Goal: Task Accomplishment & Management: Complete application form

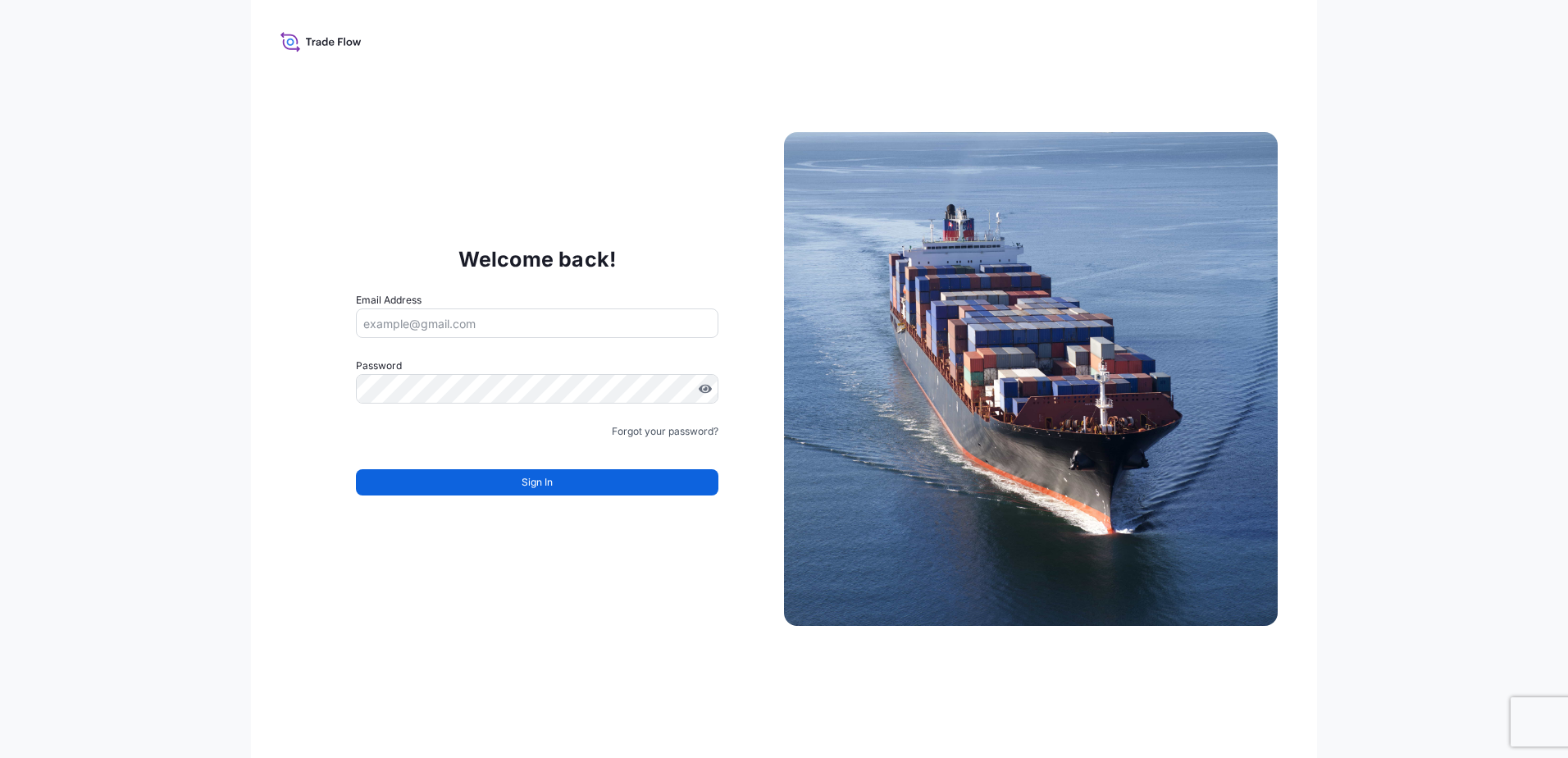
click at [542, 327] on input "Email Address" at bounding box center [537, 322] width 362 height 30
type input "[PERSON_NAME][EMAIL_ADDRESS][DOMAIN_NAME]"
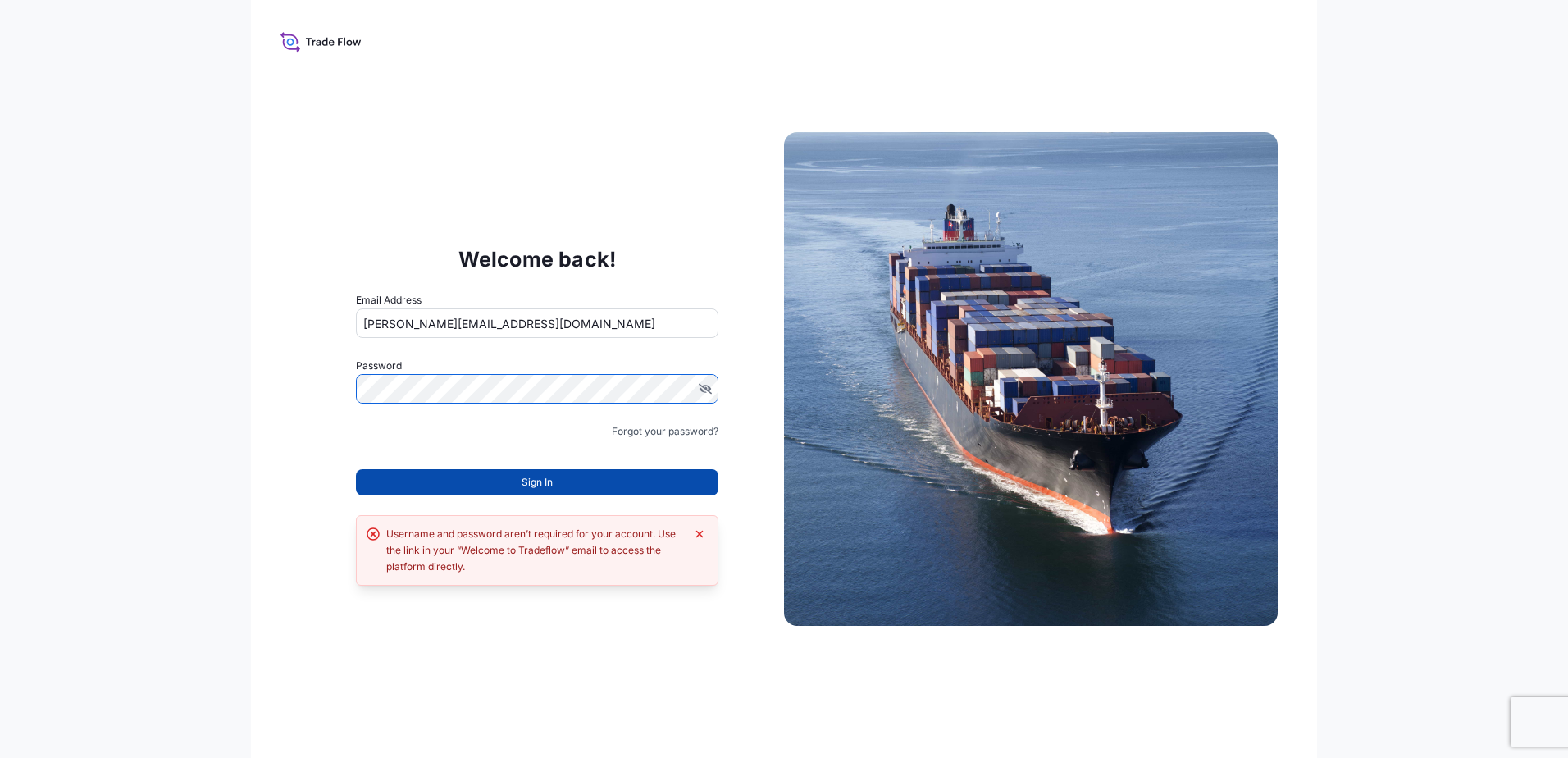
click at [520, 479] on button "Sign In" at bounding box center [537, 482] width 362 height 26
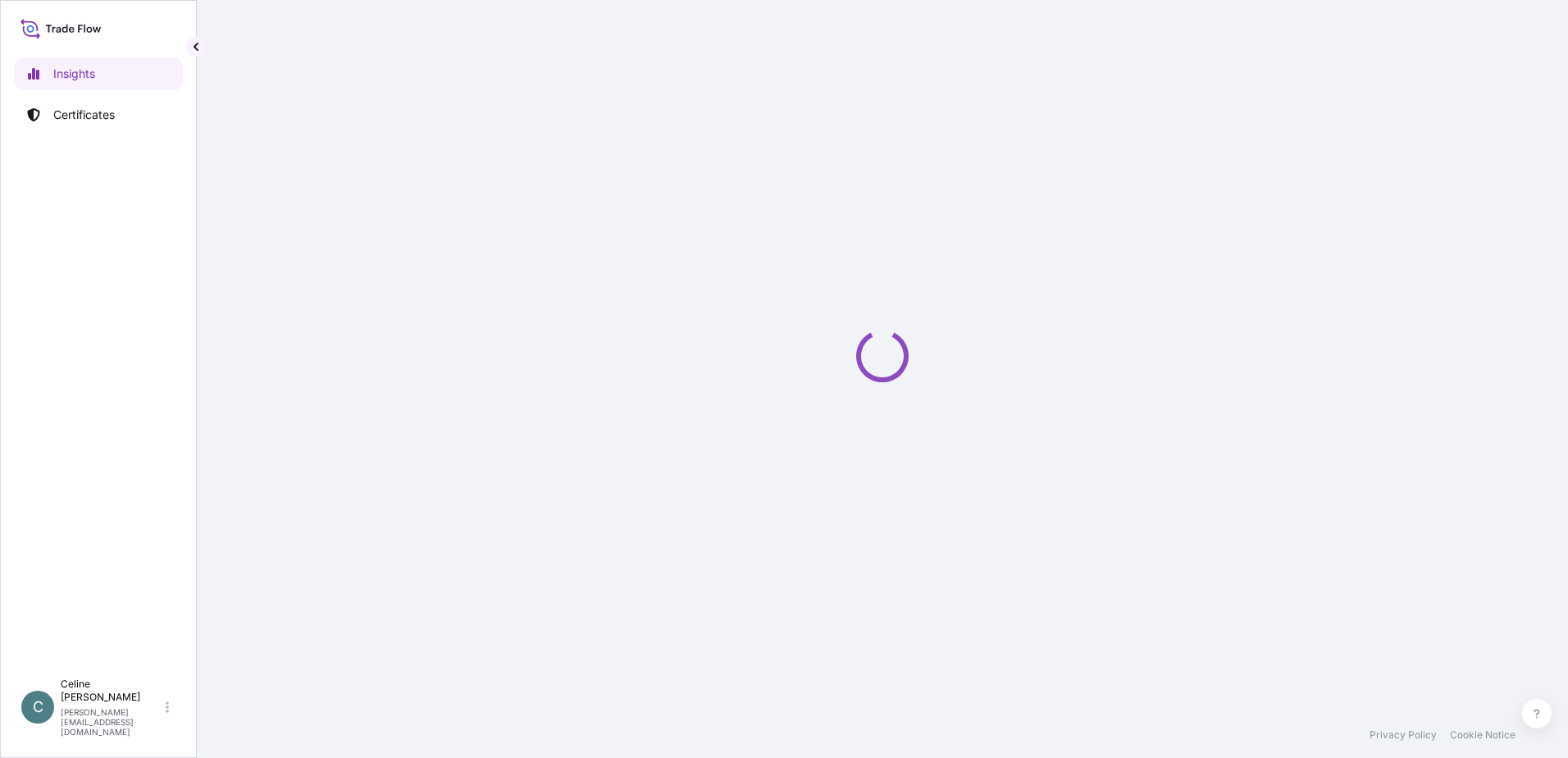
select select "2025"
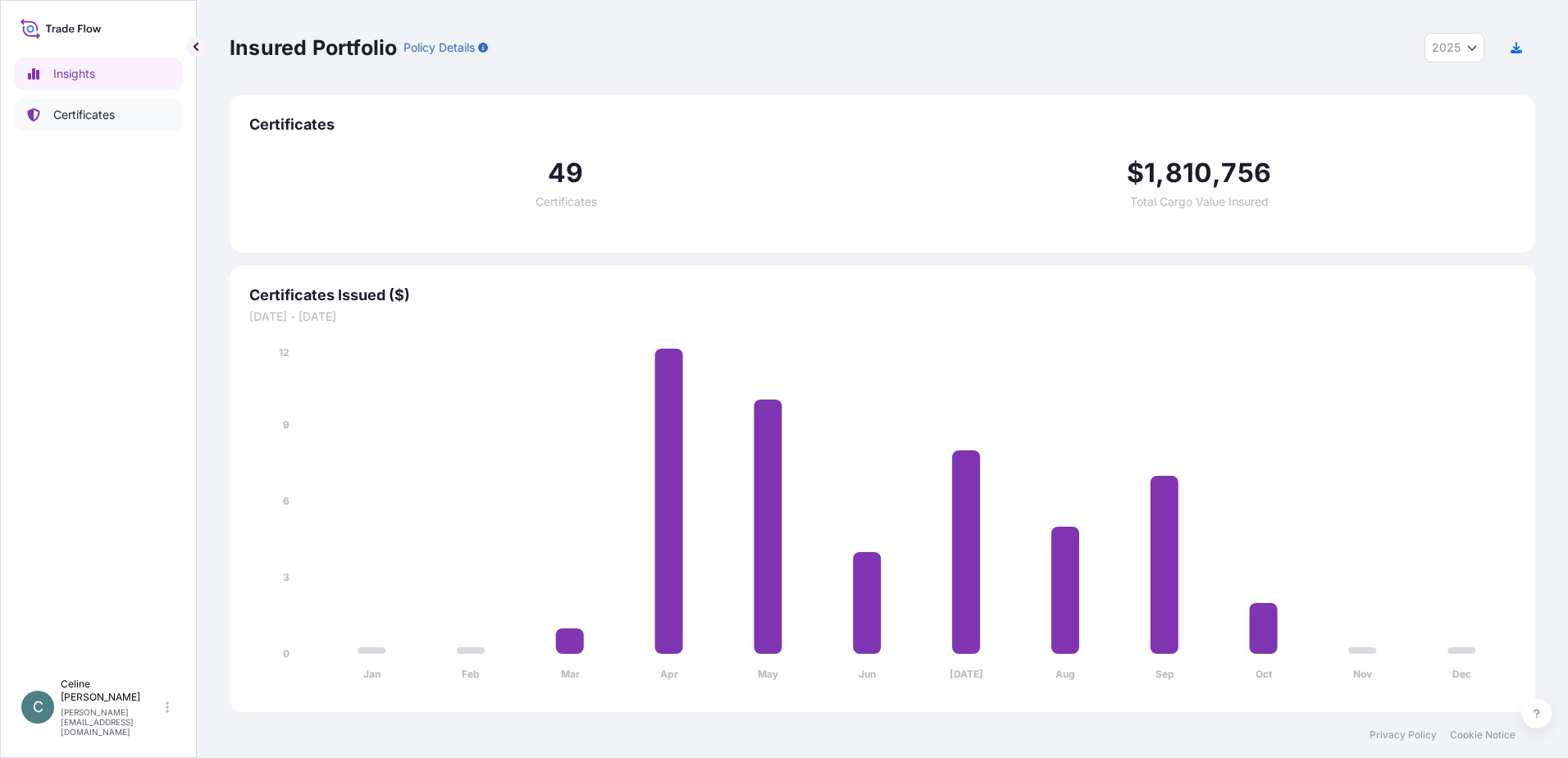
click at [122, 116] on link "Certificates" at bounding box center [99, 115] width 169 height 33
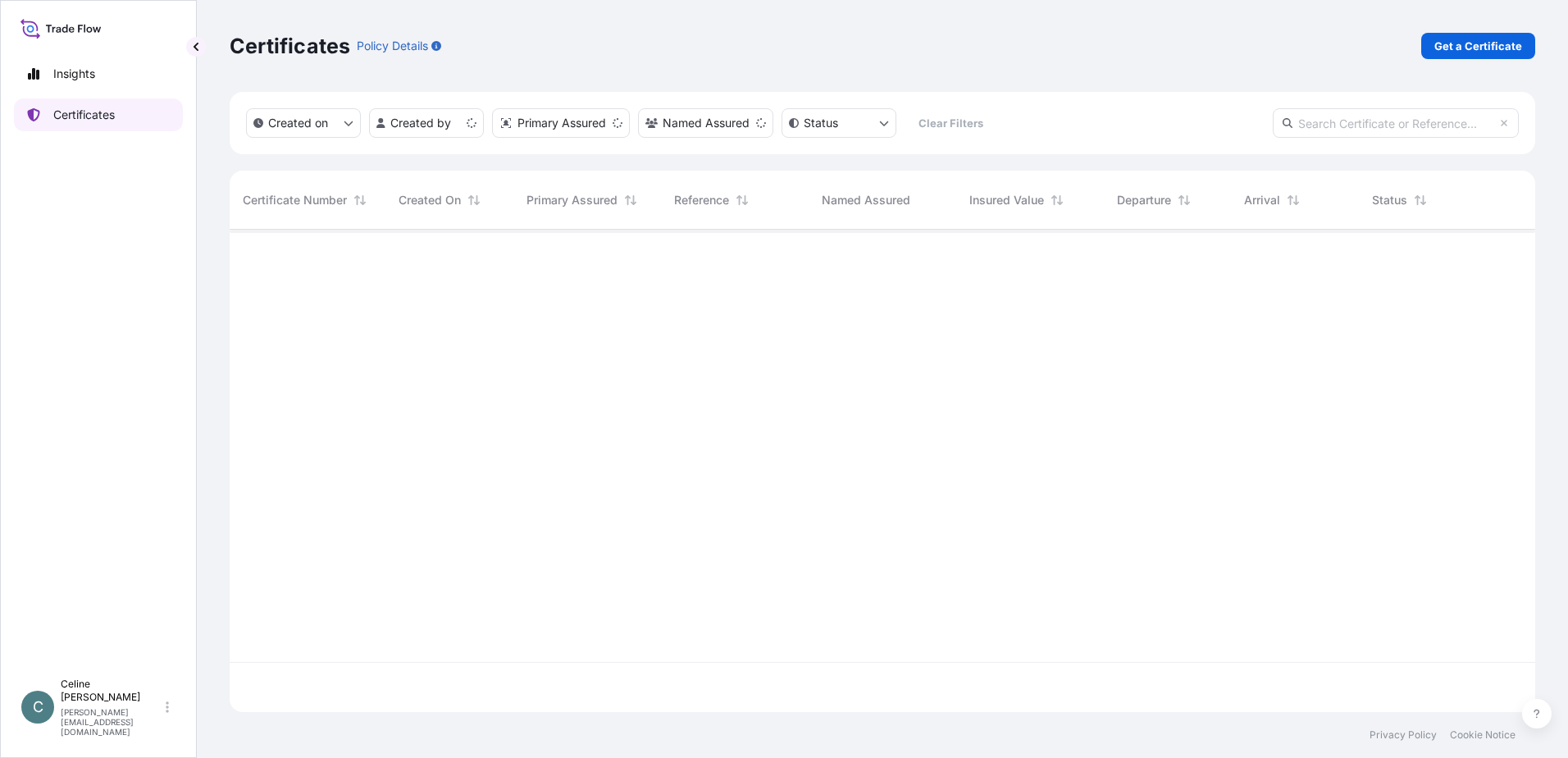
scroll to position [479, 1294]
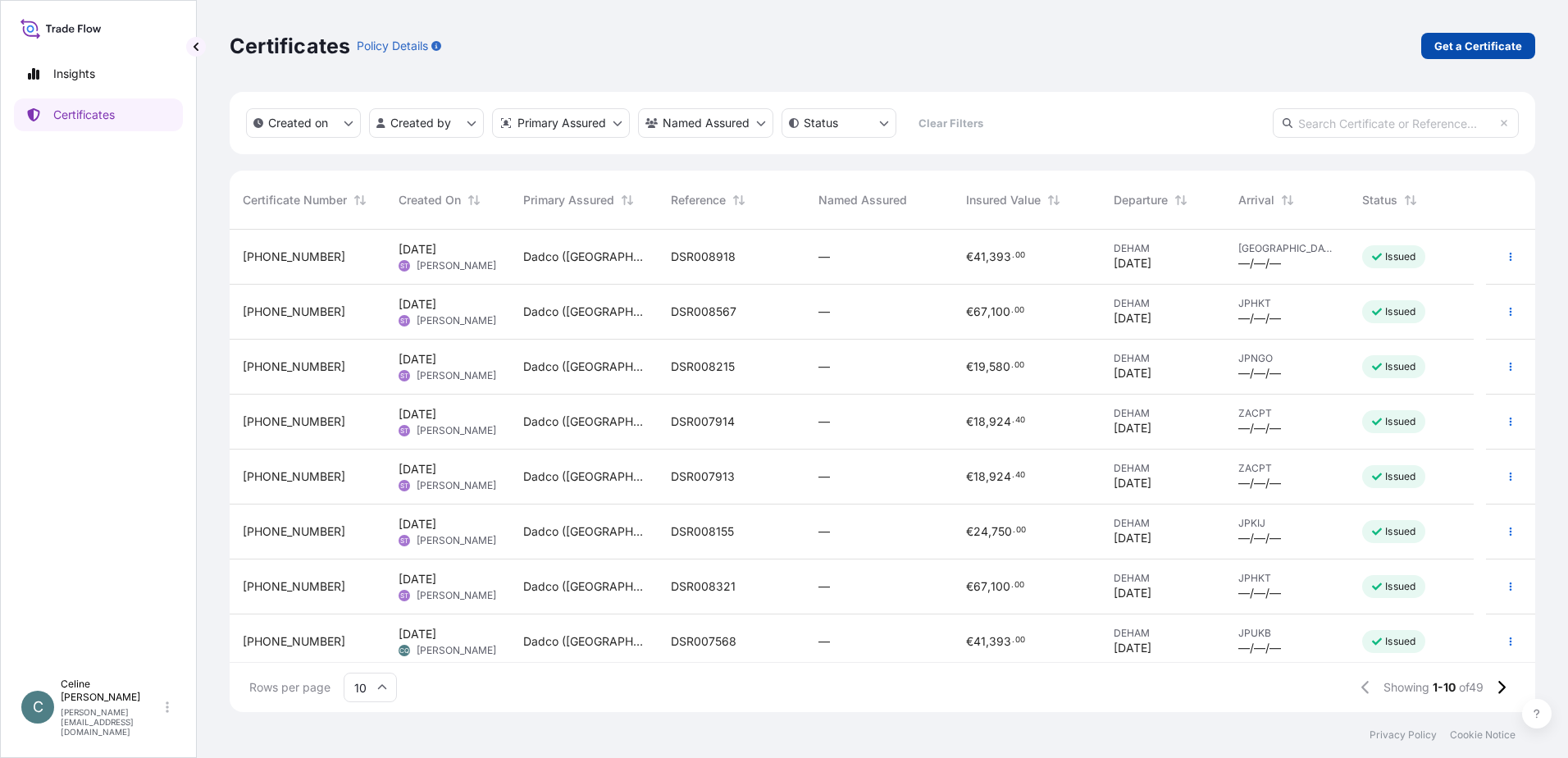
click at [1460, 43] on p "Get a Certificate" at bounding box center [1478, 46] width 88 height 16
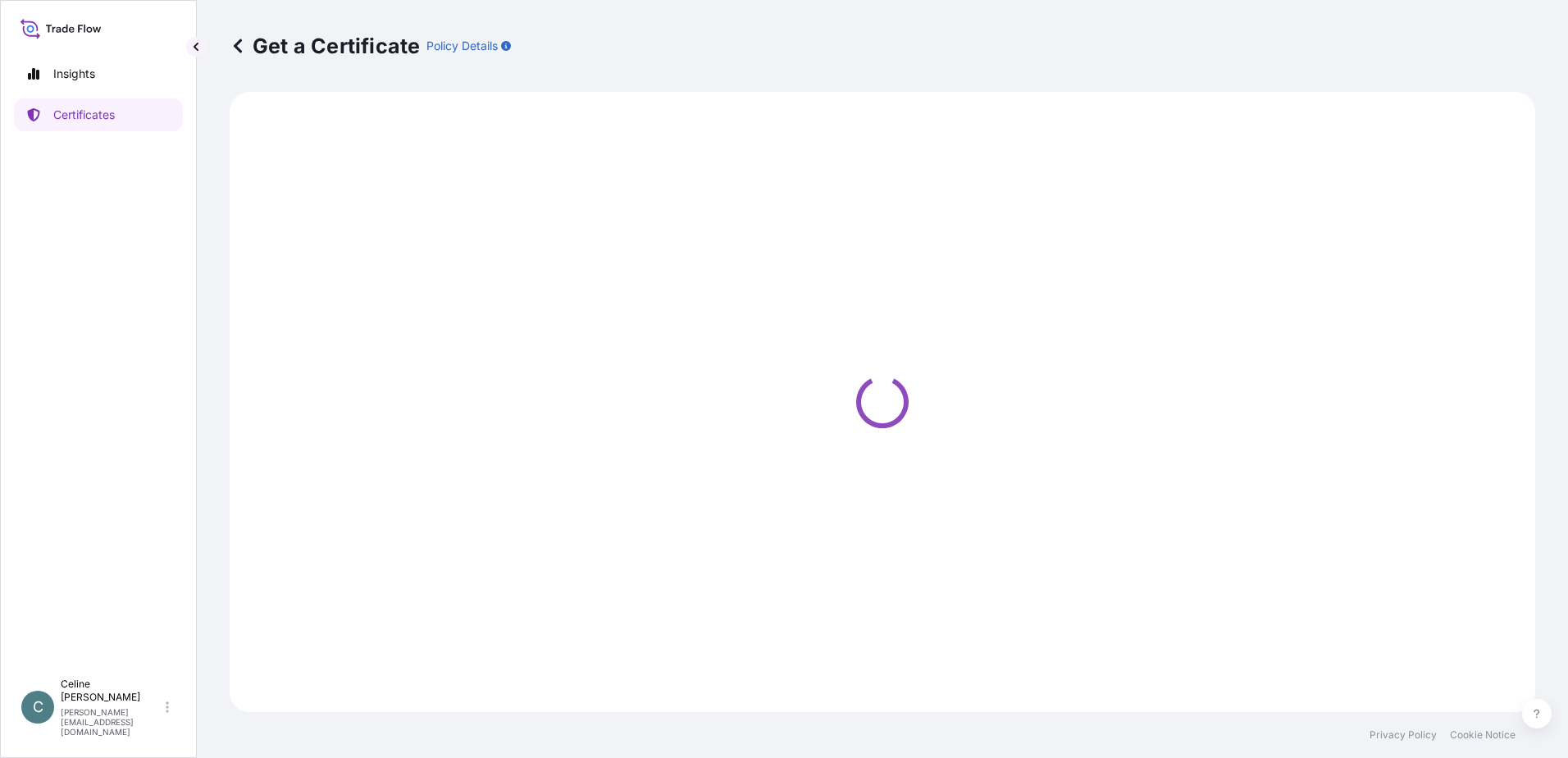
select select "Sea"
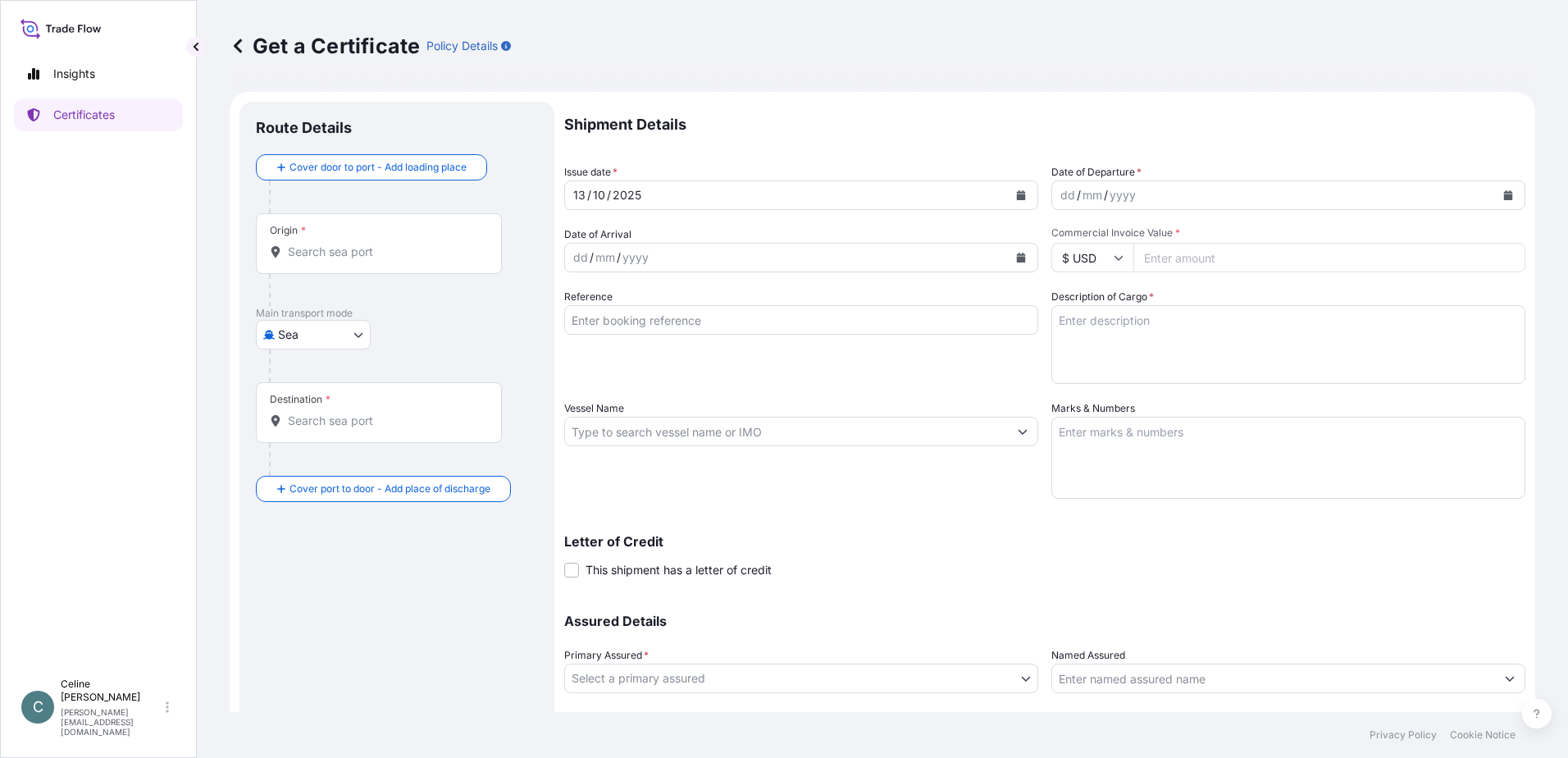
click at [362, 253] on input "Origin *" at bounding box center [384, 252] width 193 height 16
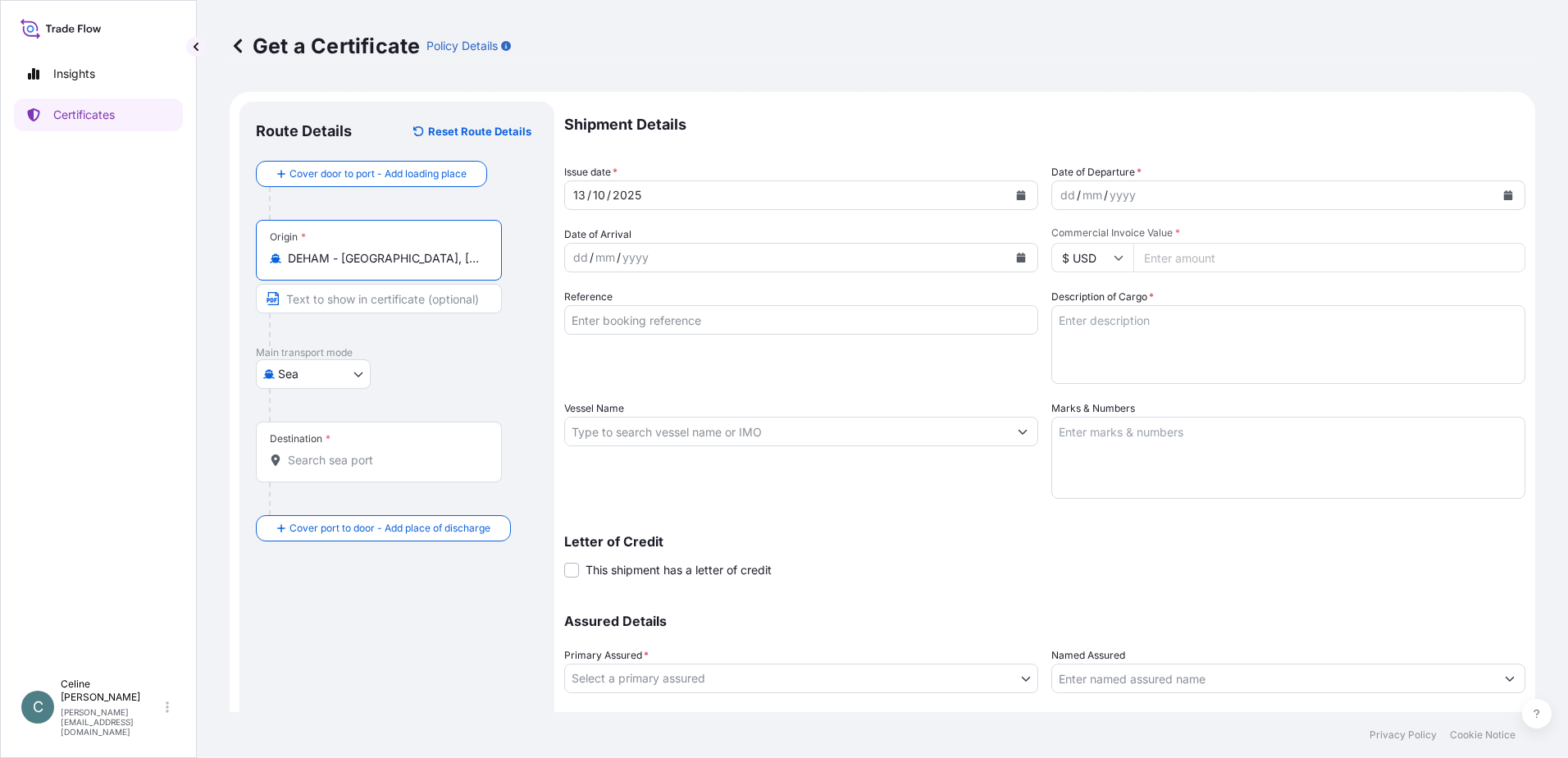
type input "DEHAM - Hamburg, Germany"
click at [358, 448] on div "Destination *" at bounding box center [378, 452] width 246 height 61
click at [358, 452] on input "Destination *" at bounding box center [384, 459] width 193 height 16
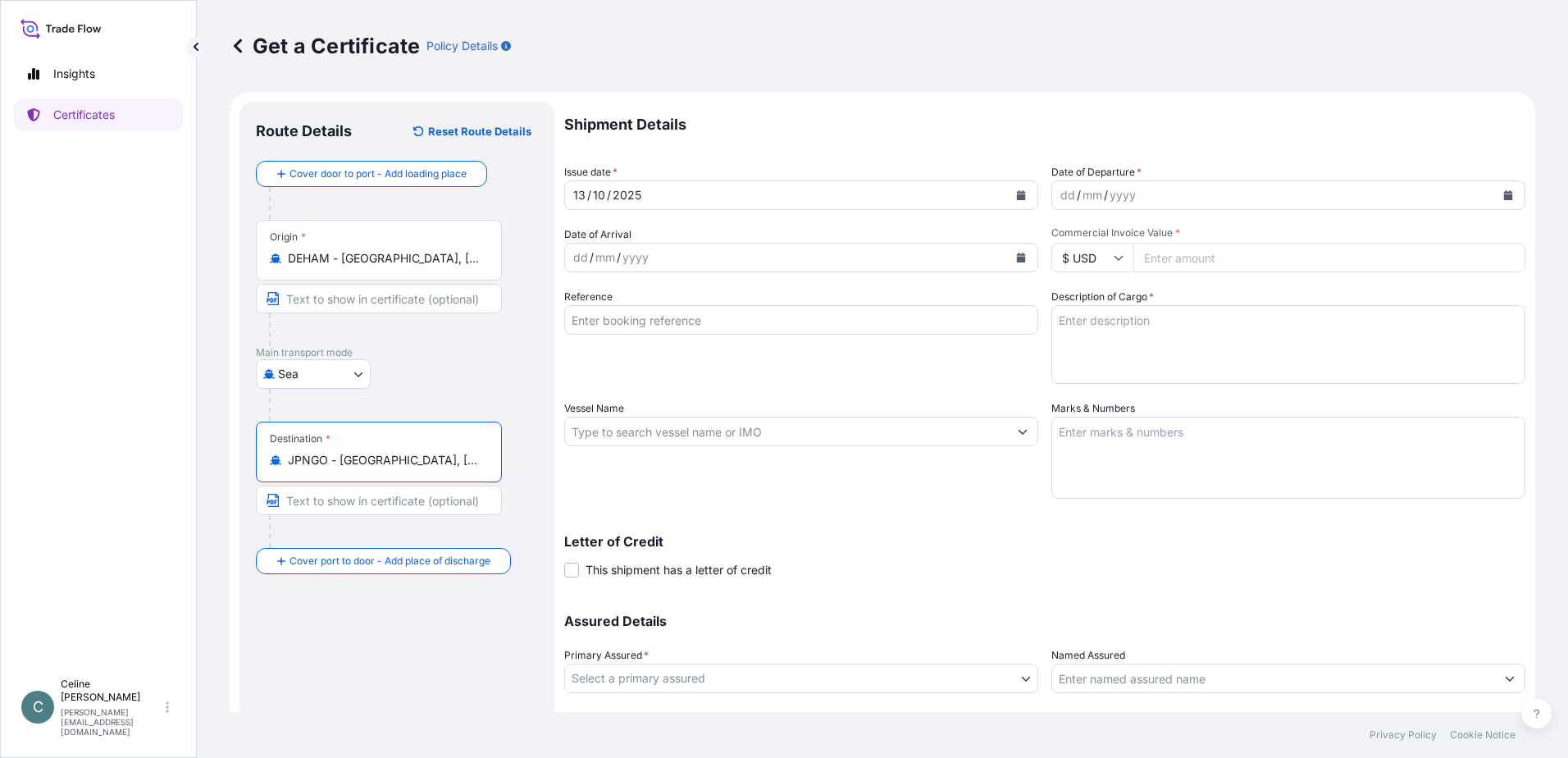
type input "JPNGO - Nagoya, Aichi, Japan"
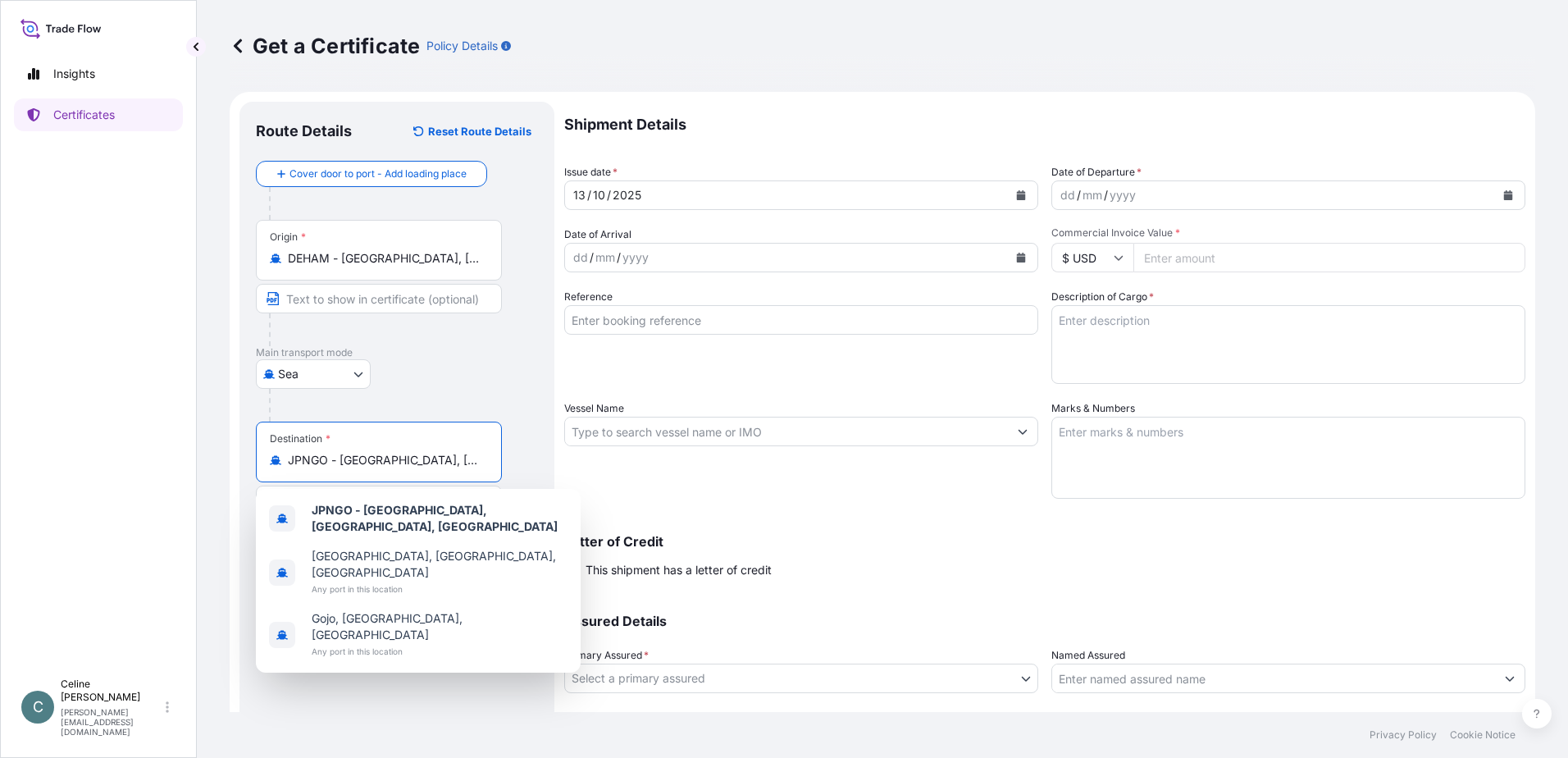
click at [1505, 195] on icon "Calendar" at bounding box center [1509, 195] width 9 height 10
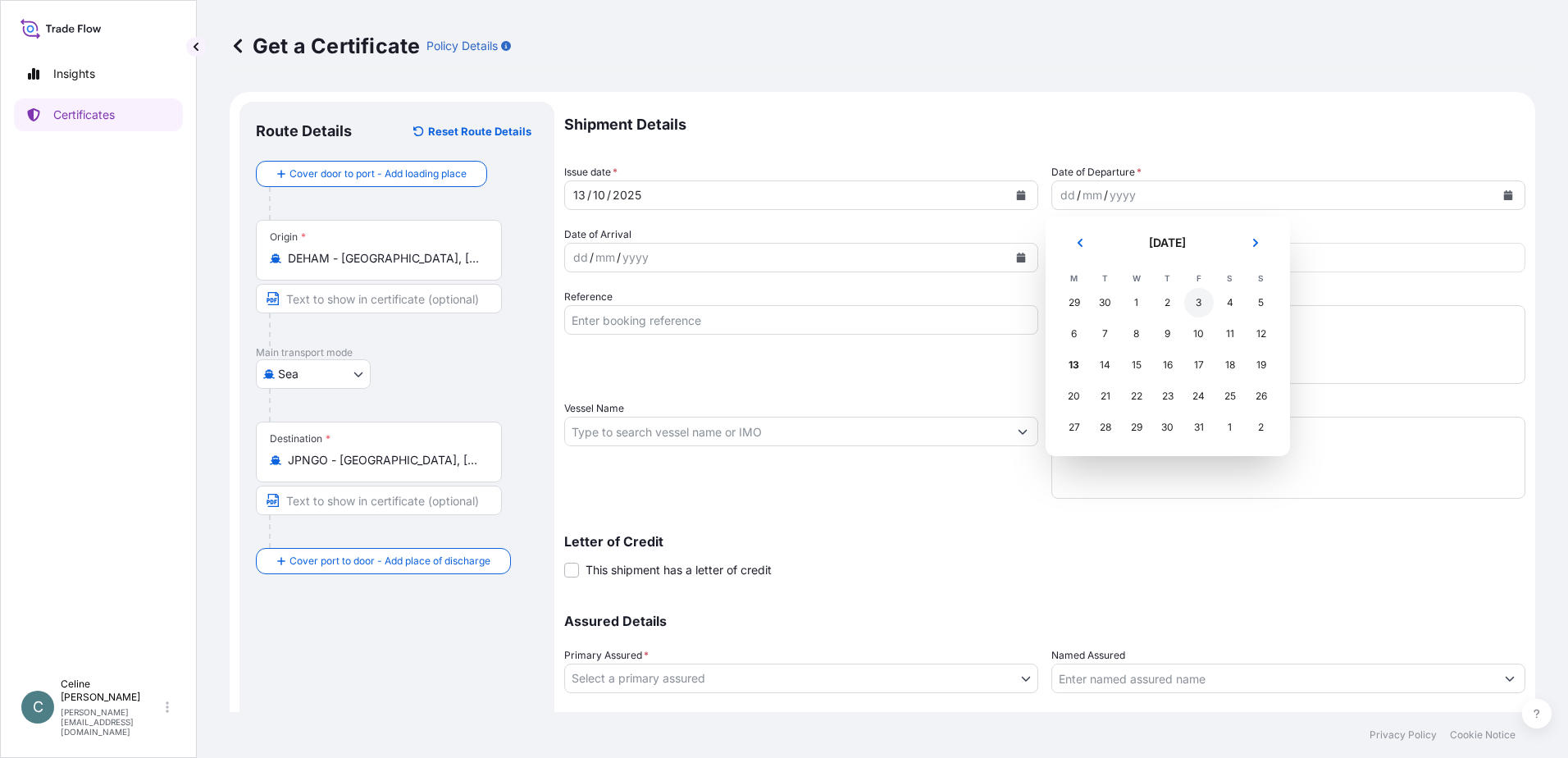
click at [1196, 302] on div "3" at bounding box center [1199, 302] width 30 height 30
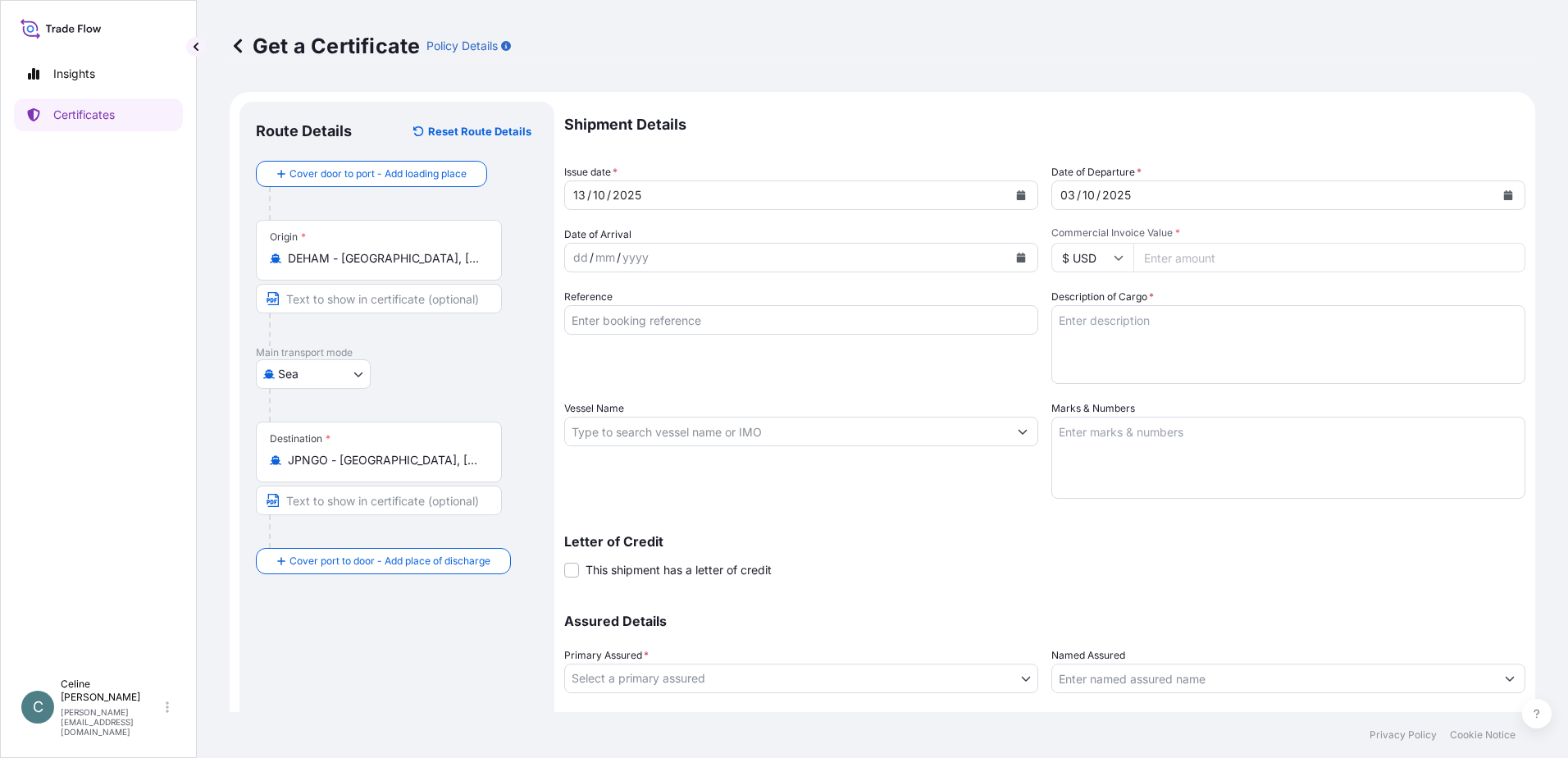
click at [1114, 252] on icon at bounding box center [1119, 257] width 10 height 10
click at [1095, 308] on div "€ EUR" at bounding box center [1087, 302] width 69 height 31
type input "€ EUR"
click at [849, 328] on input "Reference" at bounding box center [801, 319] width 475 height 30
type input "DSR008916"
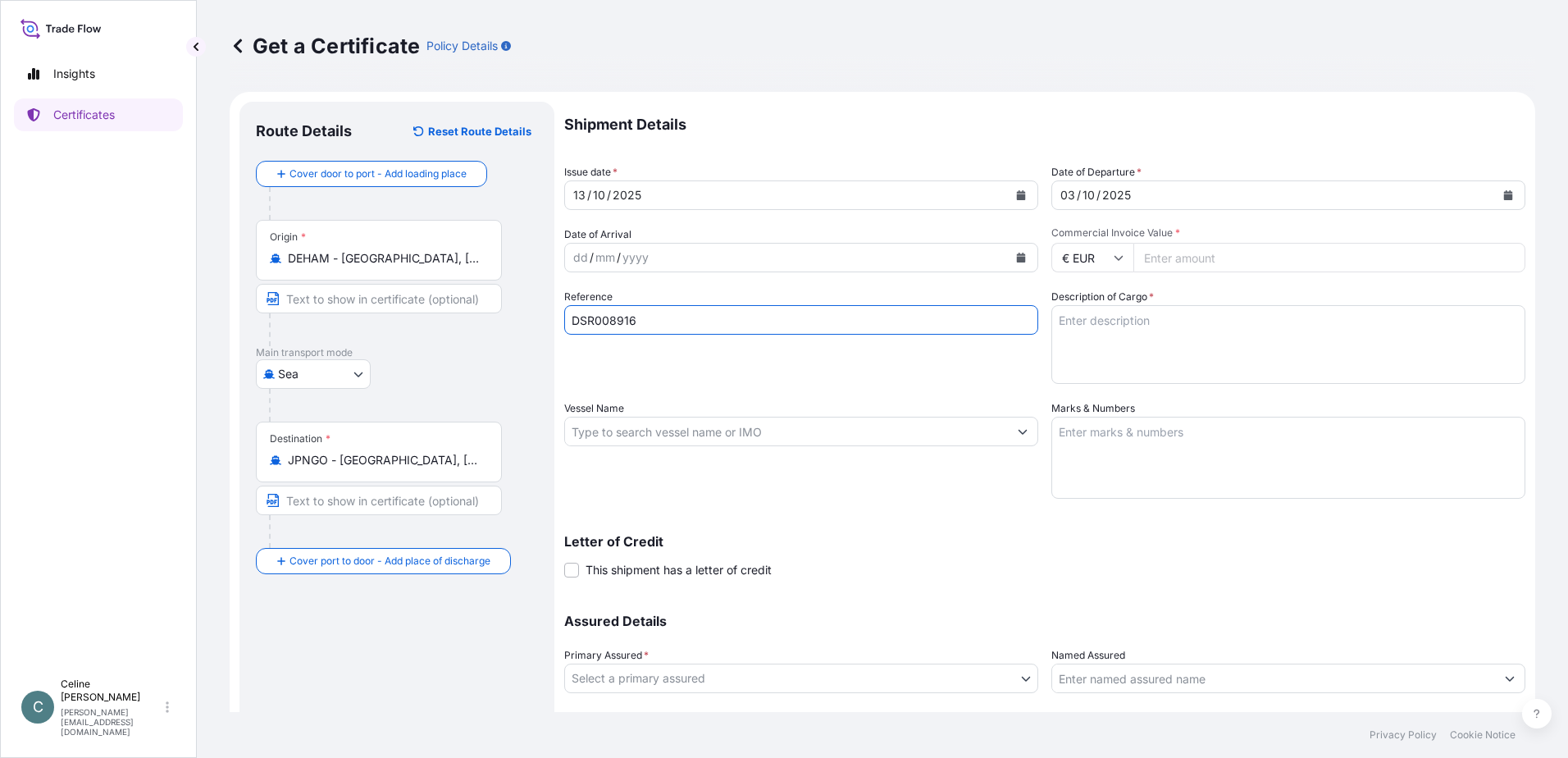
click at [1076, 349] on textarea "Description of Cargo *" at bounding box center [1289, 344] width 475 height 79
paste textarea "40mt Aluminium Hydroxide SH 20 packed in 1,0to Big Bags"
type textarea "40mt Aluminium Hydroxide SH 20 packed in 1,0to Big Bags"
click at [827, 434] on input "Vessel Name" at bounding box center [786, 430] width 443 height 30
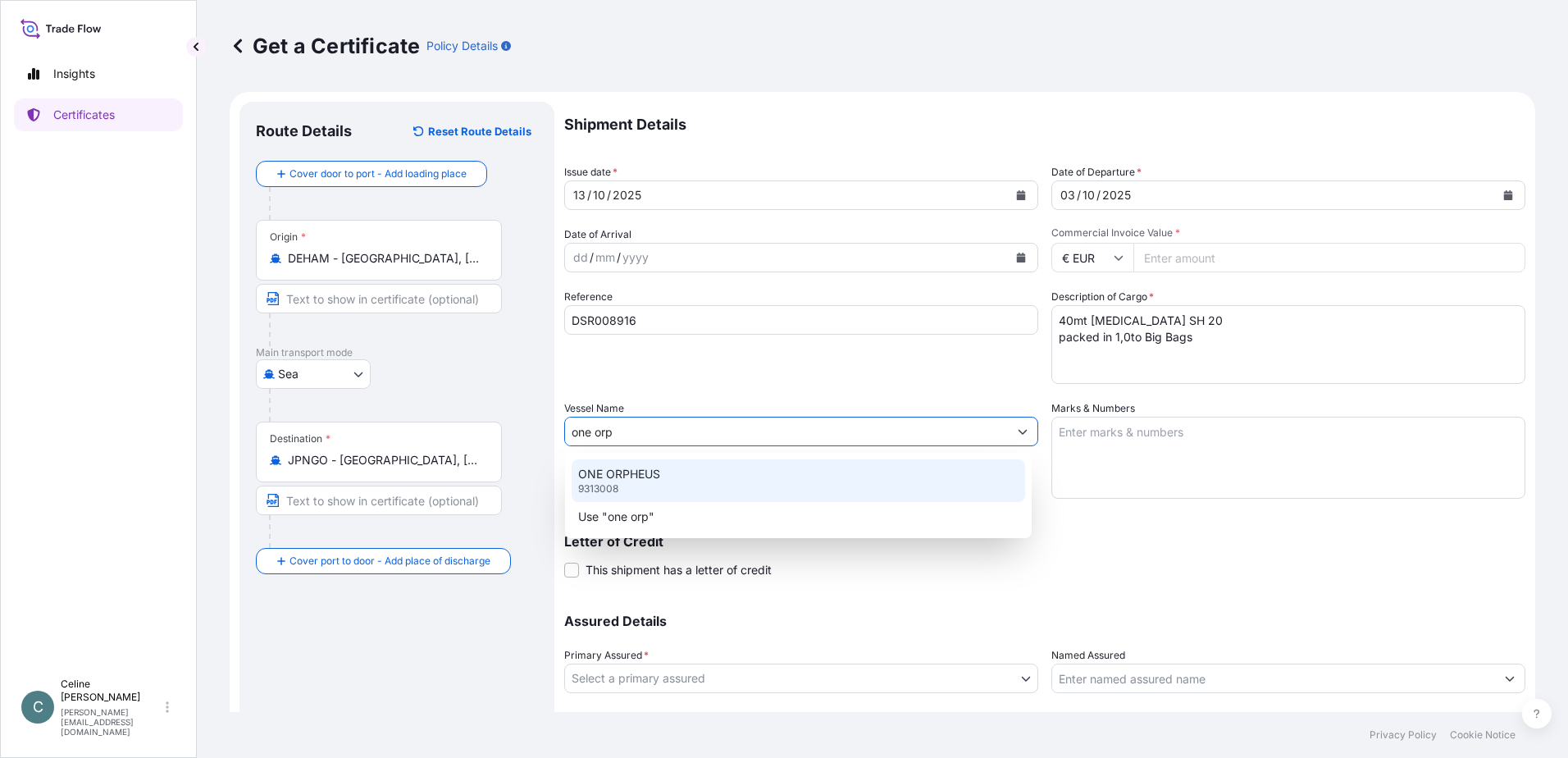
click at [728, 475] on div "ONE ORPHEUS 9313008" at bounding box center [798, 480] width 453 height 43
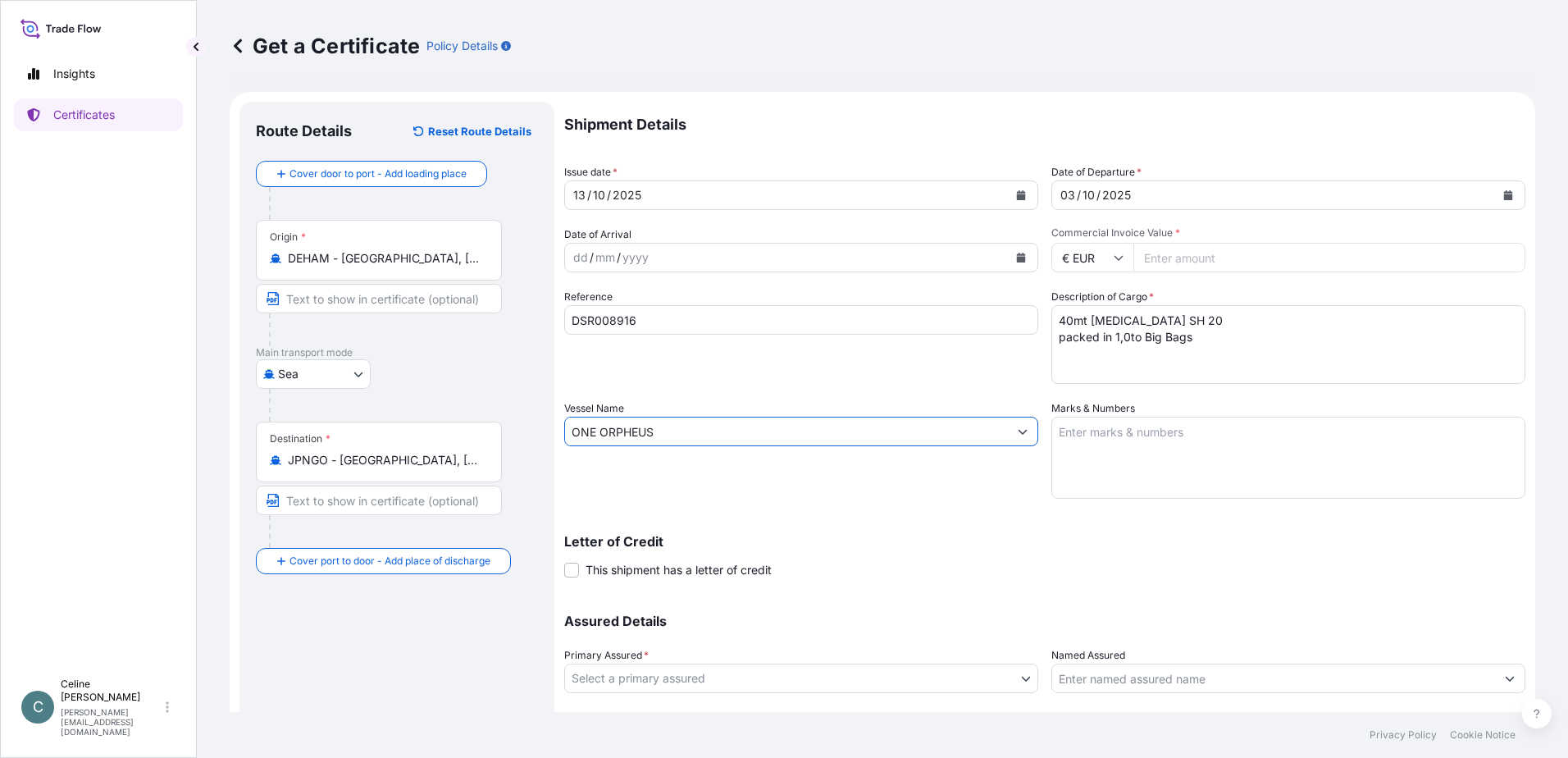
type input "ONE ORPHEUS"
click at [1132, 444] on textarea "Marks & Numbers" at bounding box center [1289, 457] width 475 height 82
paste textarea "2x 20' Container (Seal):"
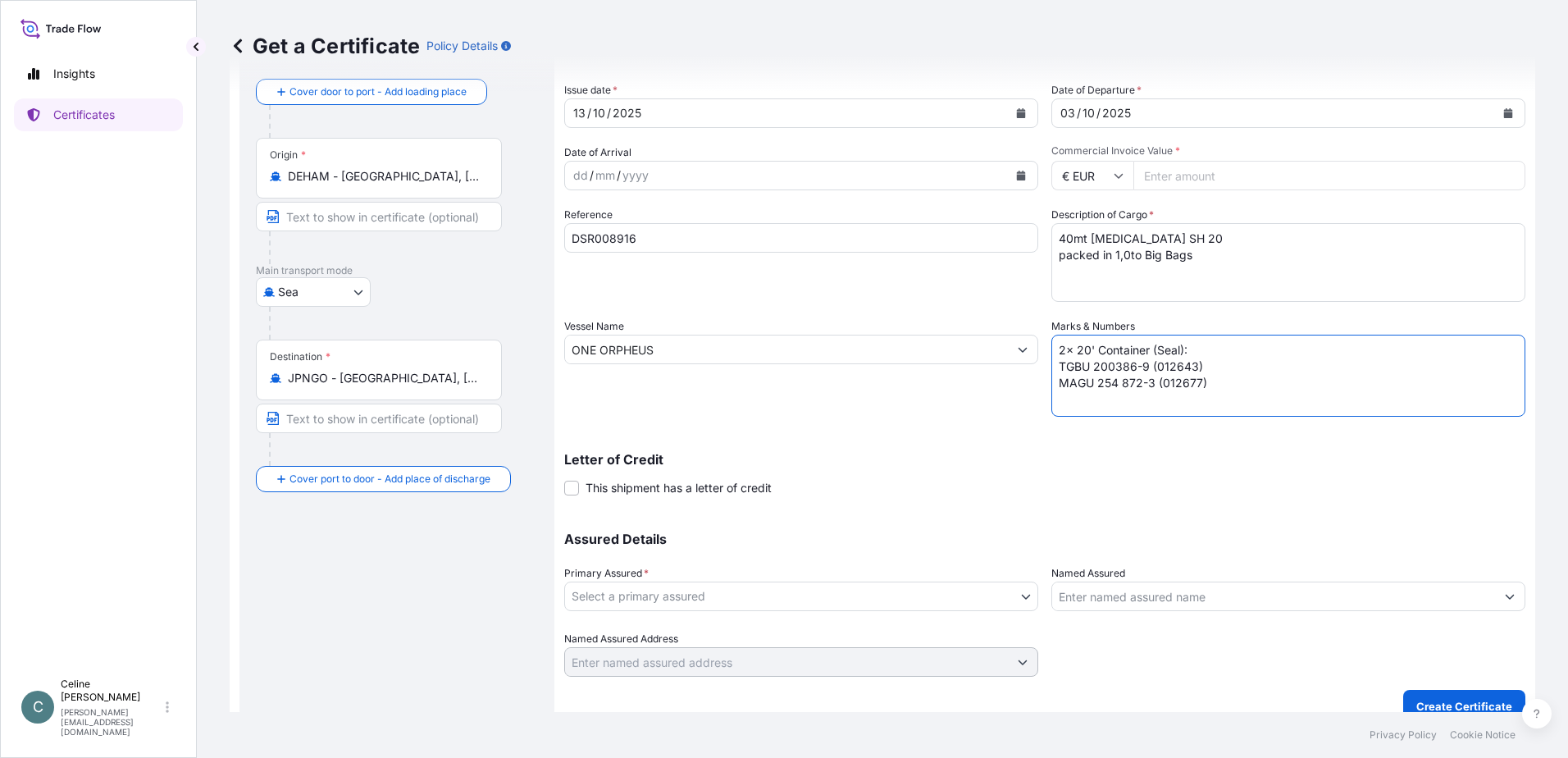
scroll to position [102, 0]
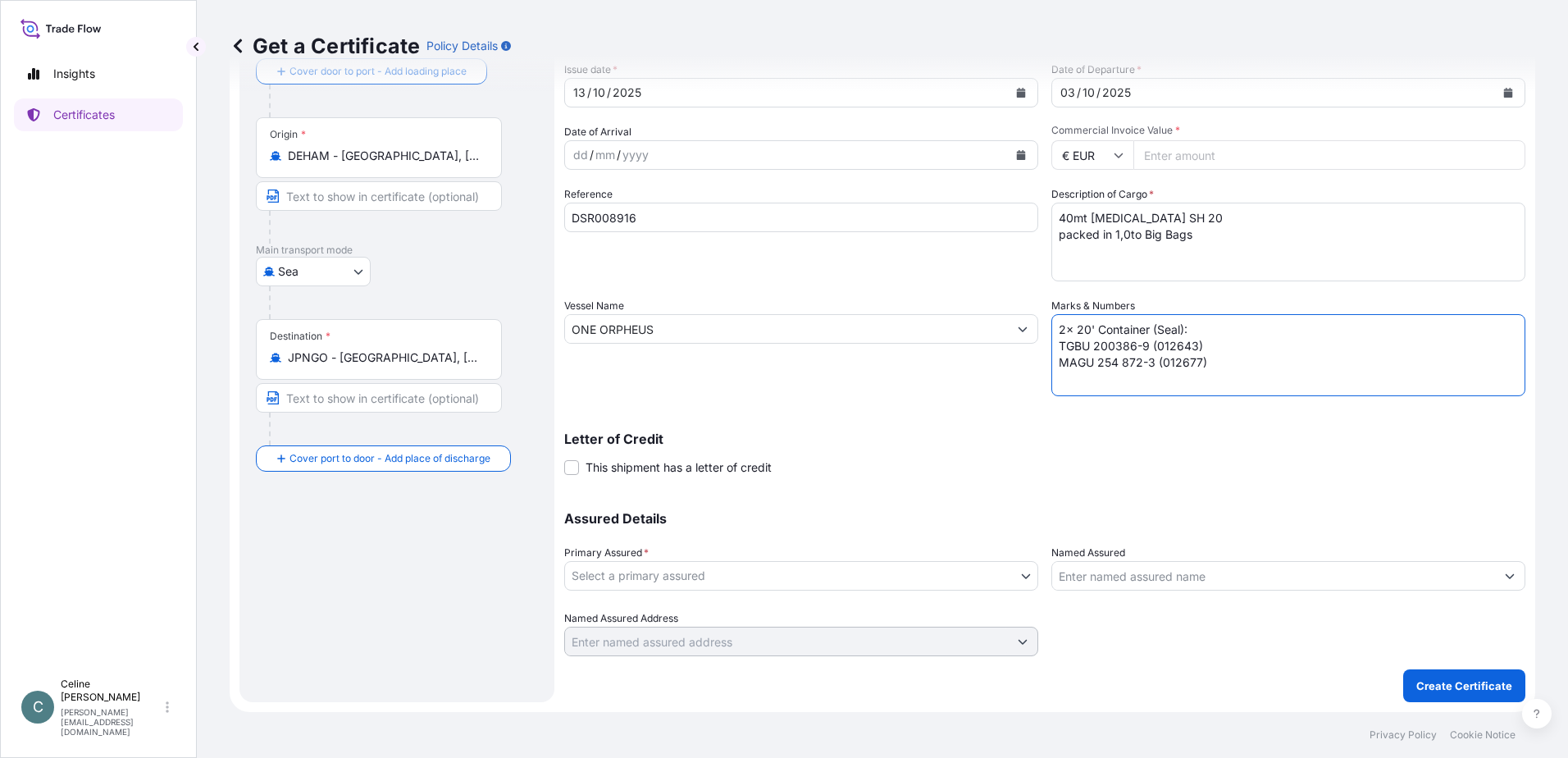
type textarea "2x 20' Container (Seal): TGBU 200386-9 (012643) MAGU 254 872-3 (012677)"
click at [867, 571] on body "Insights Certificates C Celine Quast c.quast@aos-stade.de Get a Certificate Pol…" at bounding box center [784, 379] width 1568 height 758
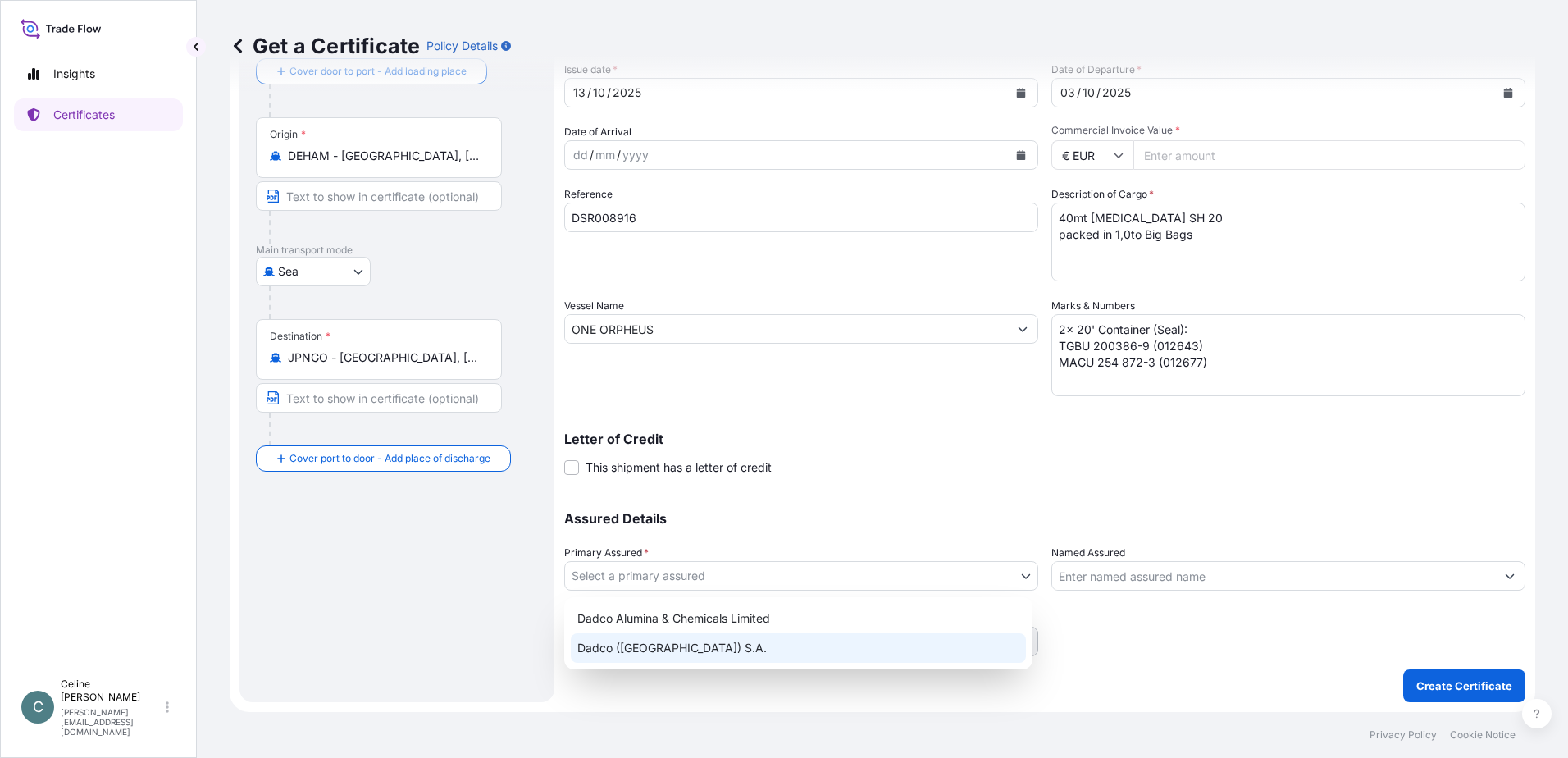
click at [692, 643] on div "Dadco ([GEOGRAPHIC_DATA]) S.A." at bounding box center [798, 647] width 455 height 30
select select "31830"
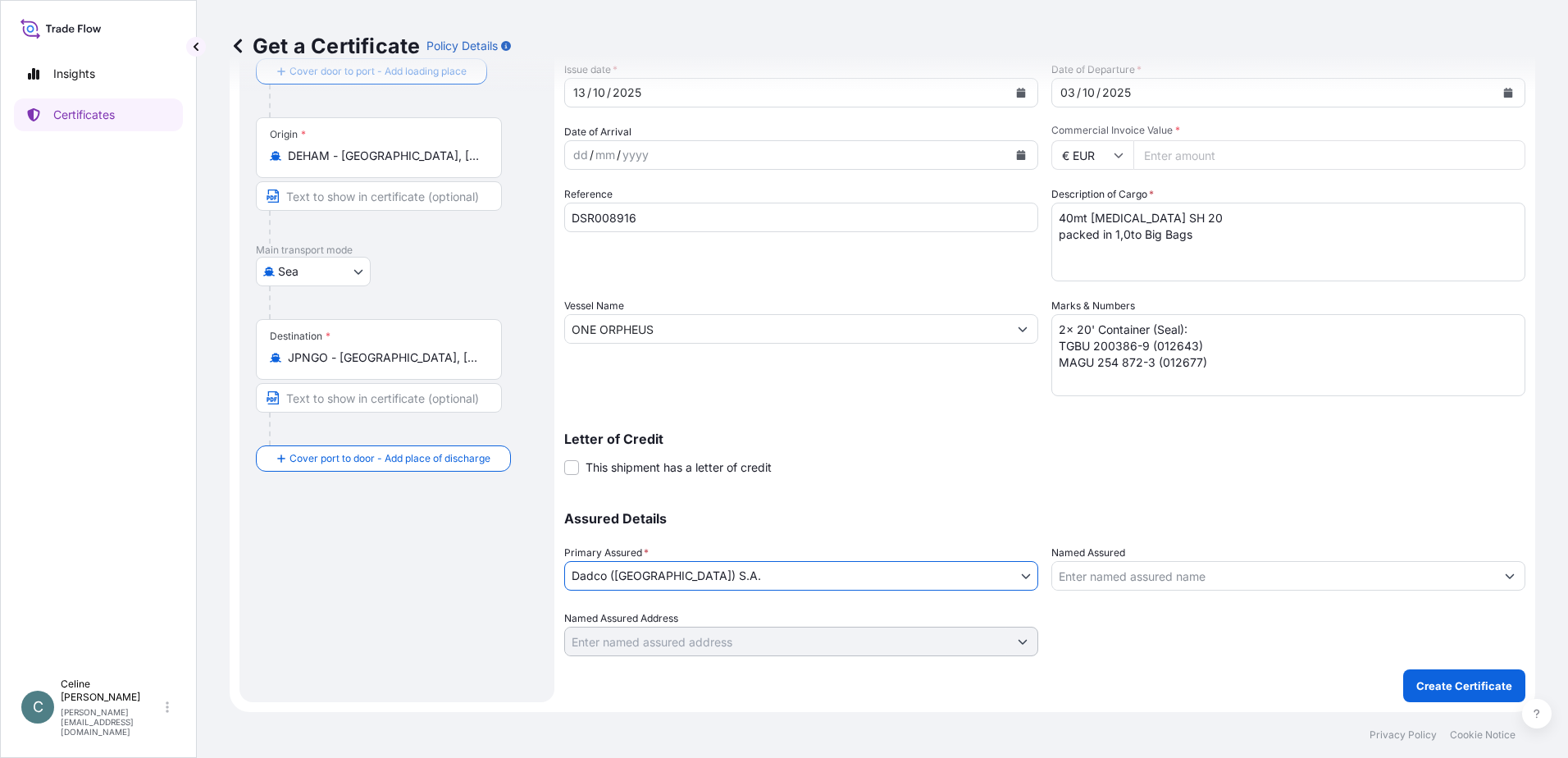
click at [1108, 585] on input "Named Assured" at bounding box center [1273, 575] width 443 height 30
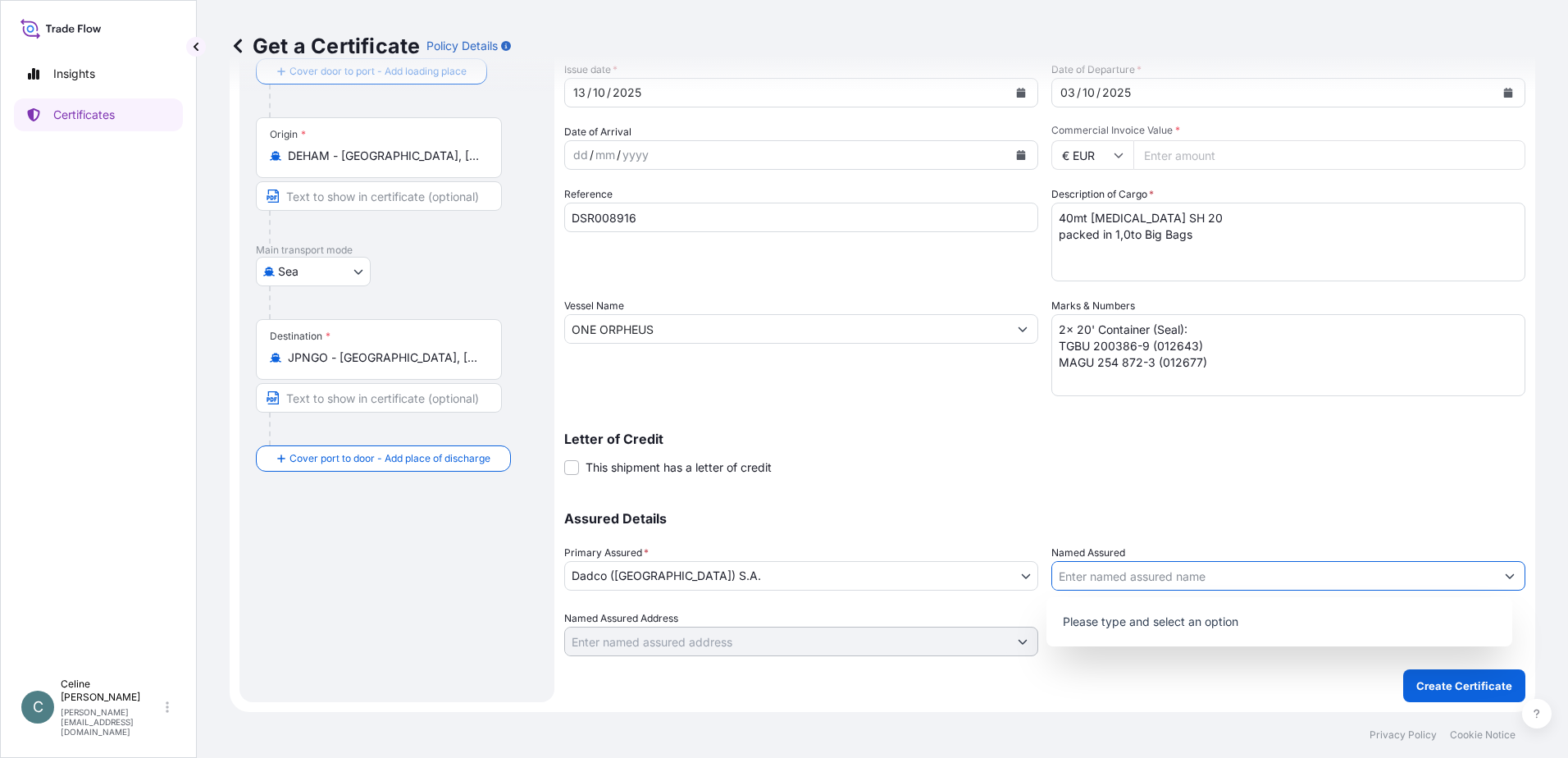
click at [1149, 487] on div "Shipment Details Issue date * 13 / 10 / 2025 Date of Departure * 03 / 10 / 2025…" at bounding box center [1044, 328] width 962 height 657
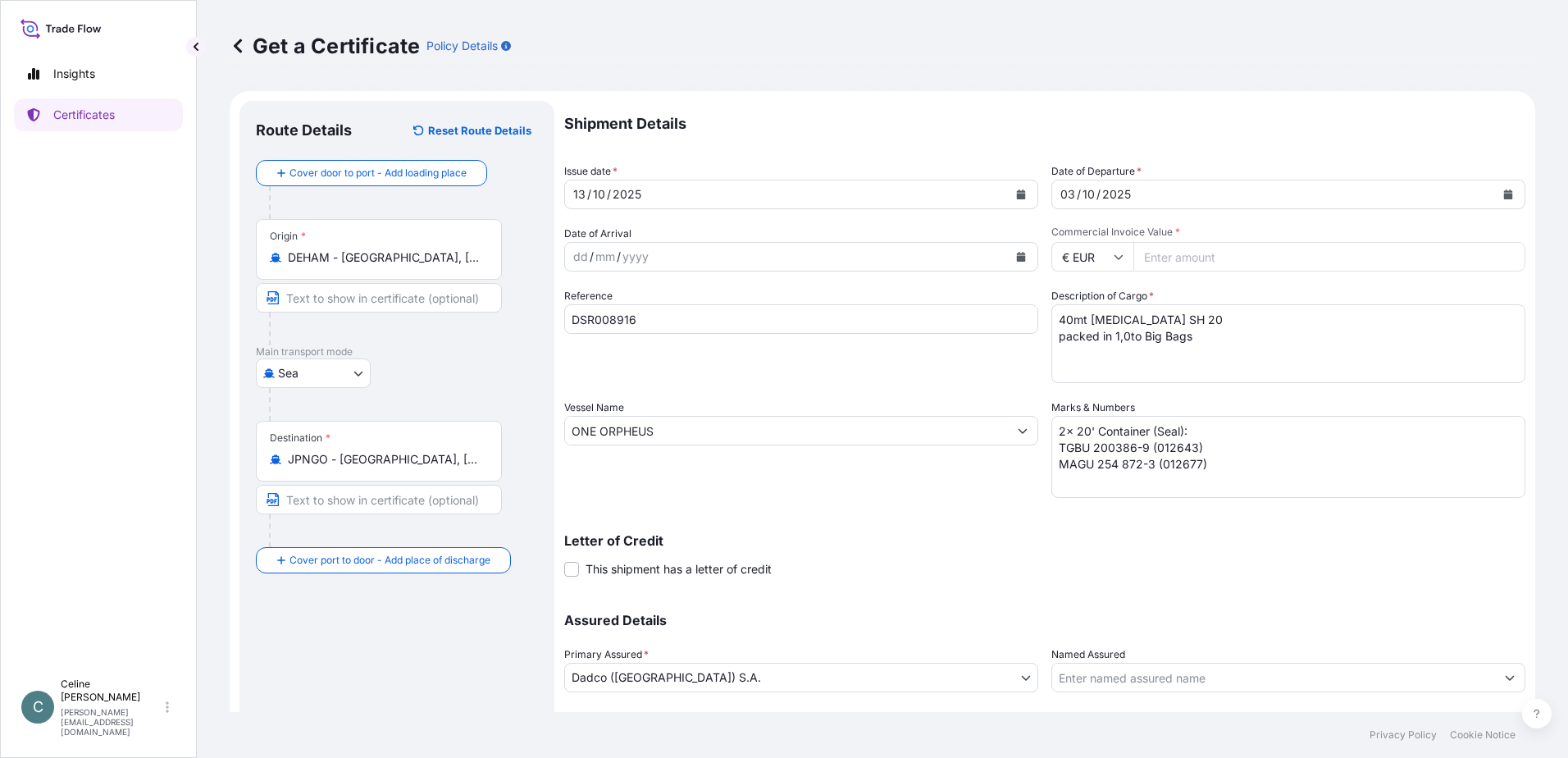
scroll to position [0, 0]
click at [1180, 268] on input "Commercial Invoice Value *" at bounding box center [1330, 257] width 392 height 30
click at [948, 358] on div "Reference DSR008916" at bounding box center [801, 336] width 475 height 95
click at [1191, 264] on input "17800" at bounding box center [1330, 257] width 392 height 30
type input "17800.00"
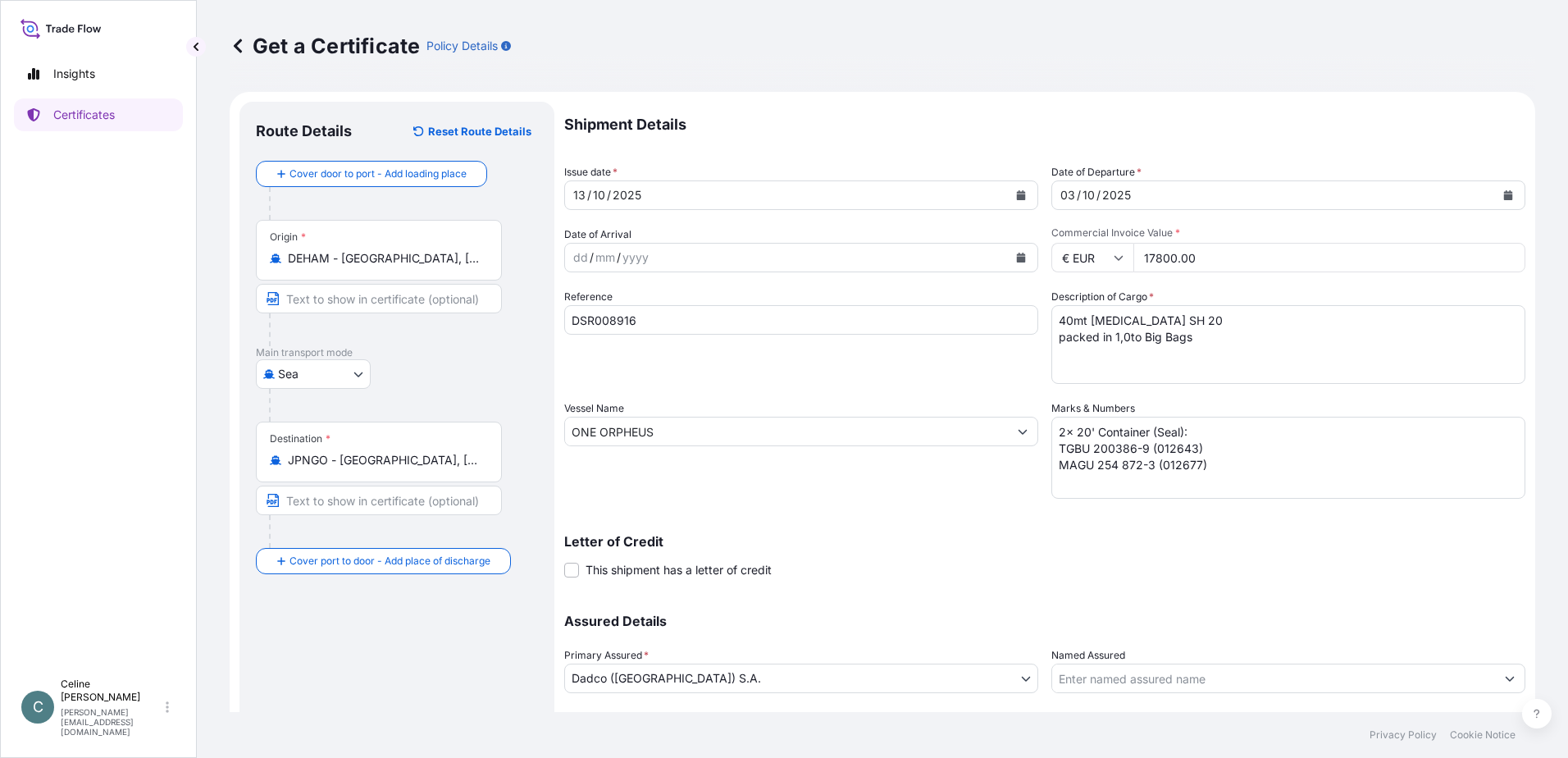
click at [1262, 560] on div "Letter of Credit This shipment has a letter of credit Letter of credit * Letter…" at bounding box center [1044, 555] width 962 height 43
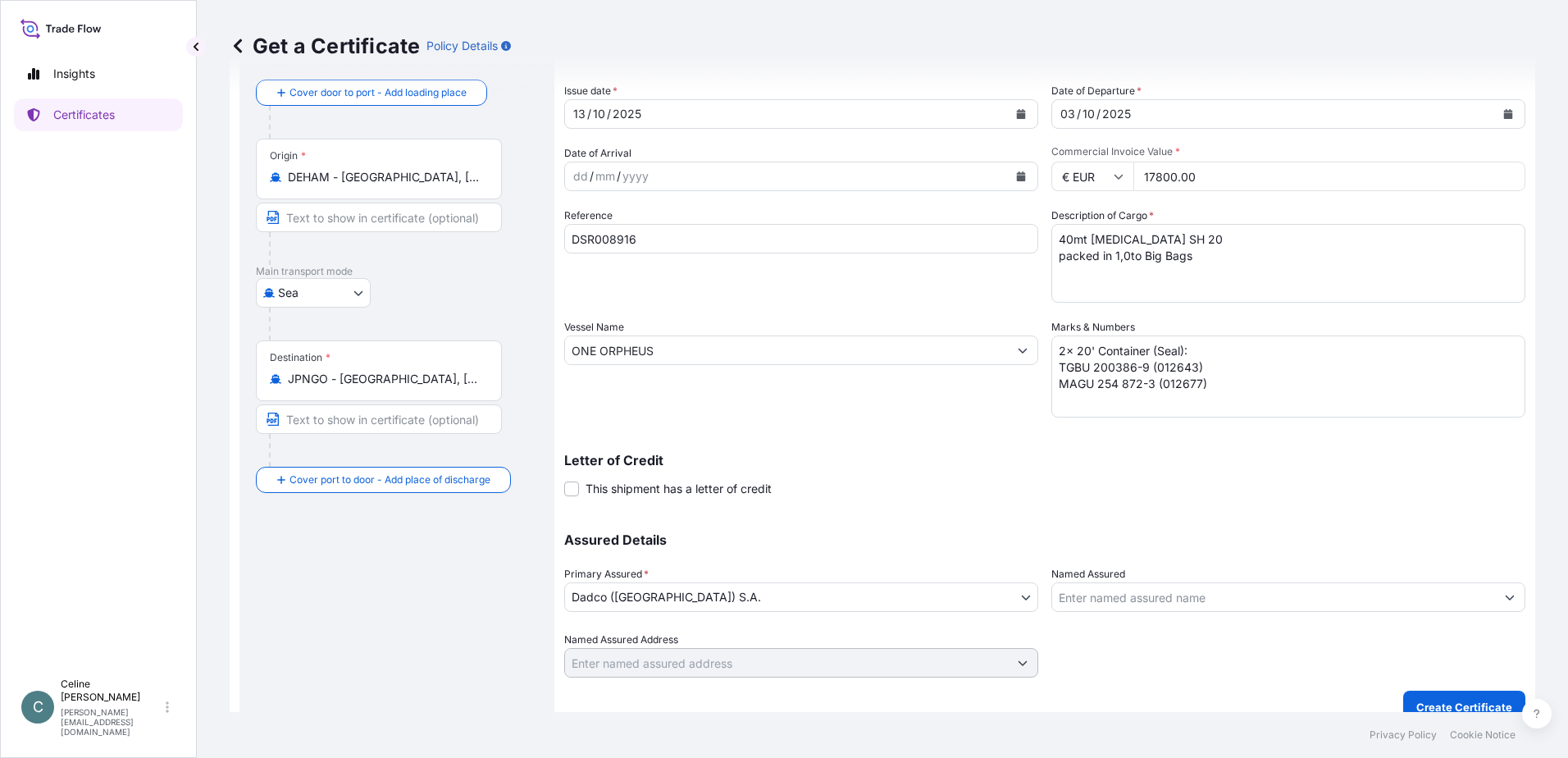
scroll to position [102, 0]
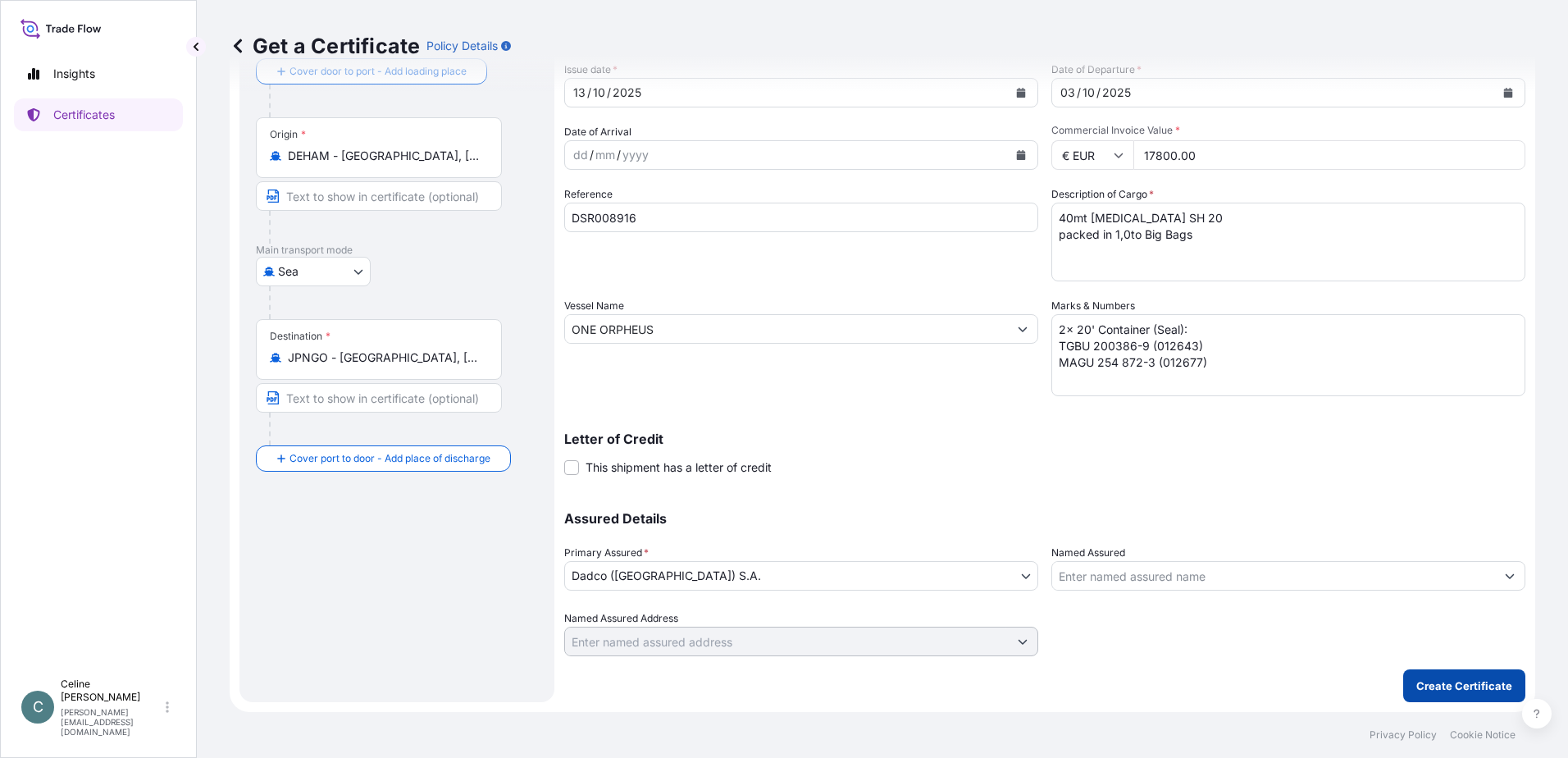
click at [1445, 679] on p "Create Certificate" at bounding box center [1465, 685] width 96 height 16
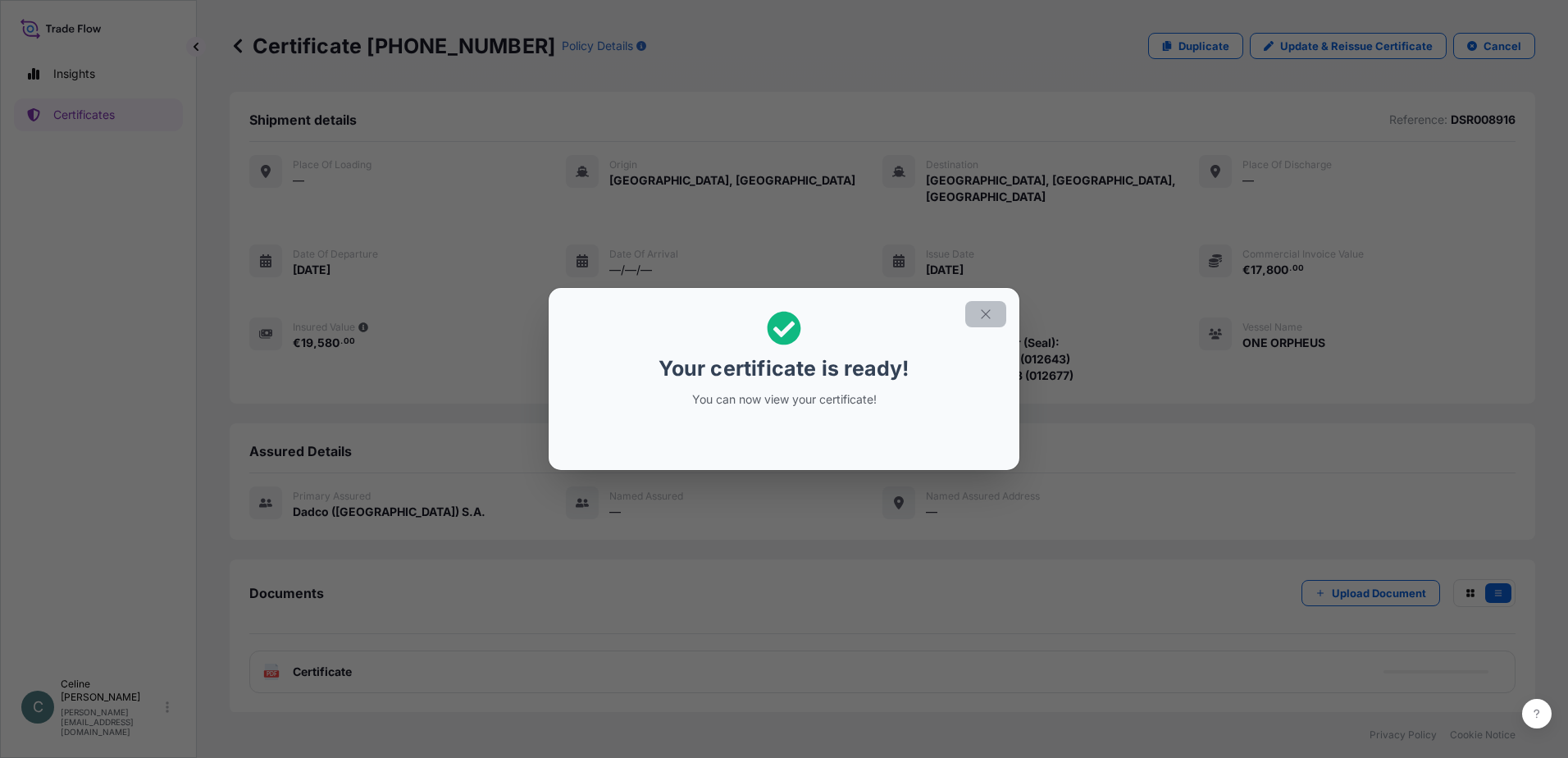
click at [975, 314] on button "button" at bounding box center [985, 314] width 41 height 26
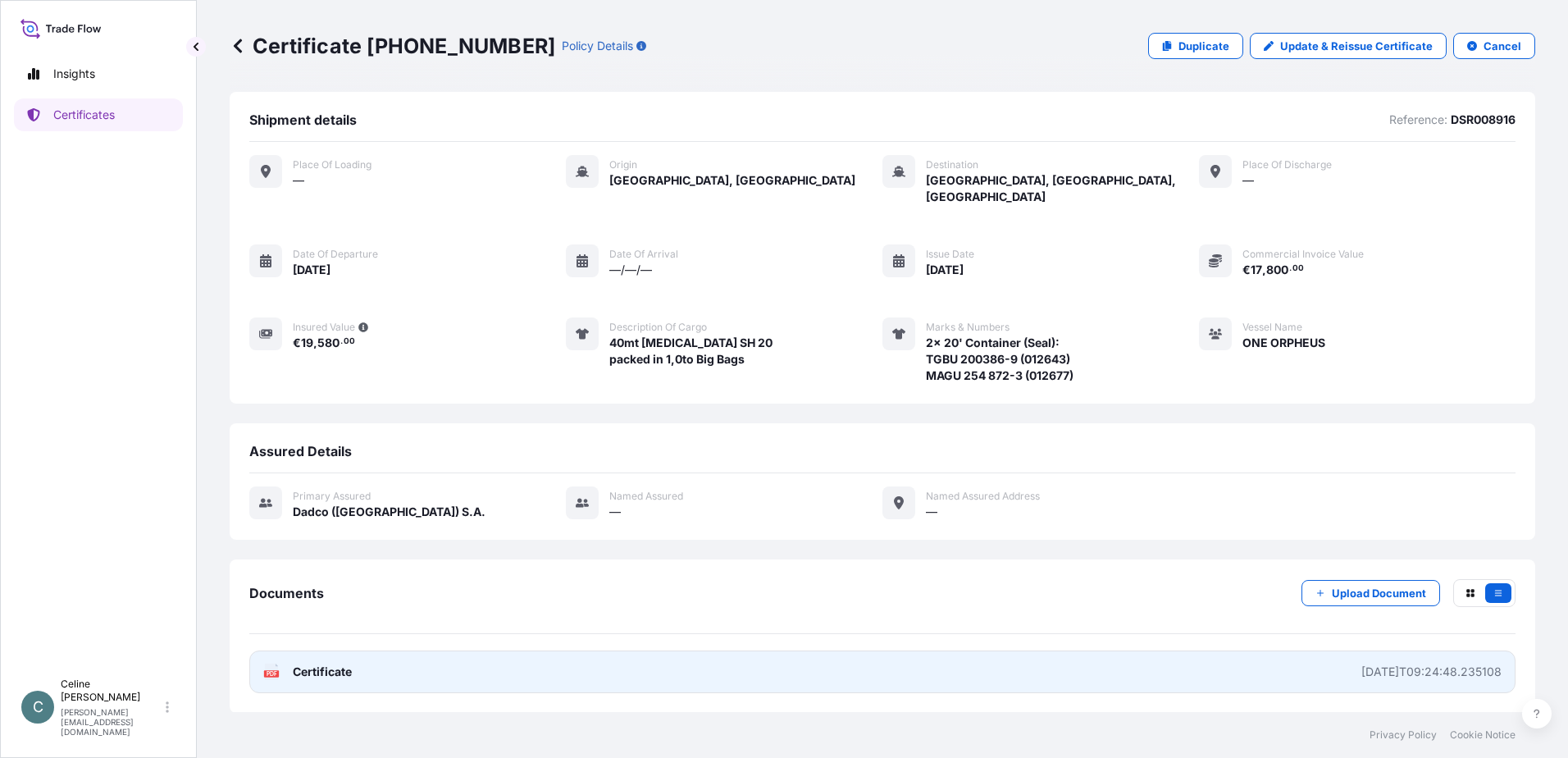
click at [864, 657] on link "PDF Certificate 2025-10-13T09:24:48.235108" at bounding box center [882, 671] width 1267 height 43
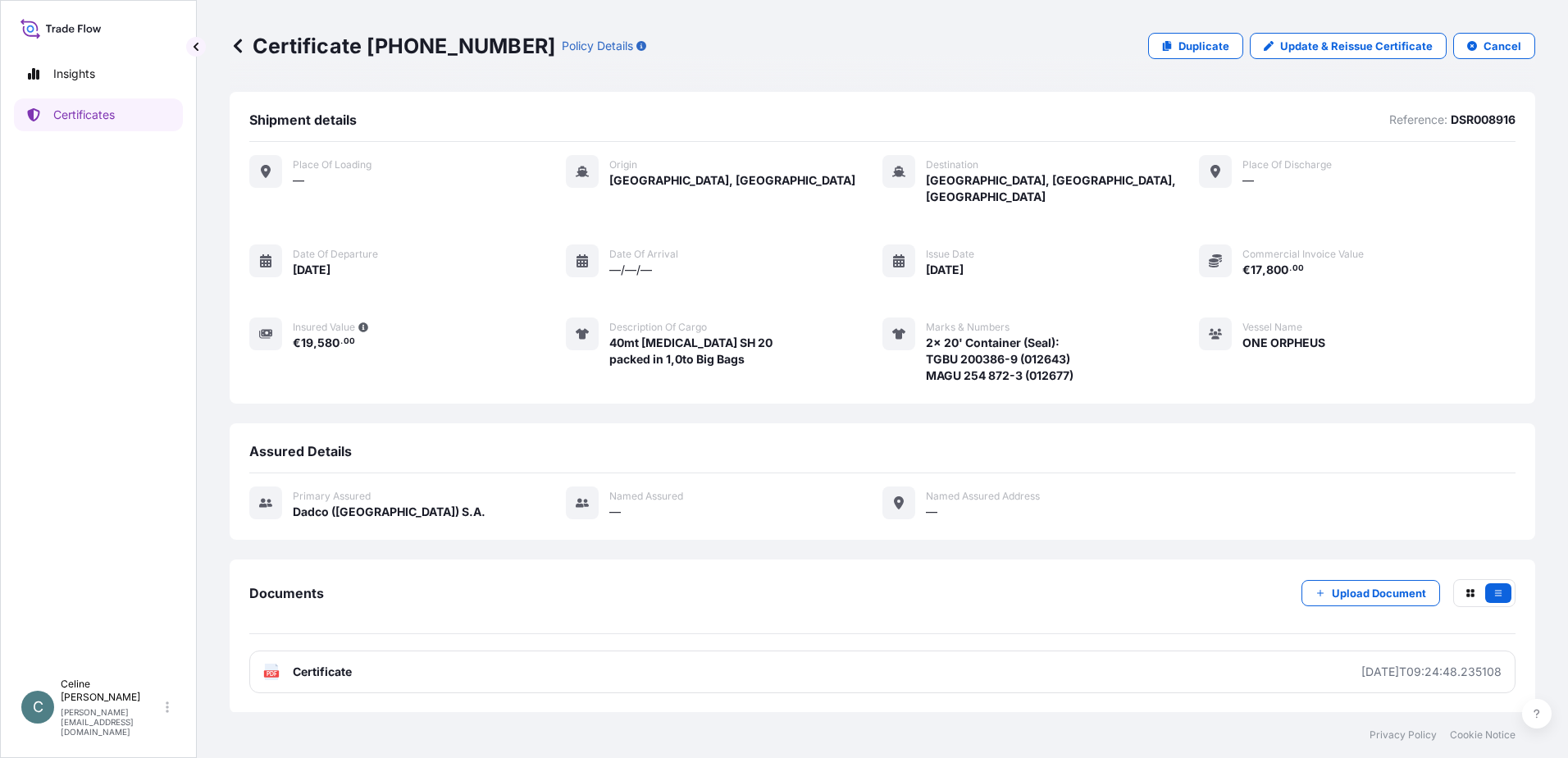
click at [241, 48] on icon at bounding box center [237, 46] width 16 height 16
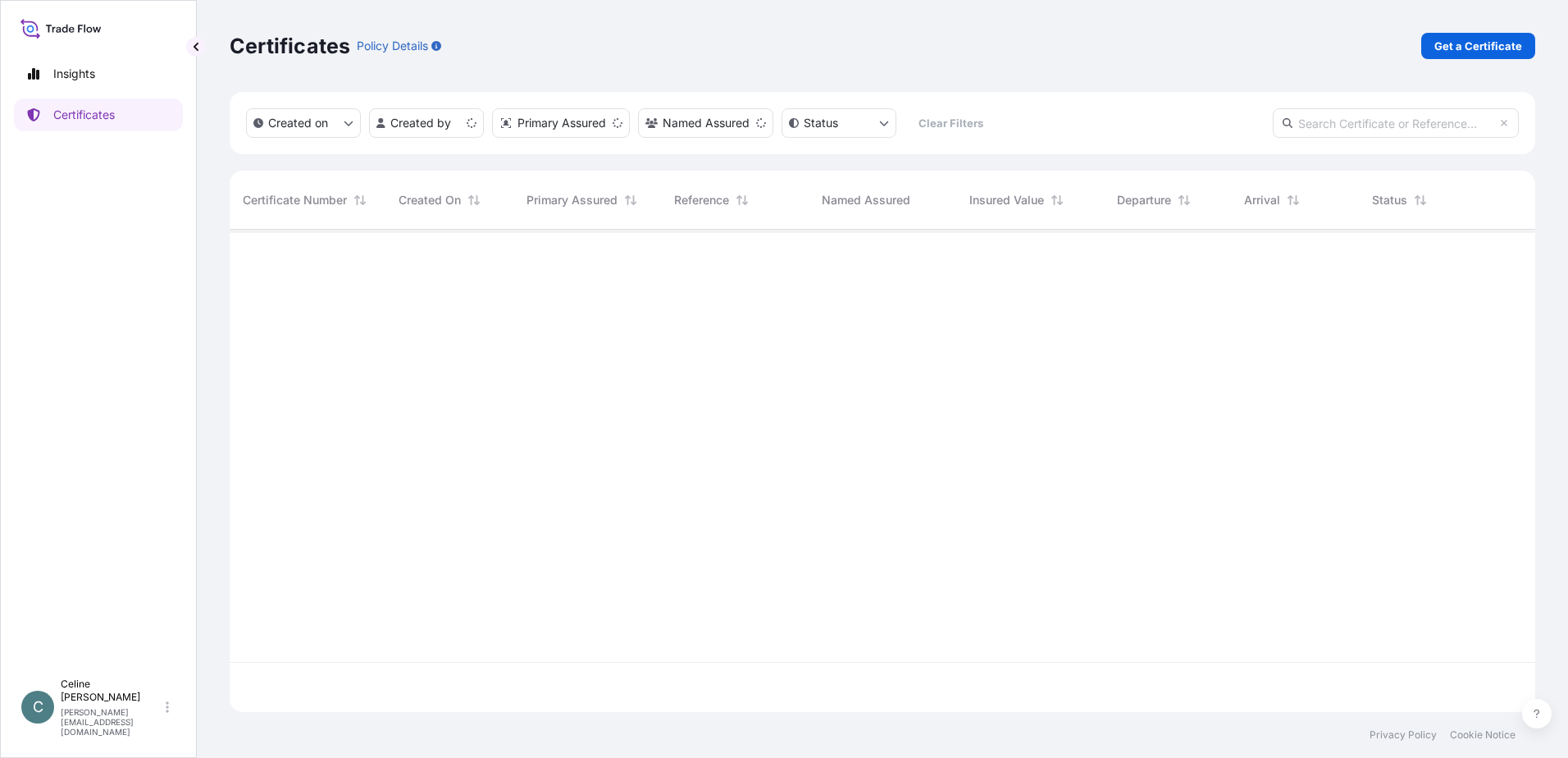
scroll to position [479, 1294]
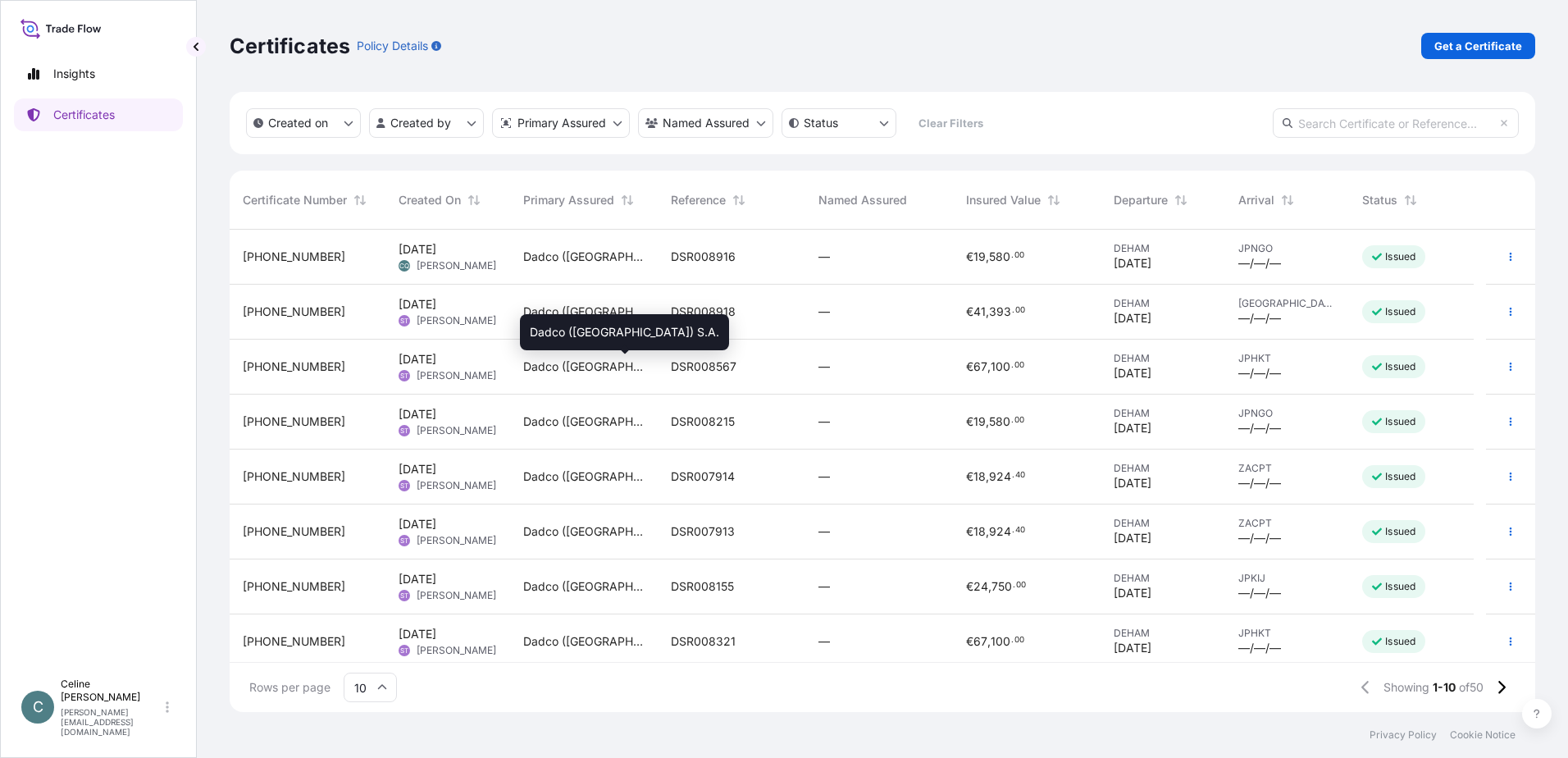
click at [643, 367] on div "Dadco ([GEOGRAPHIC_DATA]) S.A." at bounding box center [584, 366] width 122 height 16
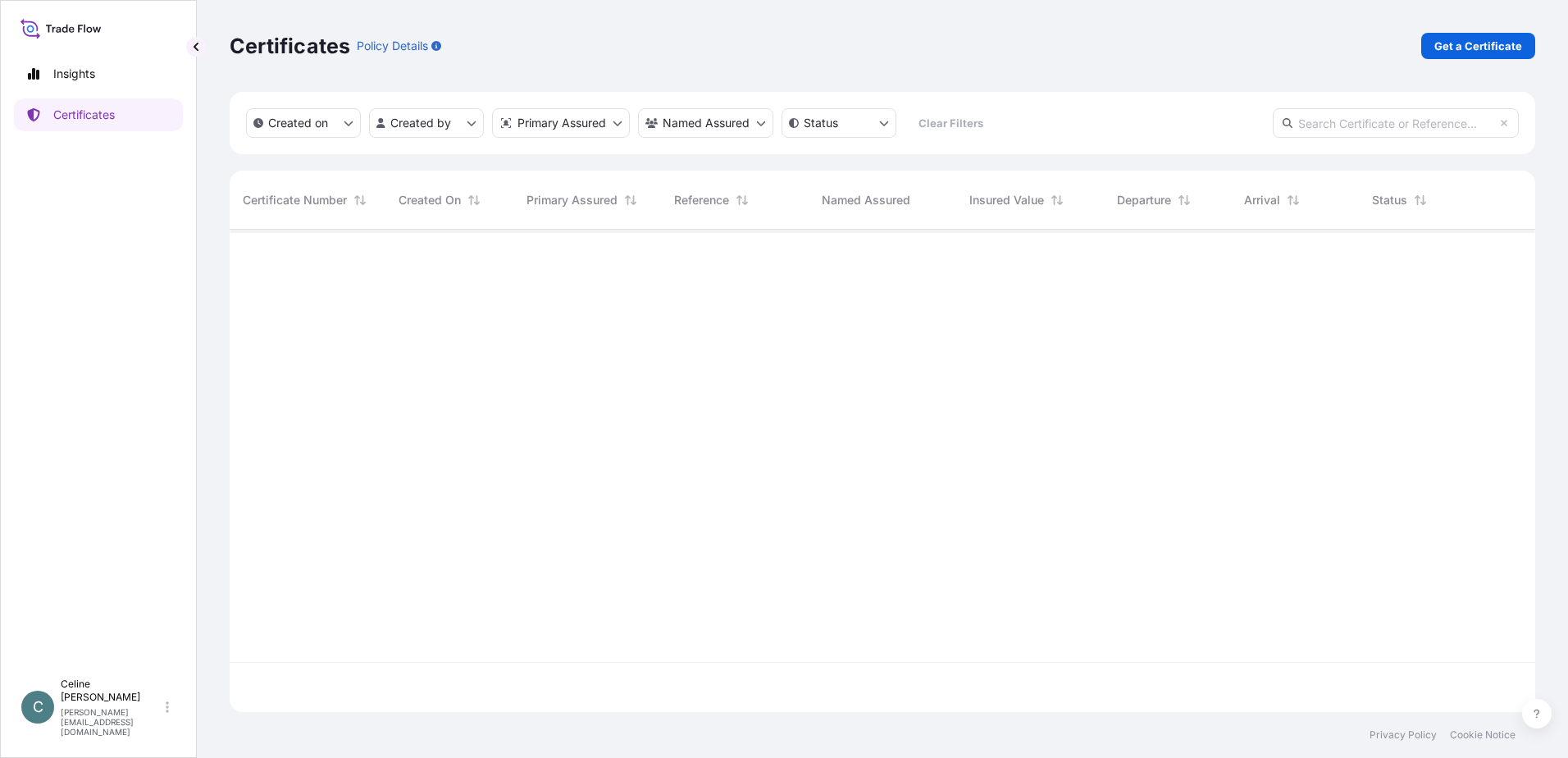
scroll to position [479, 1294]
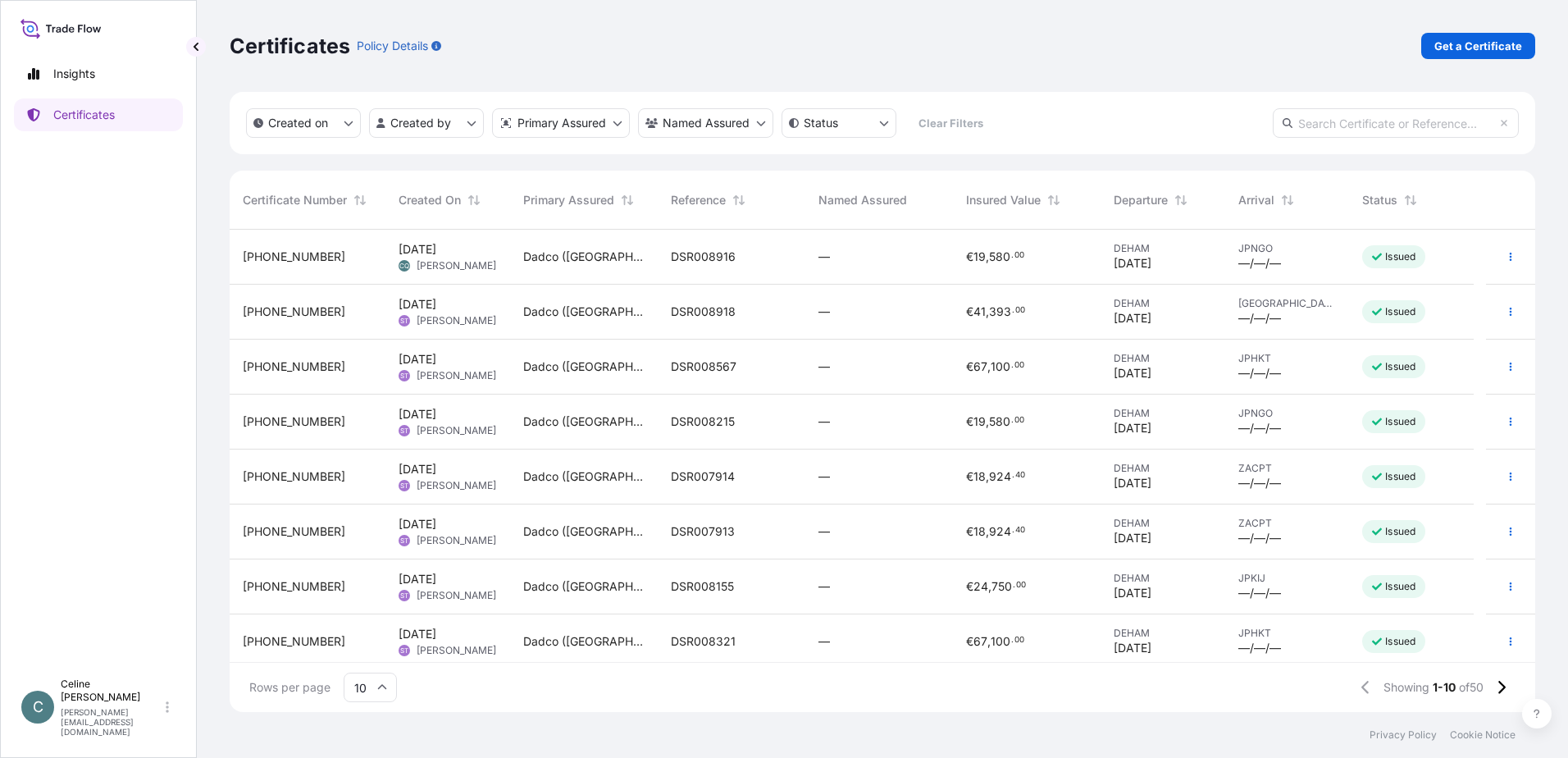
click at [790, 479] on div "DSR007914" at bounding box center [732, 476] width 122 height 16
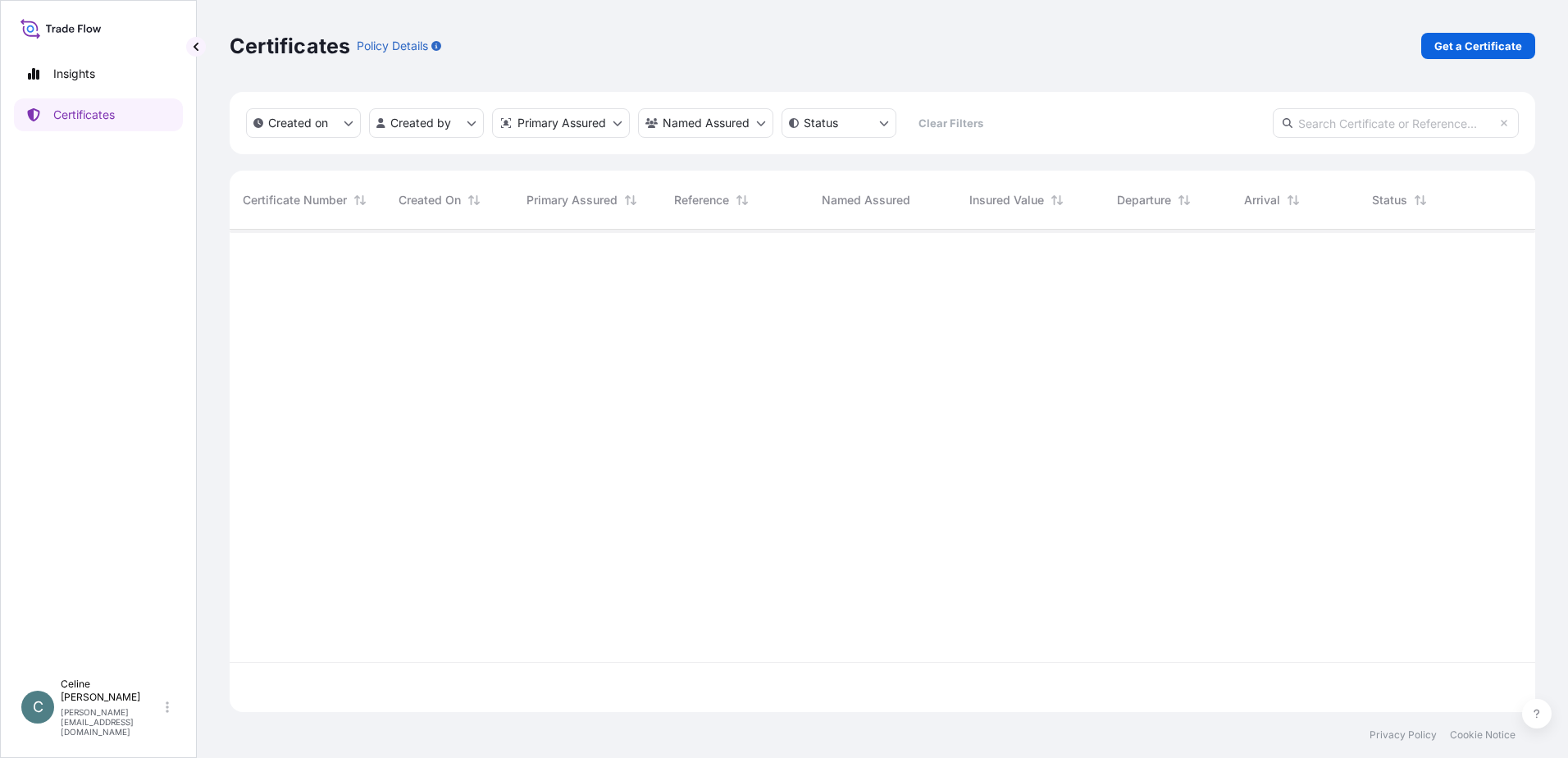
scroll to position [479, 1294]
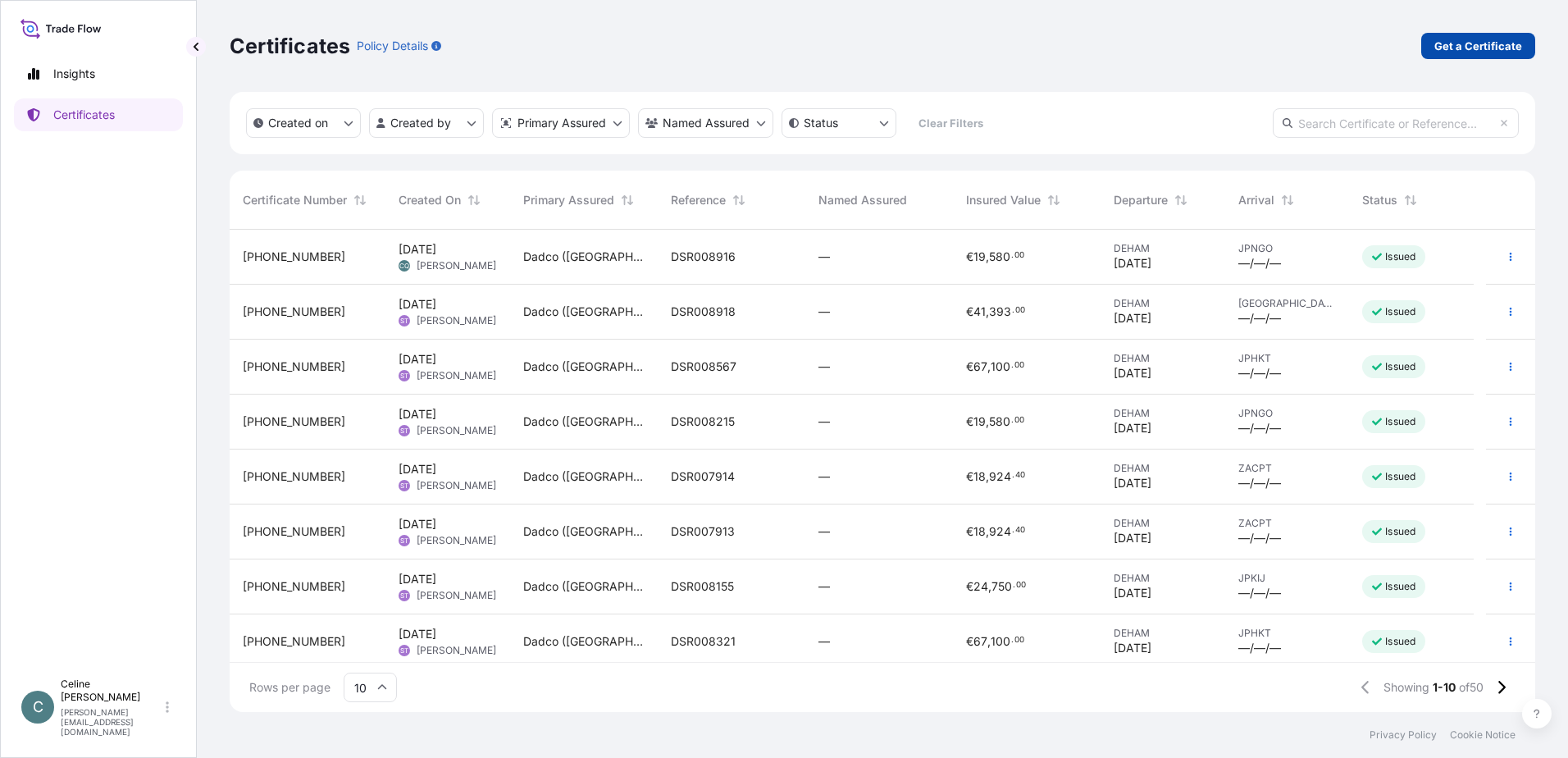
click at [1474, 41] on p "Get a Certificate" at bounding box center [1478, 46] width 88 height 16
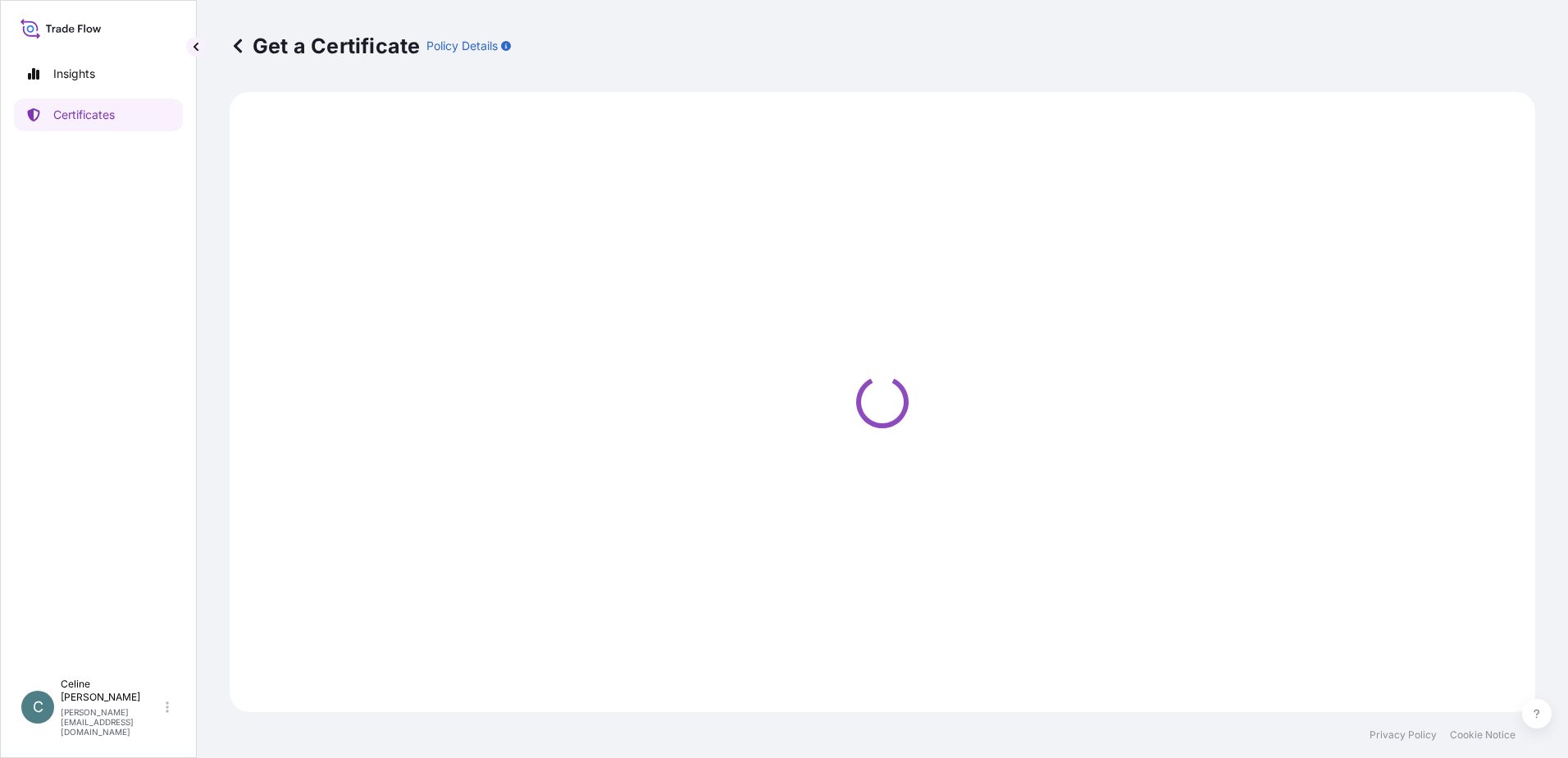
select select "Sea"
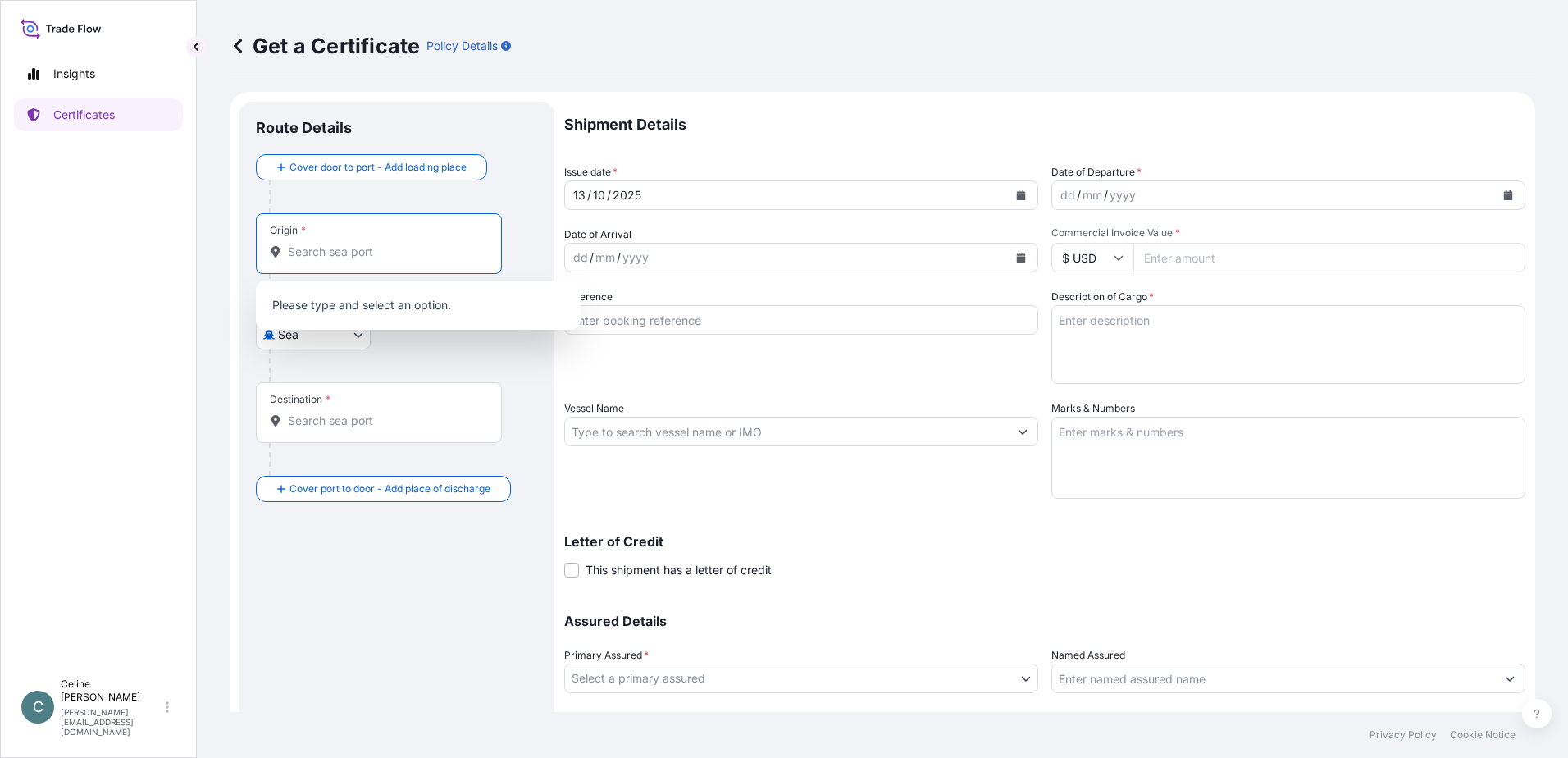
click at [341, 256] on input "Origin *" at bounding box center [384, 252] width 193 height 16
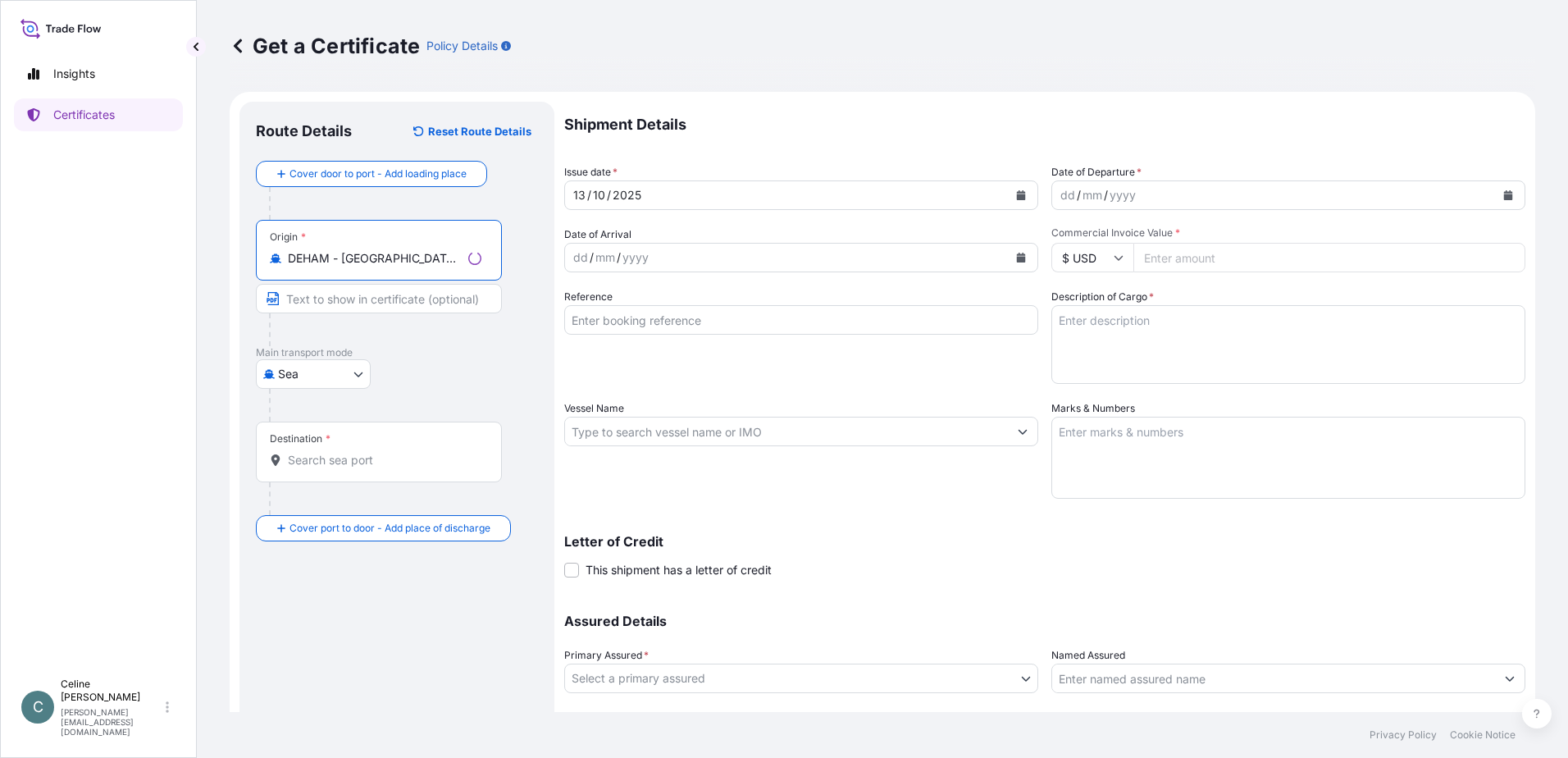
type input "DEHAM - Hamburg, Germany"
click at [354, 458] on input "Destination *" at bounding box center [384, 459] width 193 height 16
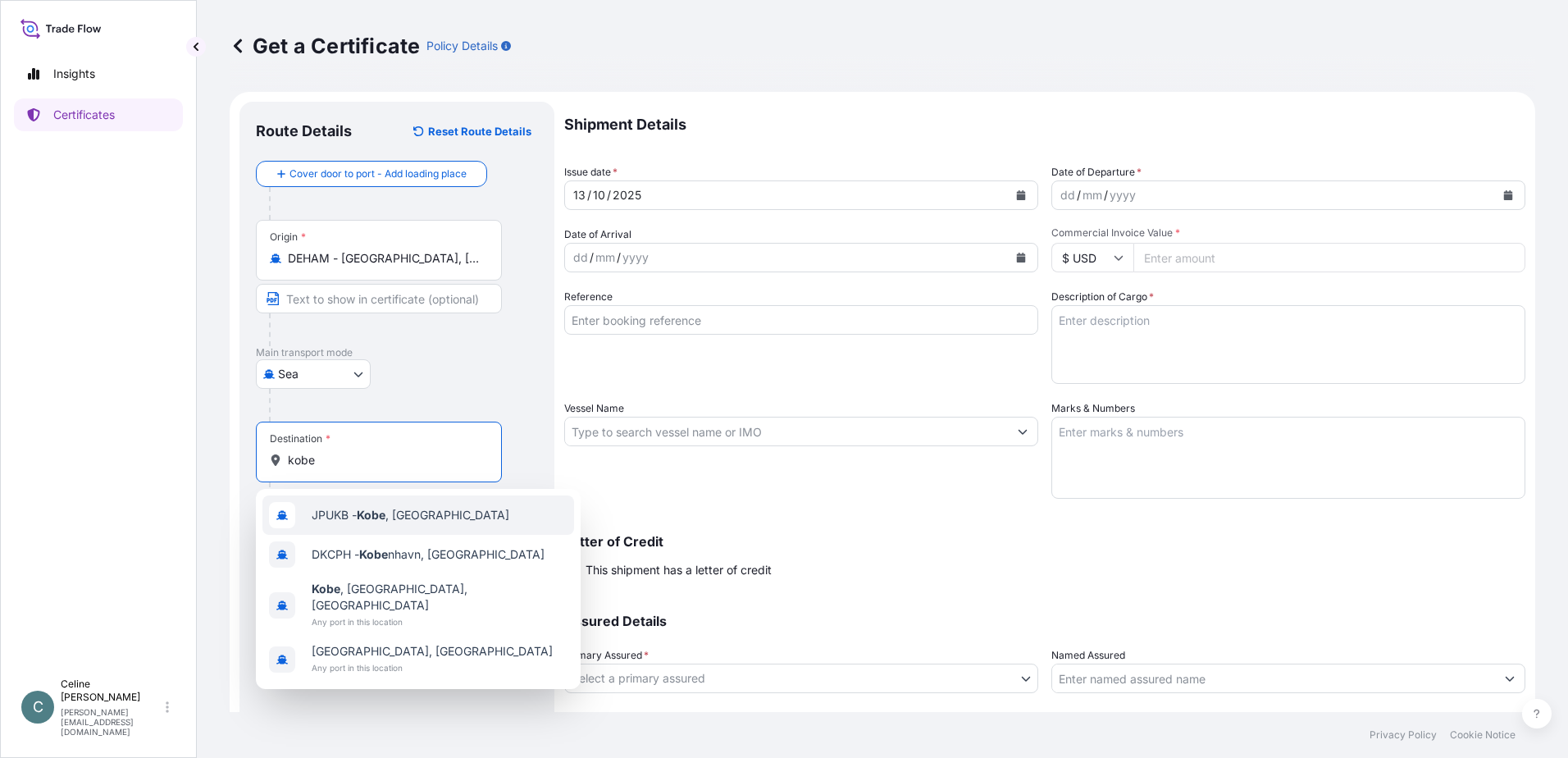
click at [404, 511] on span "JPUKB - Kobe , Japan" at bounding box center [410, 514] width 198 height 16
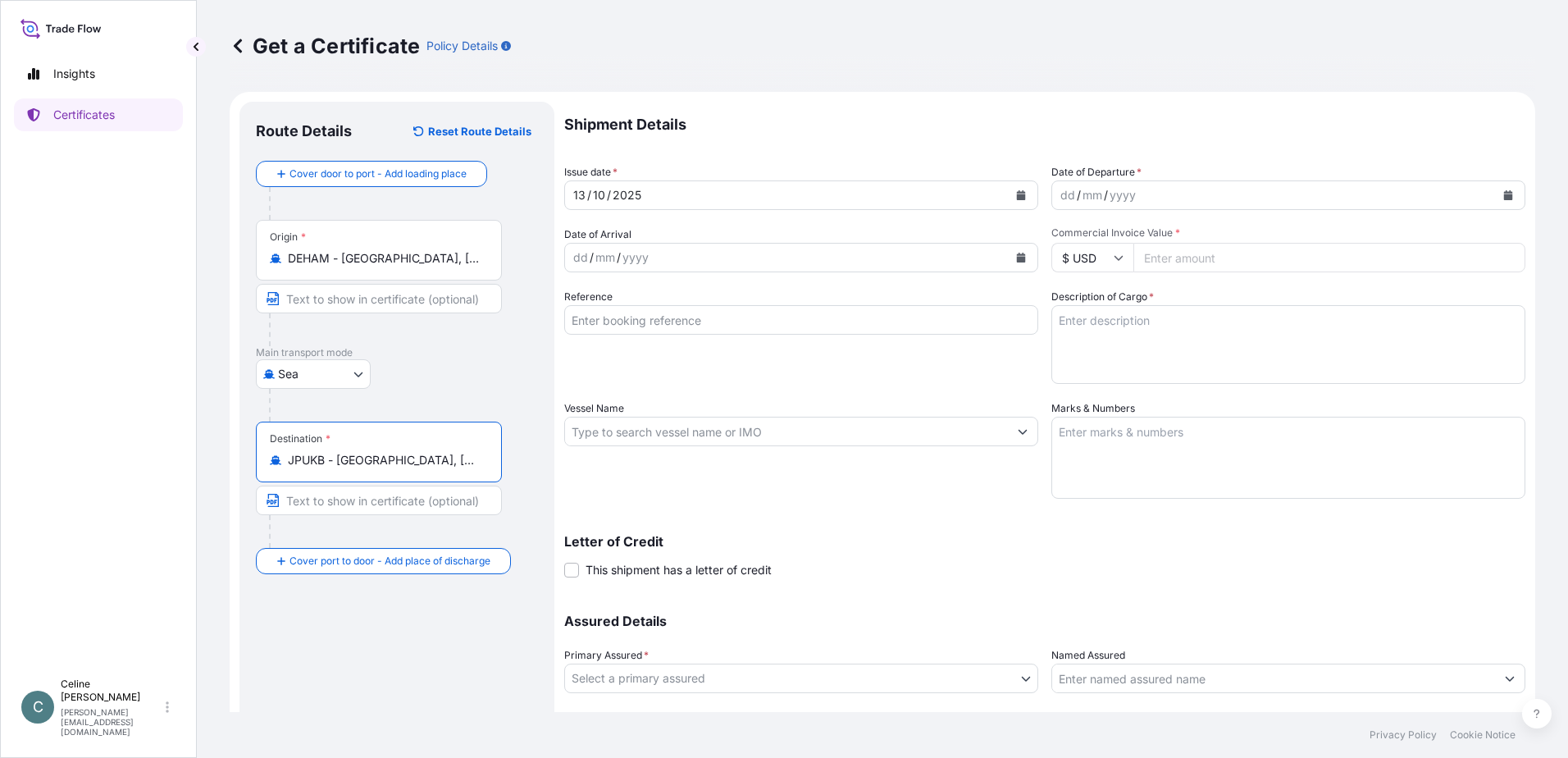
type input "JPUKB - Kobe, Japan"
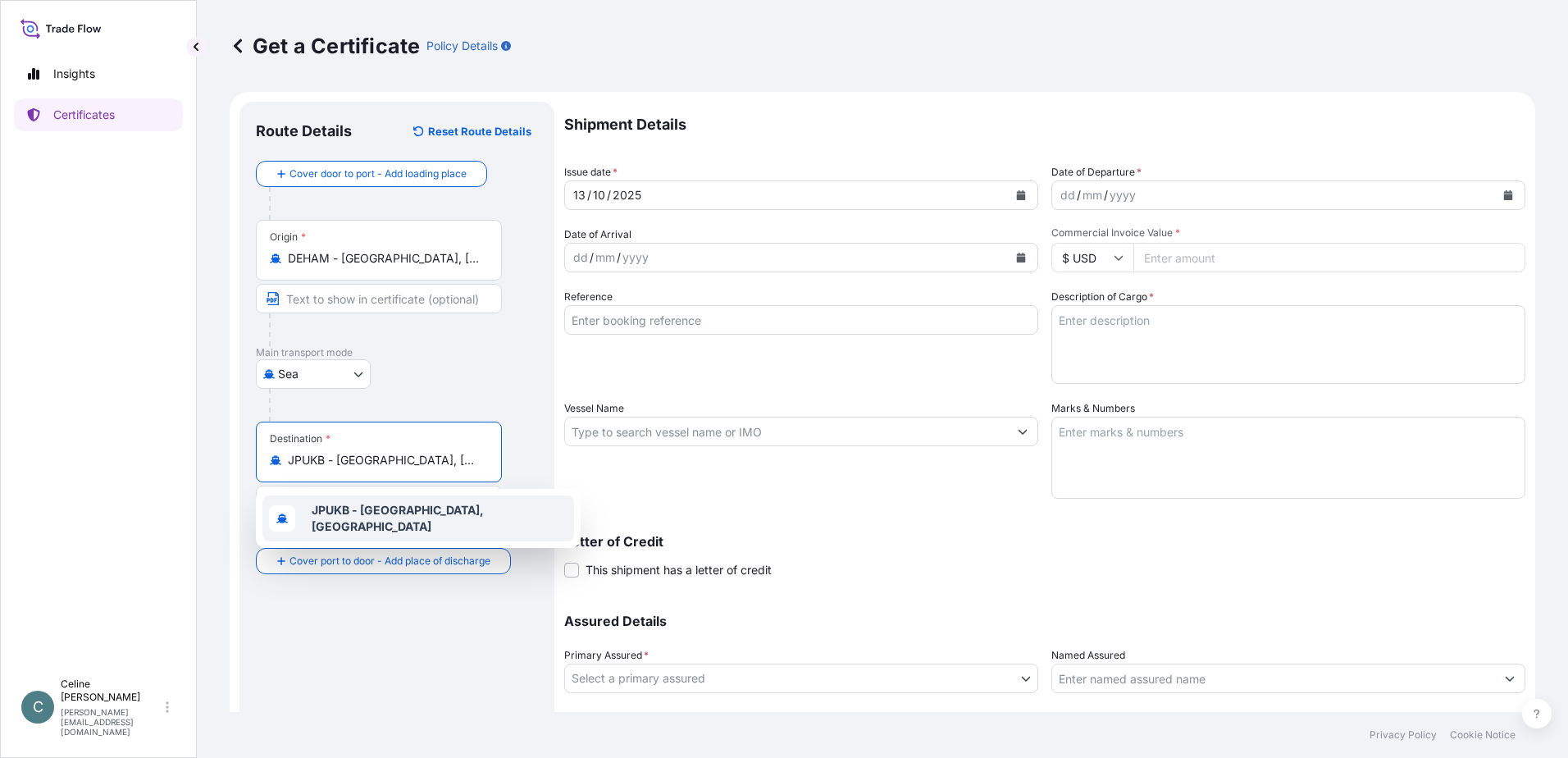
click at [409, 512] on b "JPUKB - Kobe, Japan" at bounding box center [398, 518] width 172 height 30
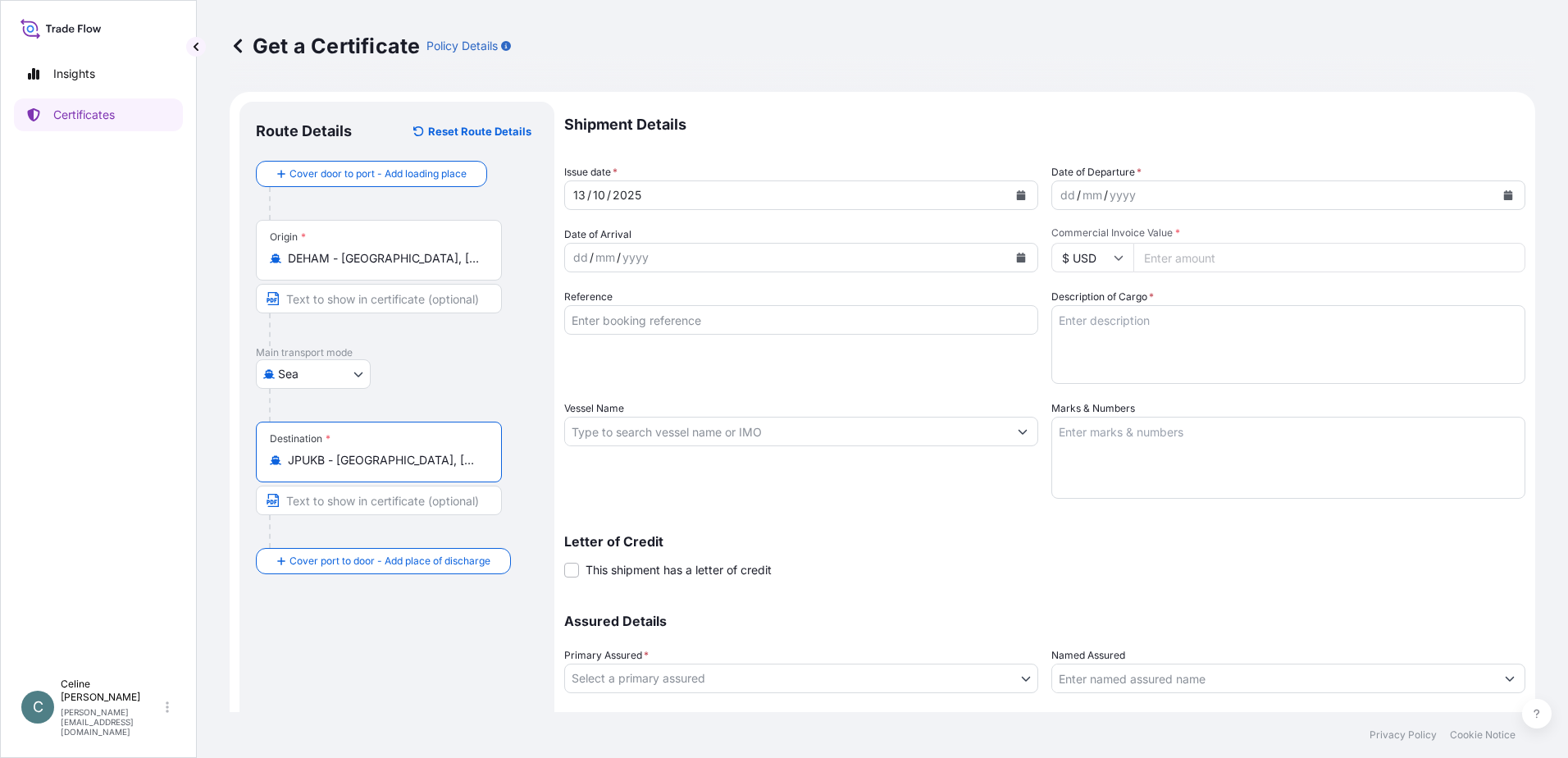
click at [1505, 192] on icon "Calendar" at bounding box center [1509, 195] width 9 height 10
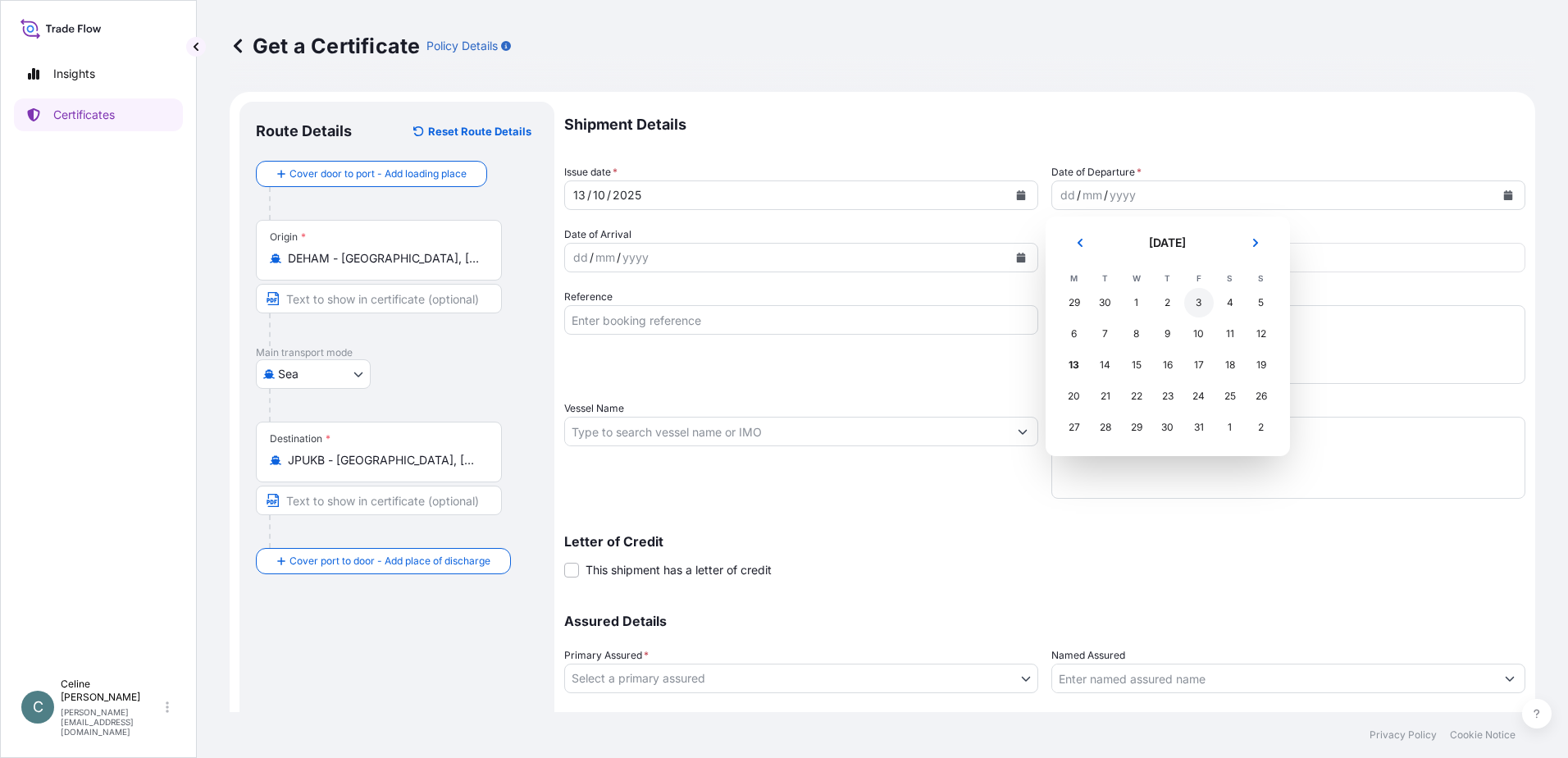
click at [1196, 303] on div "3" at bounding box center [1199, 302] width 30 height 30
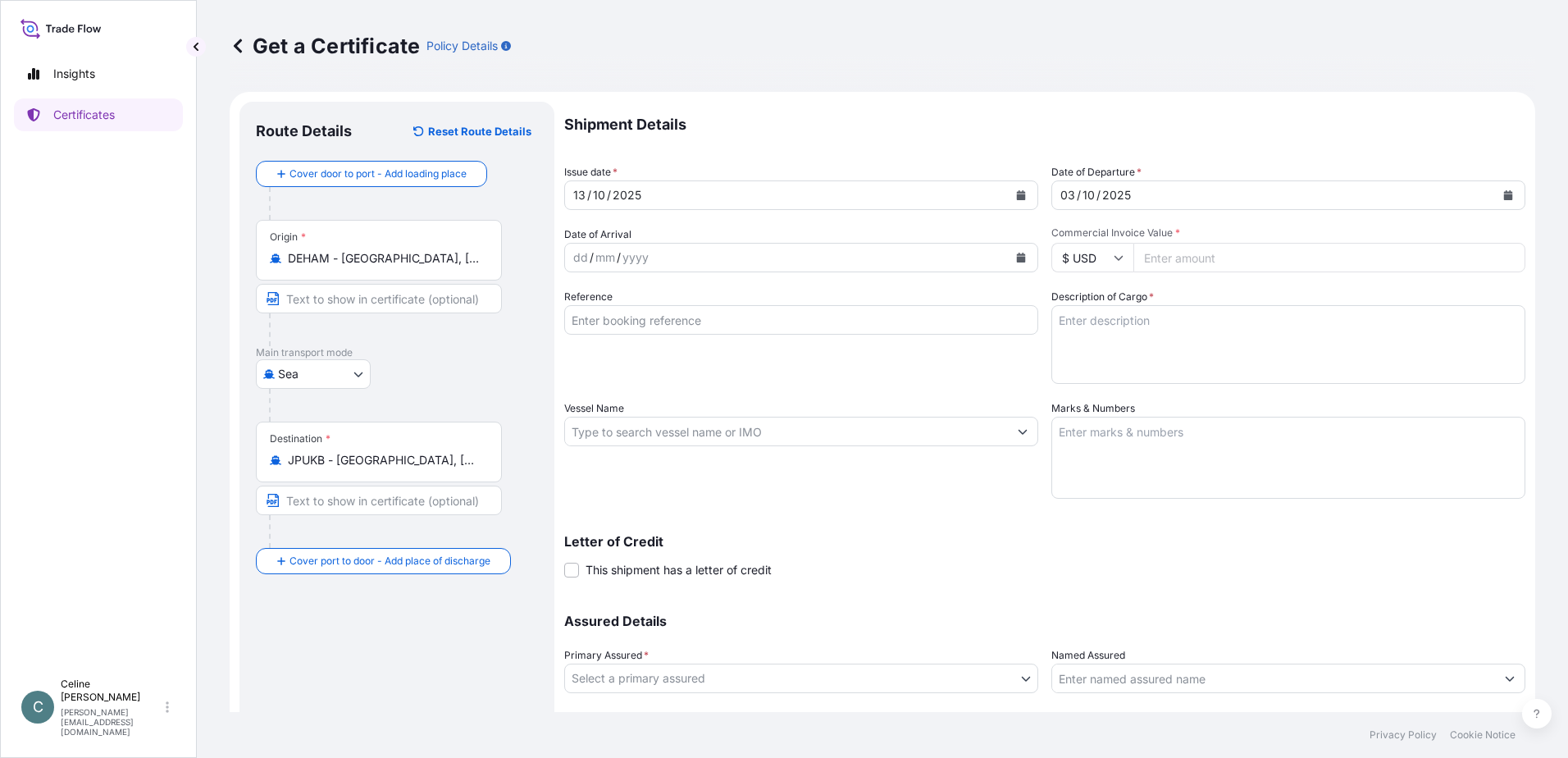
click at [1164, 259] on input "Commercial Invoice Value *" at bounding box center [1330, 257] width 392 height 30
click at [1079, 252] on input "$ USD" at bounding box center [1092, 257] width 82 height 30
drag, startPoint x: 1079, startPoint y: 252, endPoint x: 1097, endPoint y: 291, distance: 43.0
click at [1083, 297] on div "€ EUR" at bounding box center [1087, 302] width 69 height 31
type input "€ EUR"
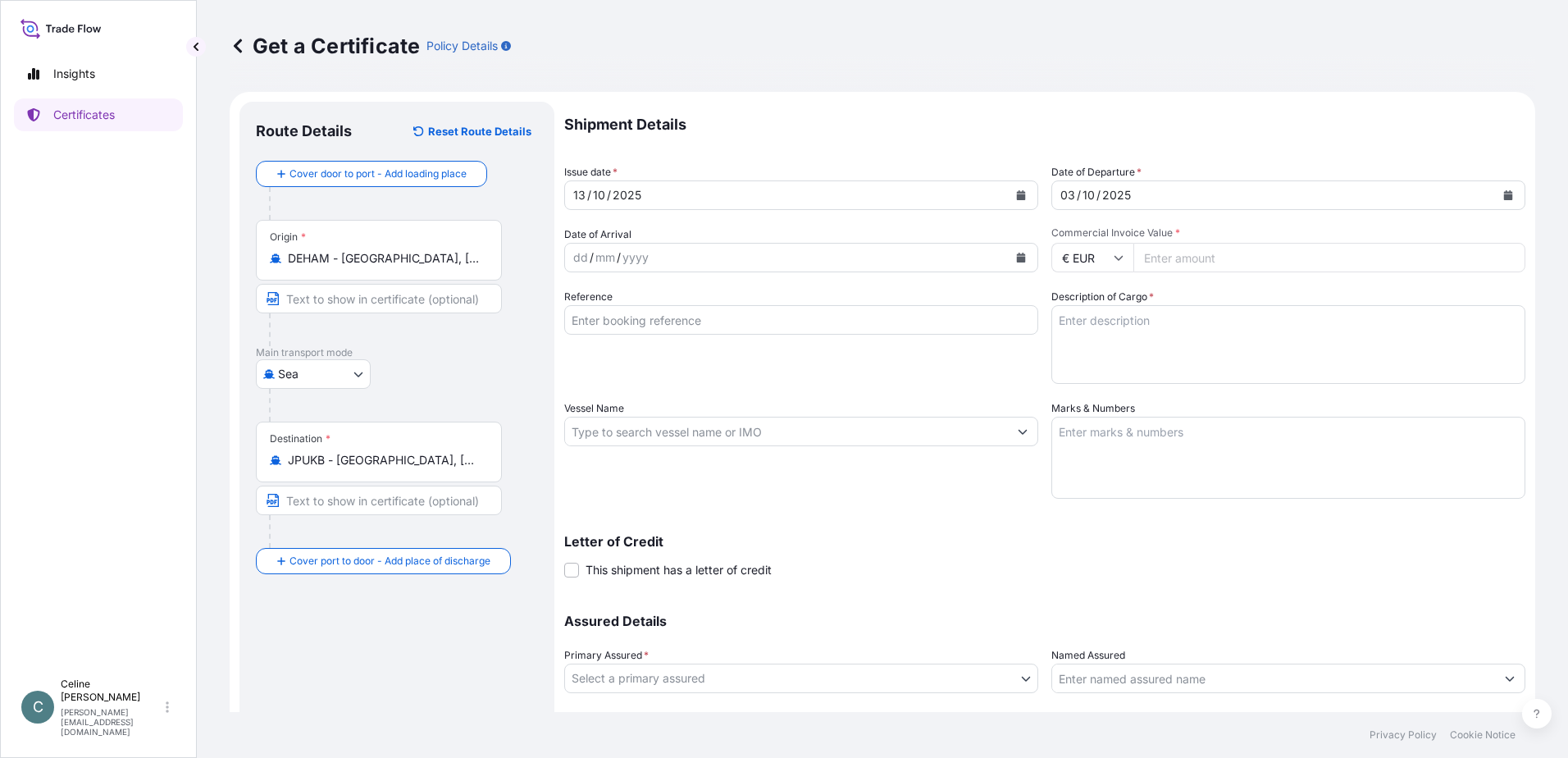
click at [1188, 259] on input "Commercial Invoice Value *" at bounding box center [1330, 257] width 392 height 30
type input "37630.00"
click at [979, 327] on input "Reference" at bounding box center [801, 319] width 475 height 30
type input "DSR008917"
click at [1099, 337] on textarea "Description of Cargo *" at bounding box center [1289, 344] width 475 height 79
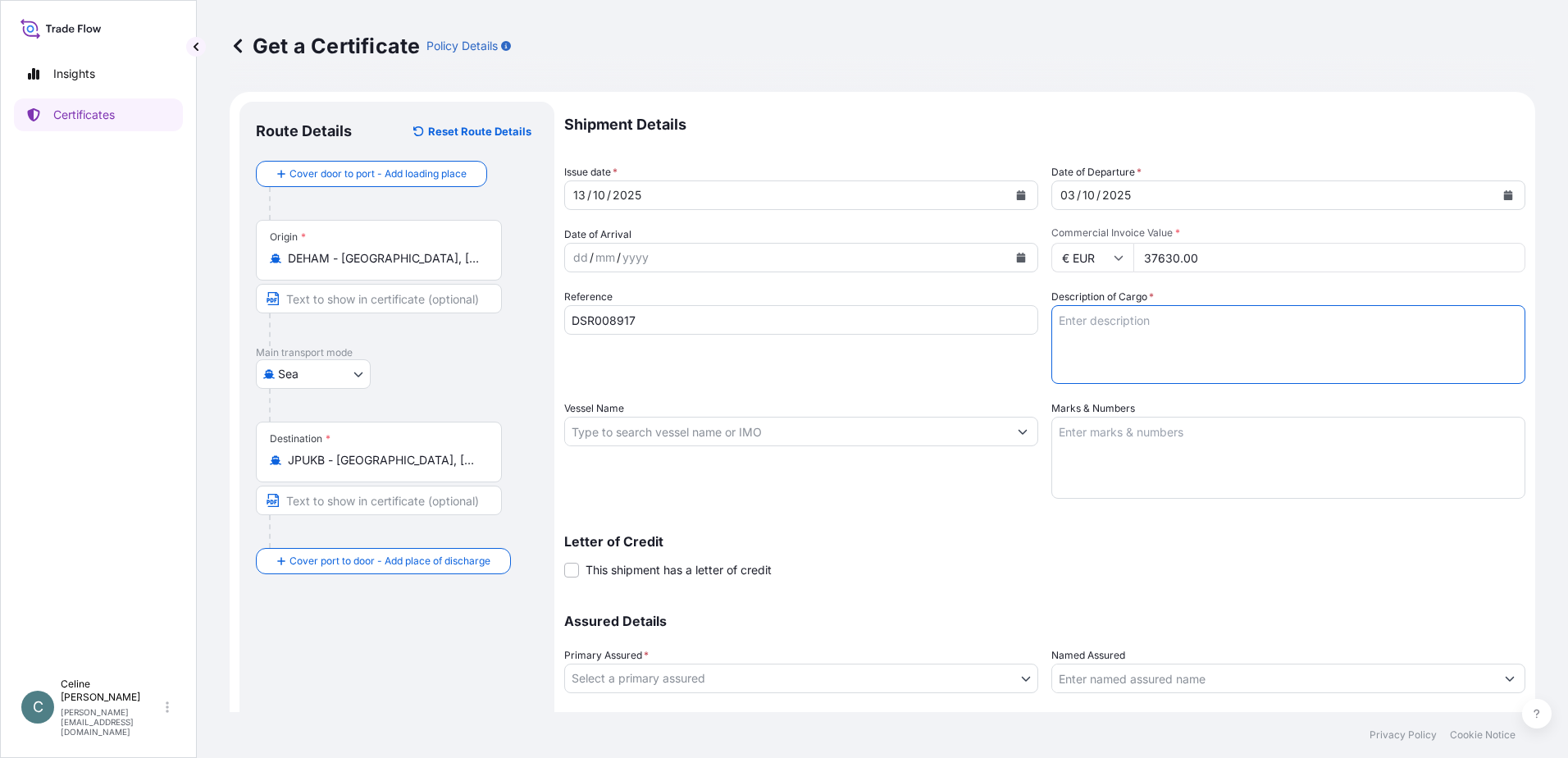
paste textarea "106mt [MEDICAL_DATA] SH 10 Packed in 1,0mt Big Bags and 1,1mt Big Bags"
type textarea "106mt [MEDICAL_DATA] SH 10 Packed in 1,0mt Big Bags and 1,1mt Big Bags"
click at [914, 432] on input "Vessel Name" at bounding box center [786, 430] width 443 height 30
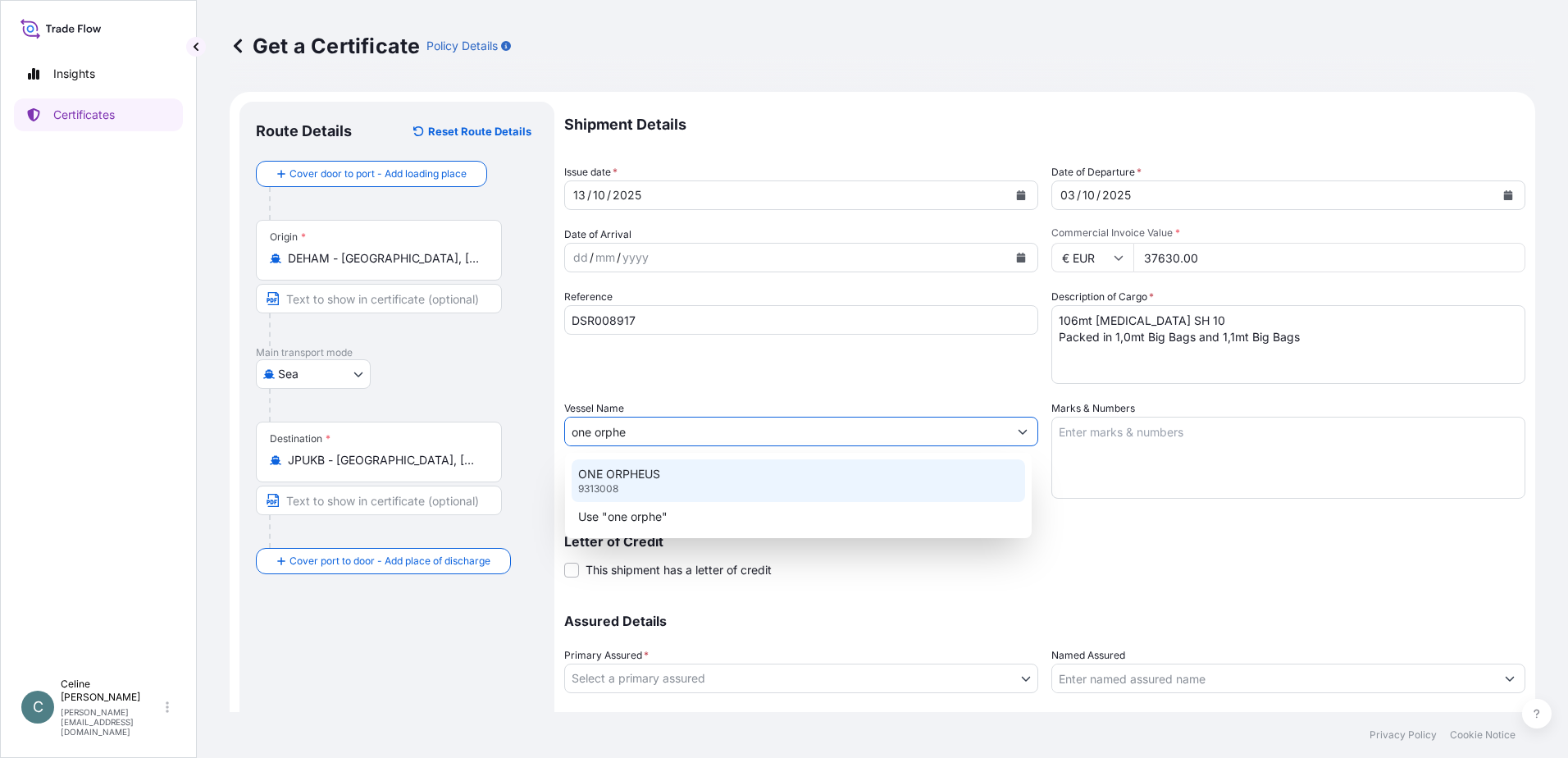
click at [743, 480] on div "ONE ORPHEUS 9313008" at bounding box center [798, 480] width 453 height 43
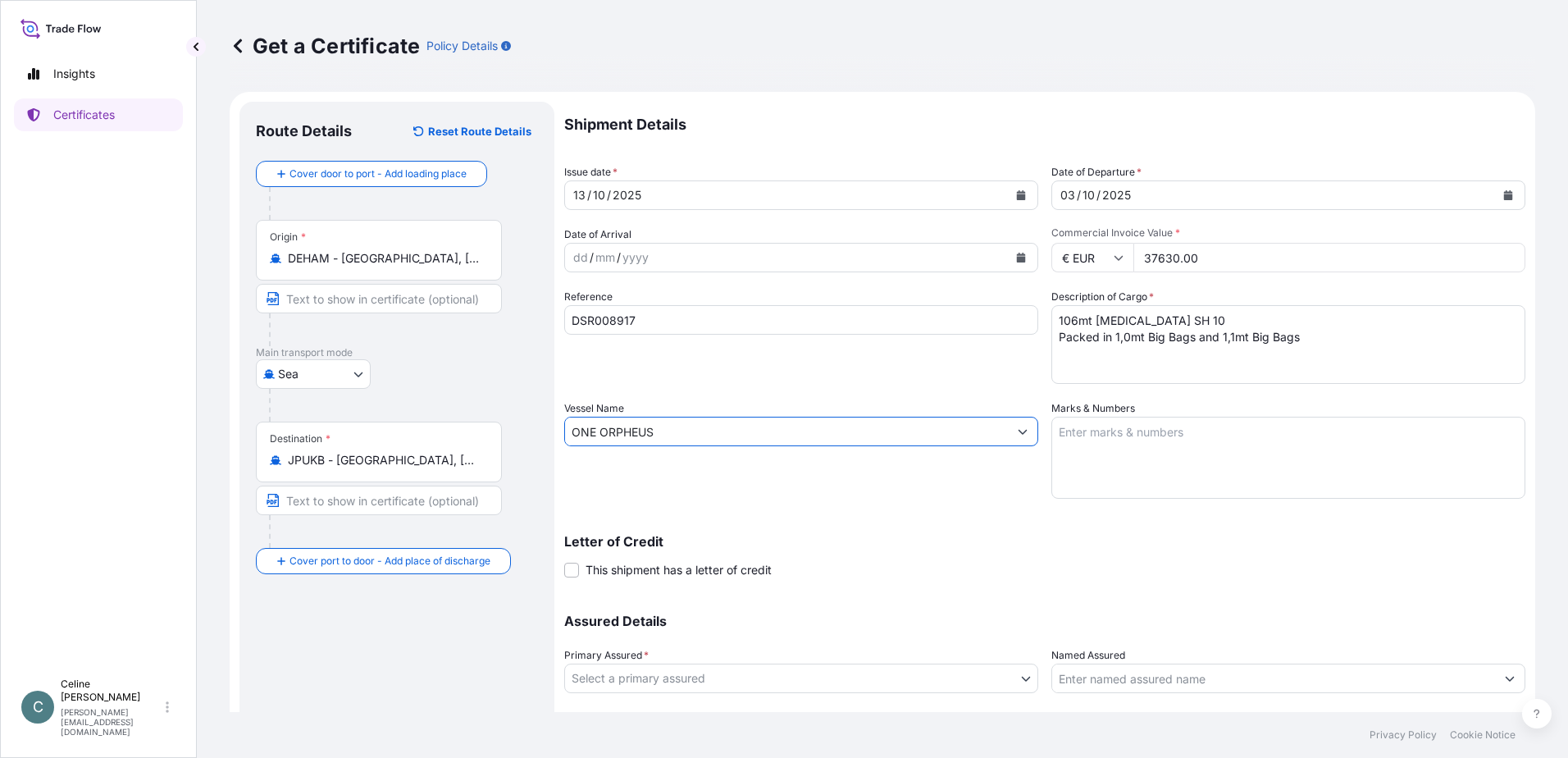
type input "ONE ORPHEUS"
click at [1123, 452] on textarea "Marks & Numbers" at bounding box center [1289, 457] width 475 height 82
paste textarea "5x 20' Container:"
click at [1144, 431] on textarea "5x 20' Container:" at bounding box center [1289, 457] width 475 height 82
click at [1157, 452] on textarea "5x 20' Container (Seal): BEAU 229 391-8 (012547) YMLU 350 746-1 (012594) TGBU 2…" at bounding box center [1289, 457] width 475 height 82
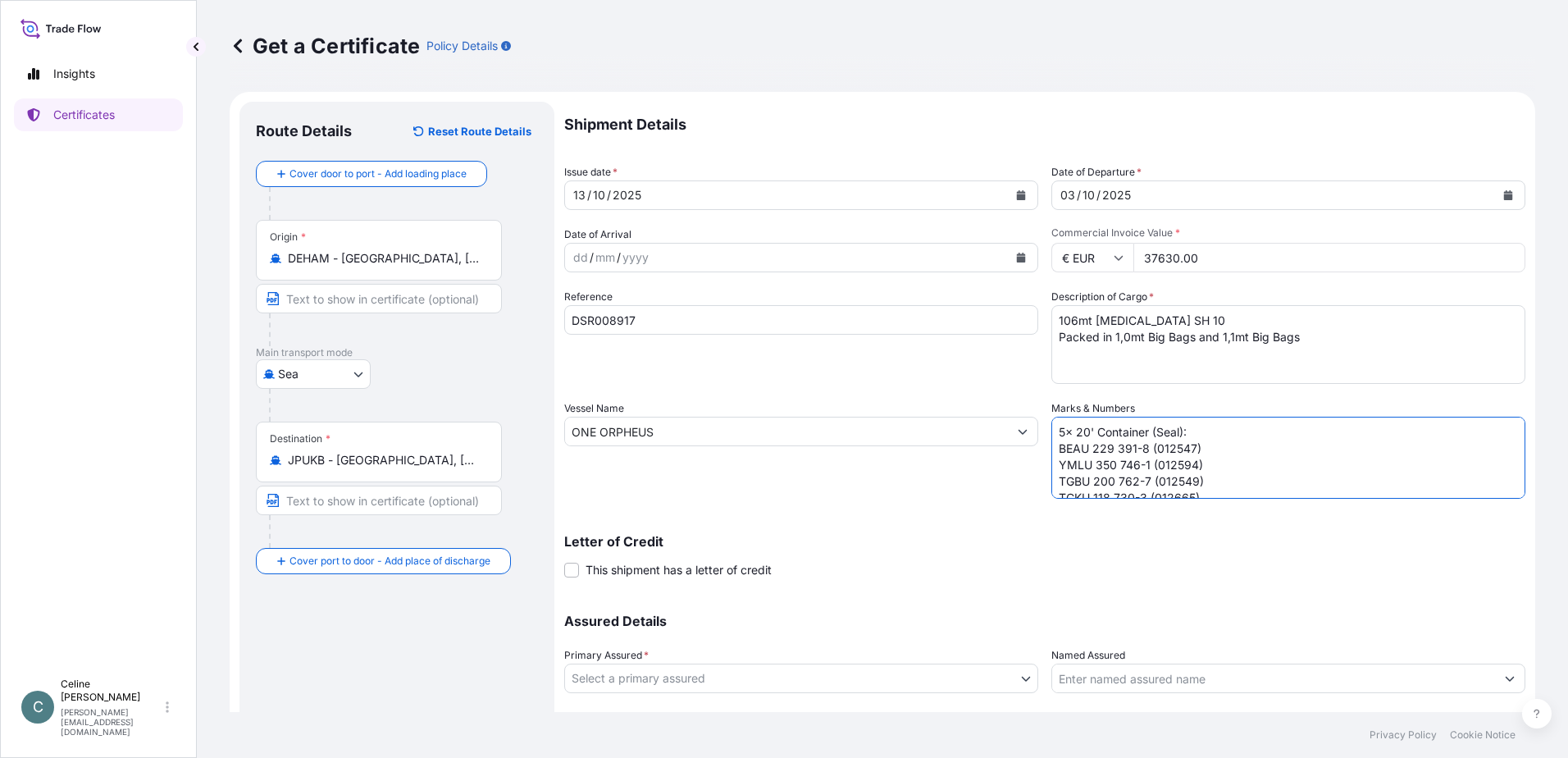
click at [1157, 452] on textarea "5x 20' Container (Seal): BEAU 229 391-8 (012547) YMLU 350 746-1 (012594) TGBU 2…" at bounding box center [1289, 457] width 475 height 82
click at [1096, 463] on textarea "5x 20' Container (Seal): BEAU 229 391-8 (012547) YMLU 350 746-1 (012594) TGBU 2…" at bounding box center [1289, 457] width 475 height 82
click at [1129, 481] on textarea "5x 20' Container (Seal): BEAU 229 391-8 (012547) YMLU 350 746-1 (012594) TGBU 2…" at bounding box center [1289, 457] width 475 height 82
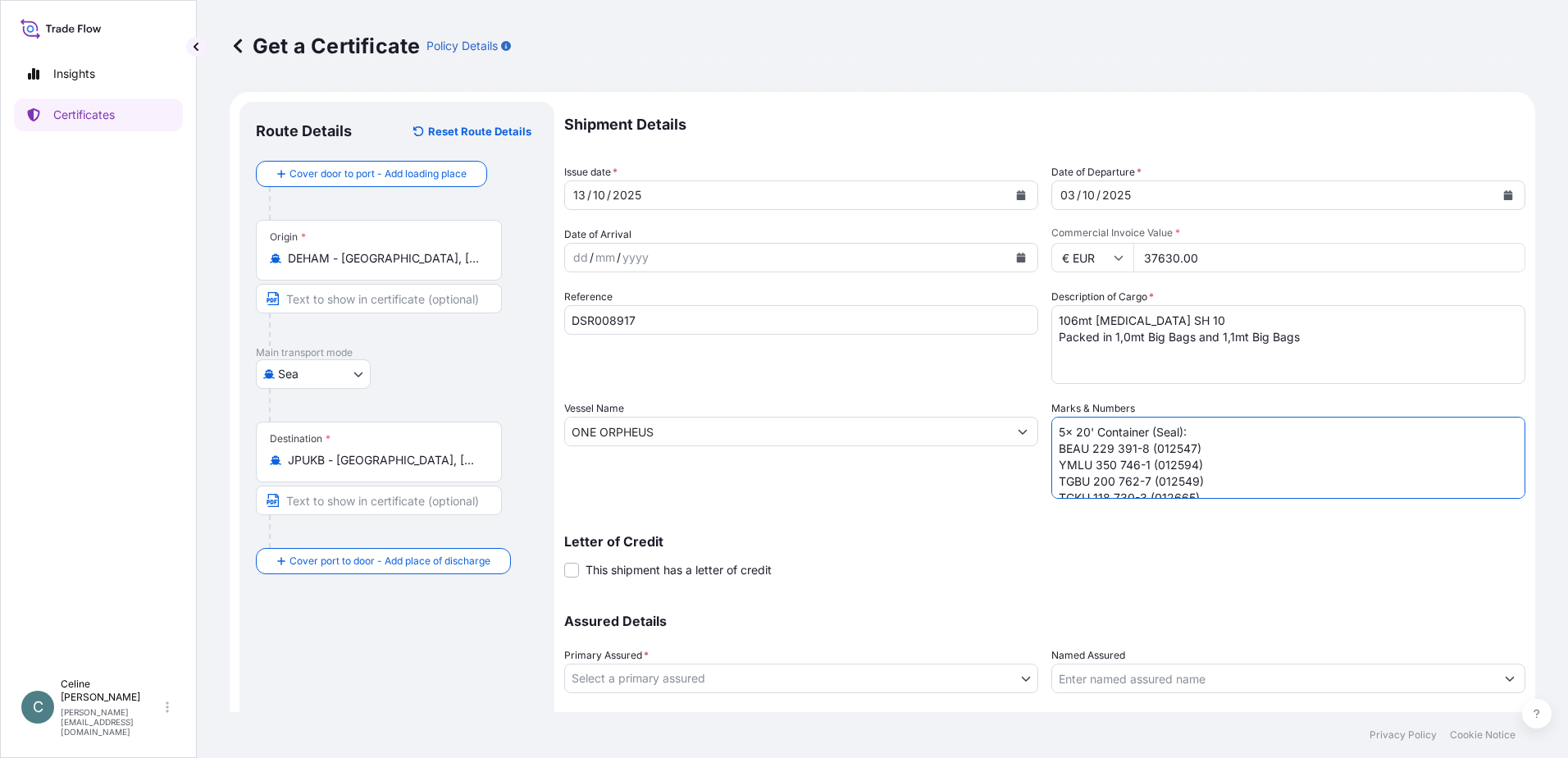
click at [1129, 481] on textarea "5x 20' Container (Seal): BEAU 229 391-8 (012547) YMLU 350 746-1 (012594) TGBU 2…" at bounding box center [1289, 457] width 475 height 82
click at [1130, 482] on textarea "5x 20' Container (Seal): BEAU 229 391-8 (012547) YMLU 350 746-1 (012594) TGBU 2…" at bounding box center [1289, 457] width 475 height 82
click at [1135, 471] on textarea "5x 20' Container (Seal): BEAU 229 391-8 (012547) YMLU 350 746-1 (012594) TGBU 2…" at bounding box center [1289, 457] width 475 height 82
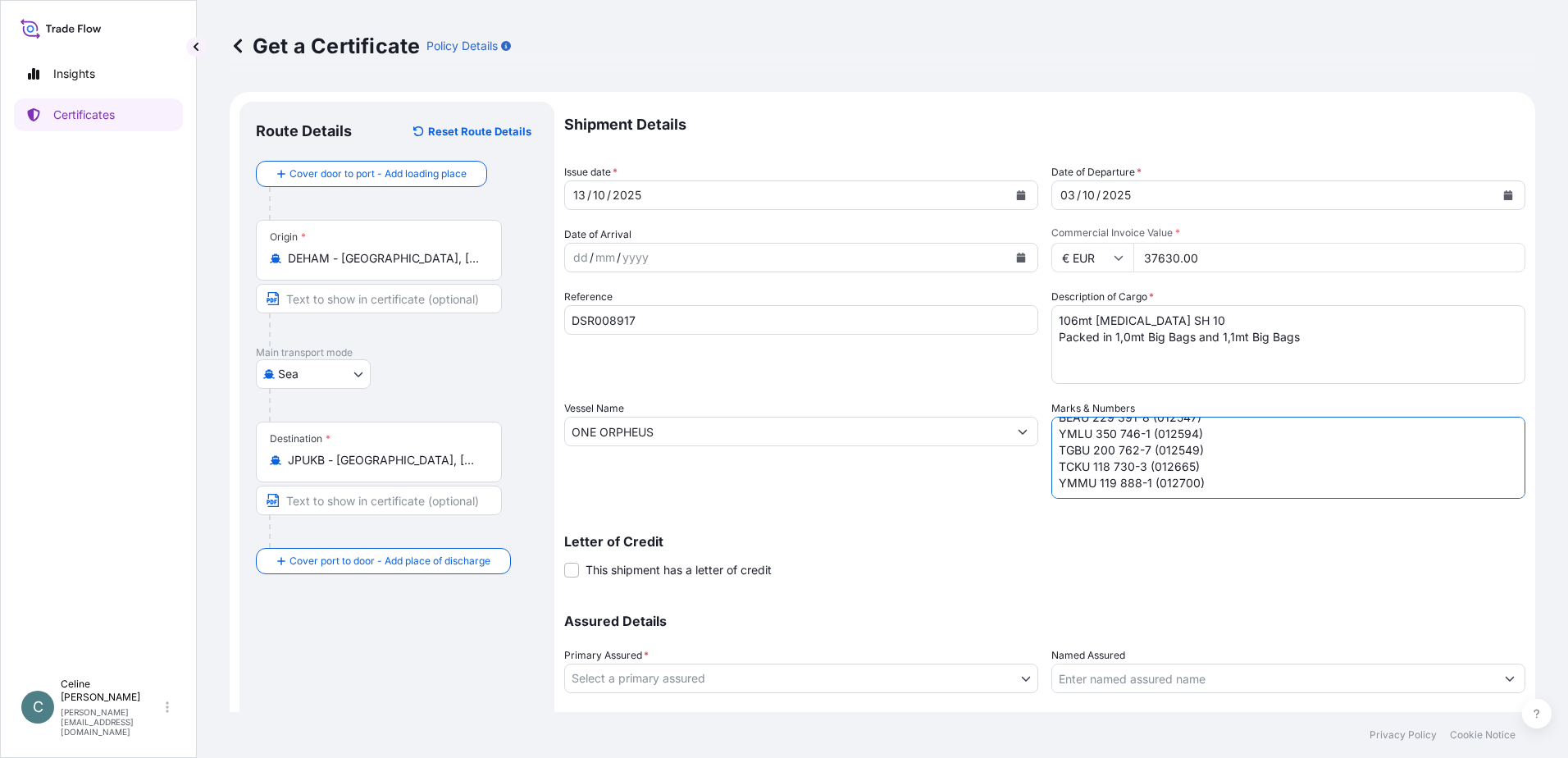
click at [1135, 471] on textarea "5x 20' Container (Seal): BEAU 229 391-8 (012547) YMLU 350 746-1 (012594) TGBU 2…" at bounding box center [1289, 457] width 475 height 82
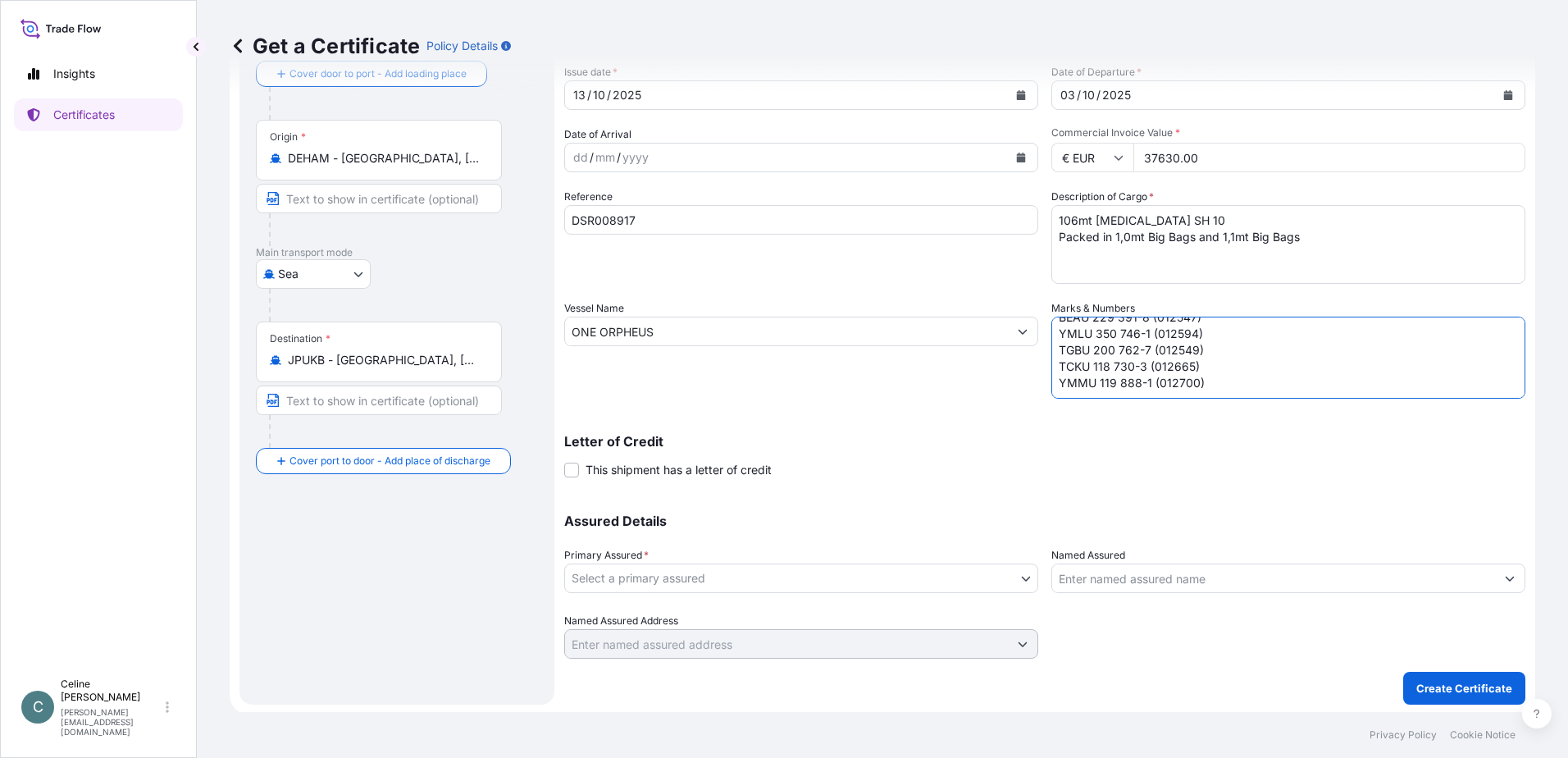
scroll to position [102, 0]
type textarea "5x 20' Container (Seal): BEAU 229 391-8 (012547) YMLU 350 746-1 (012594) TGBU 2…"
click at [869, 579] on body "Insights Certificates C Celine Quast c.quast@aos-stade.de Get a Certificate Pol…" at bounding box center [784, 379] width 1568 height 758
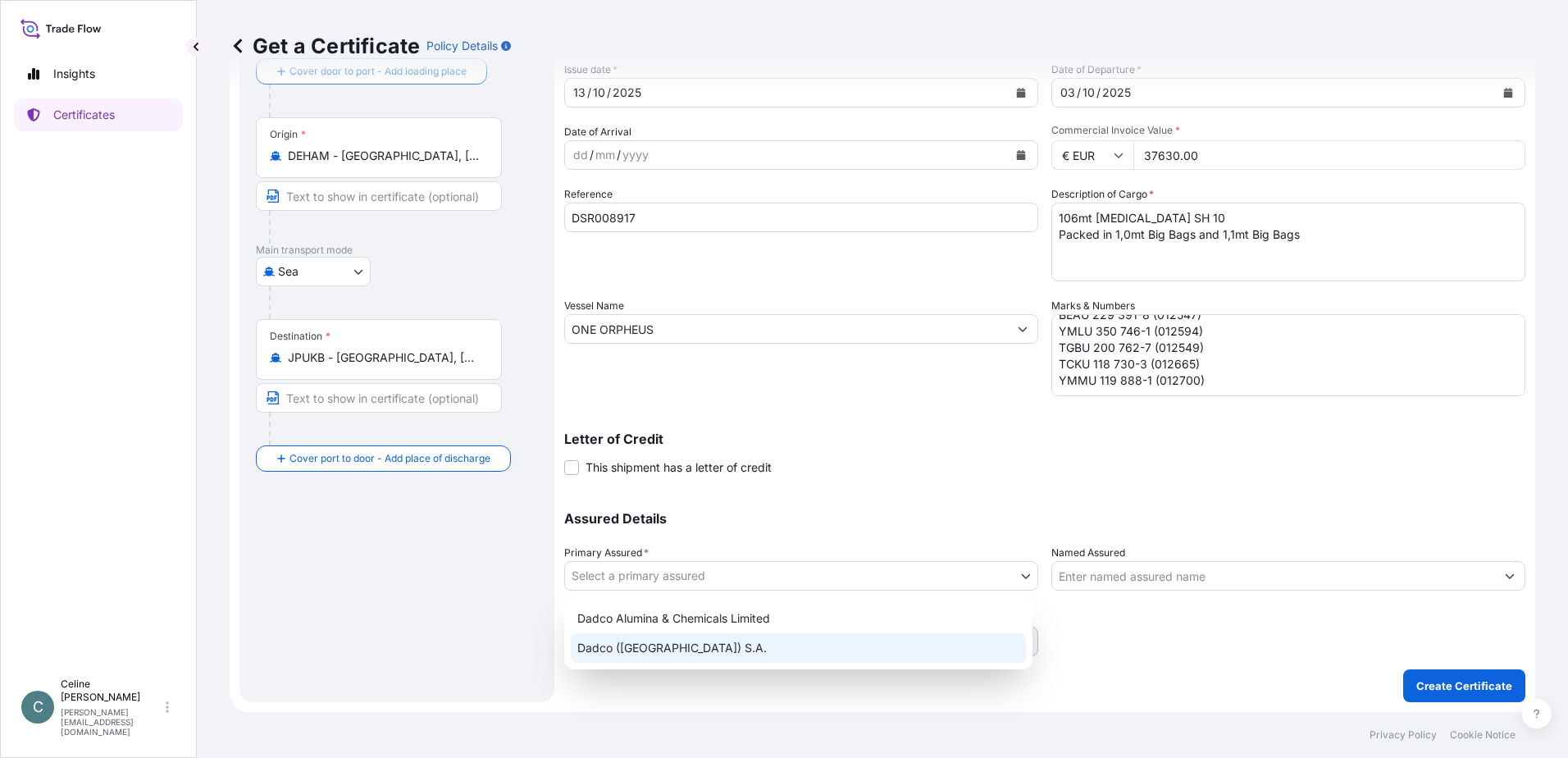
click at [686, 636] on div "Dadco ([GEOGRAPHIC_DATA]) S.A." at bounding box center [798, 647] width 455 height 30
select select "31830"
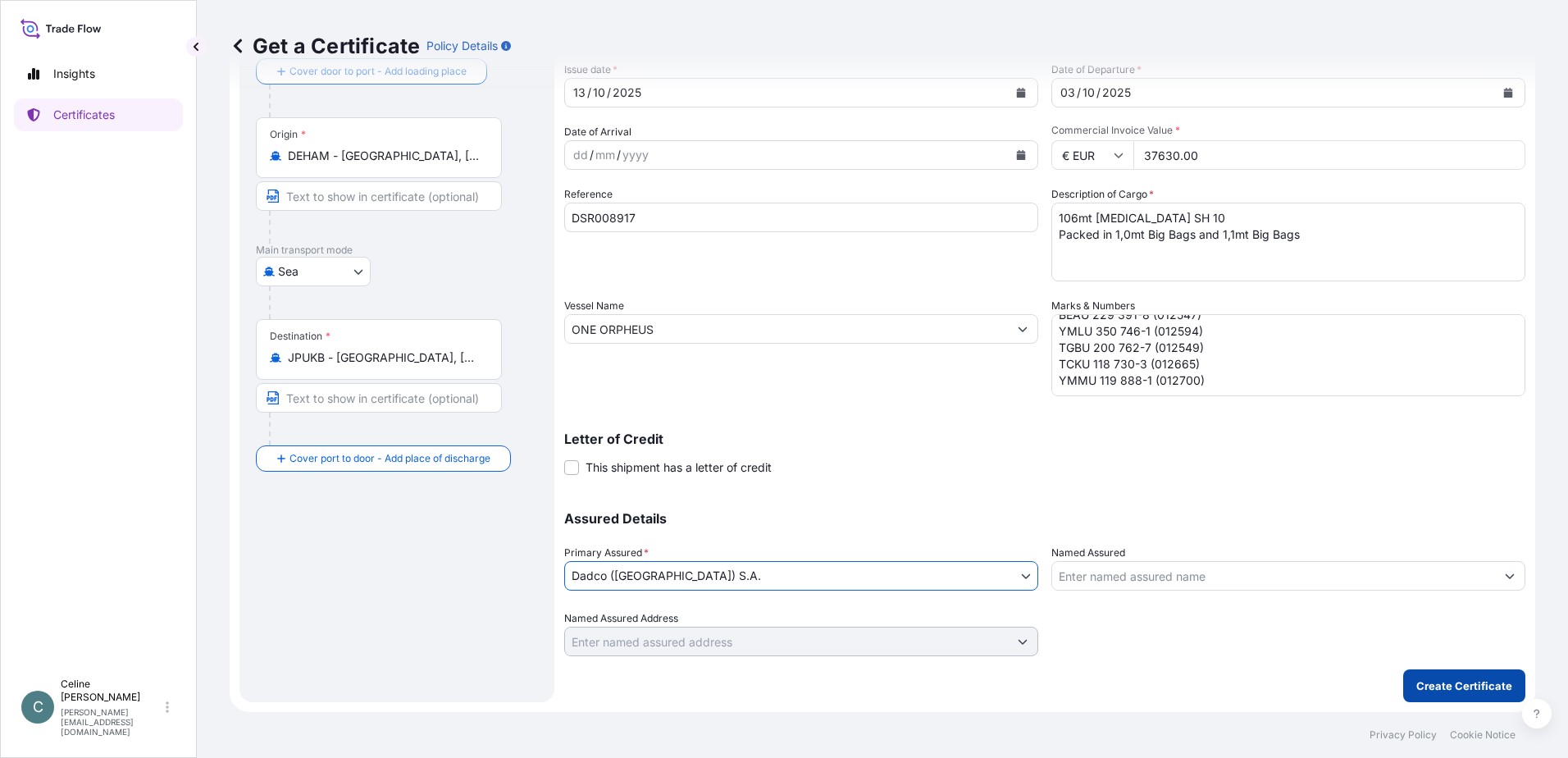
click at [1423, 680] on p "Create Certificate" at bounding box center [1465, 685] width 96 height 16
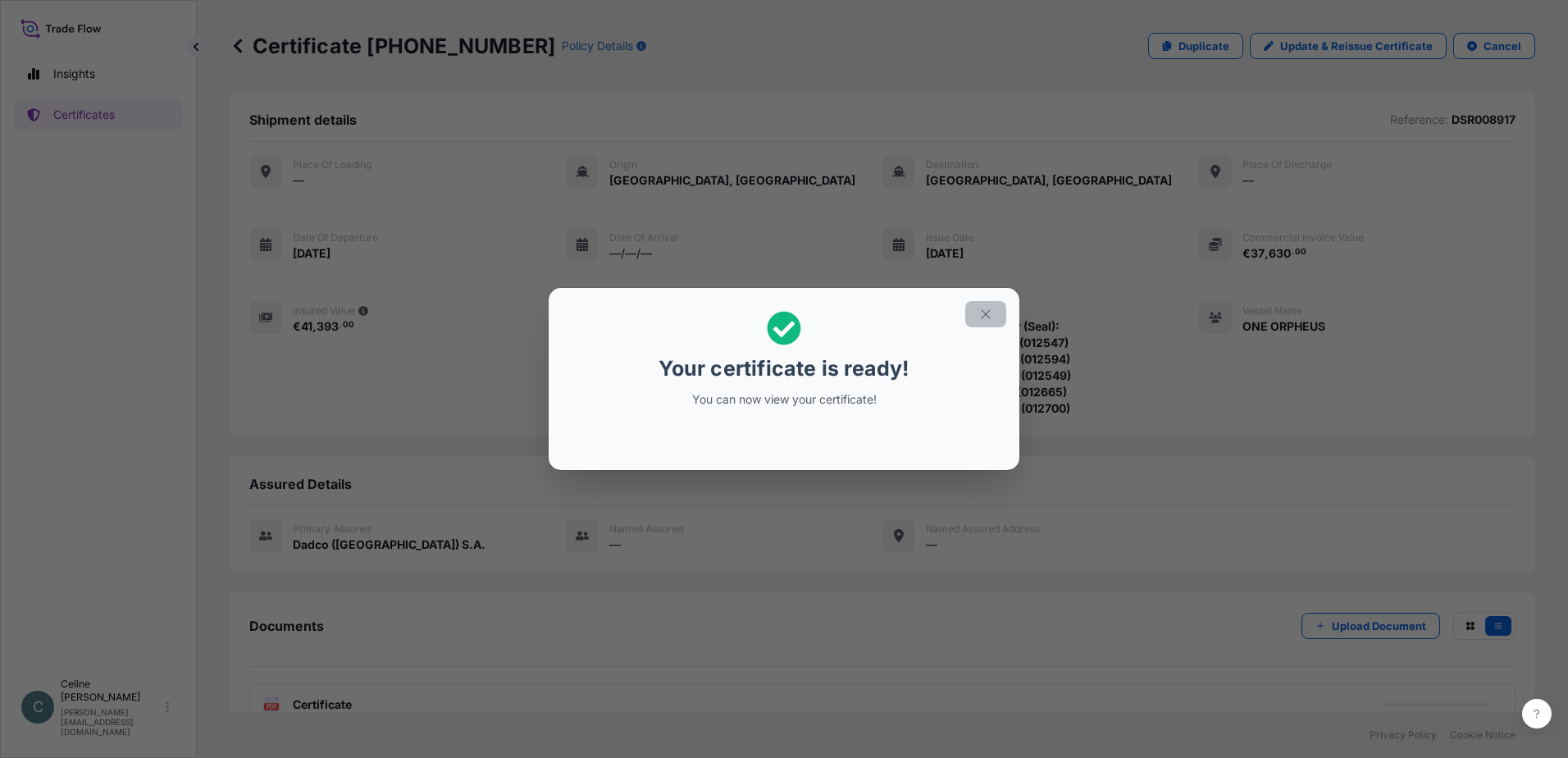
click at [1000, 311] on button "button" at bounding box center [985, 314] width 41 height 26
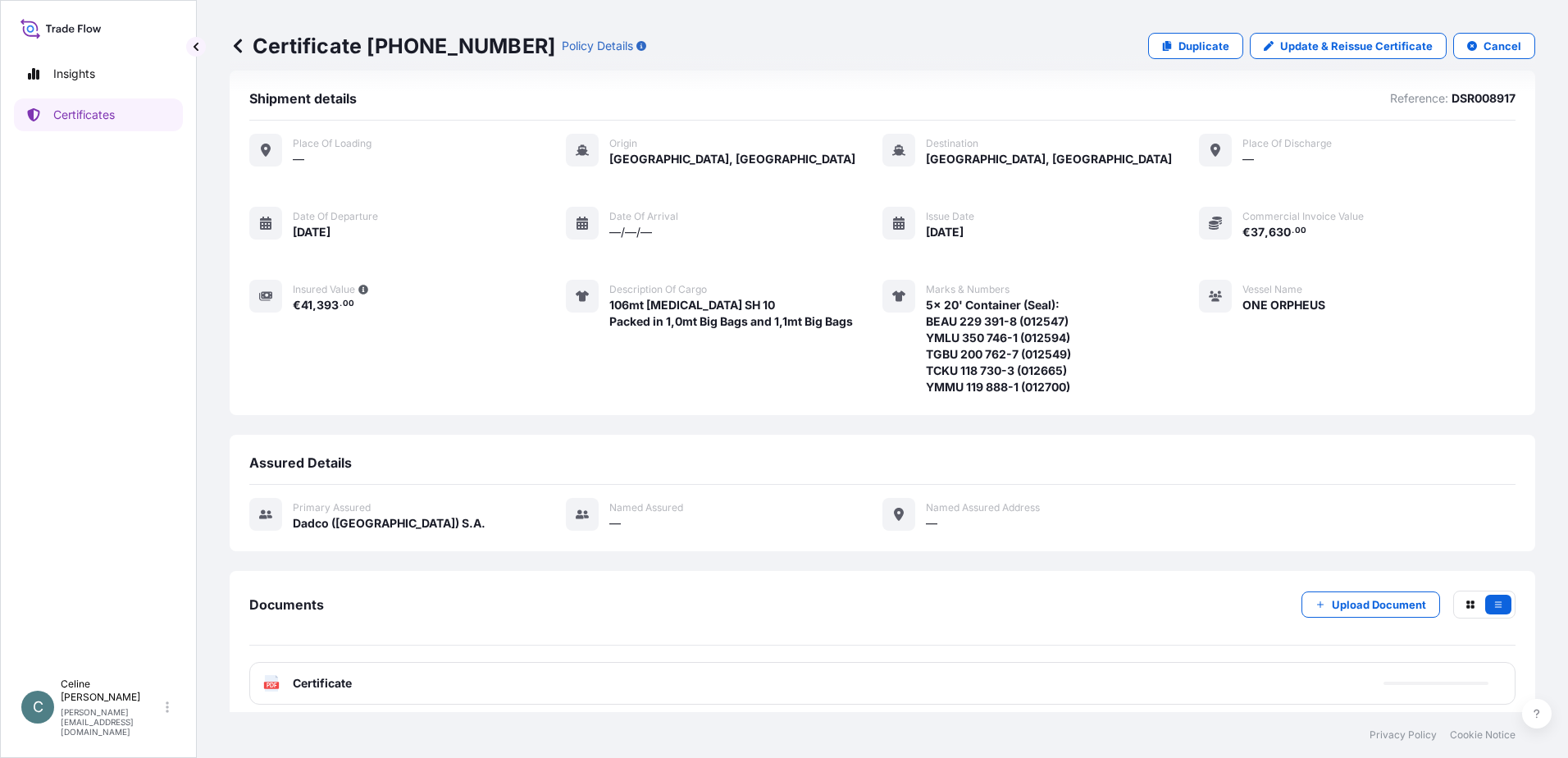
scroll to position [34, 0]
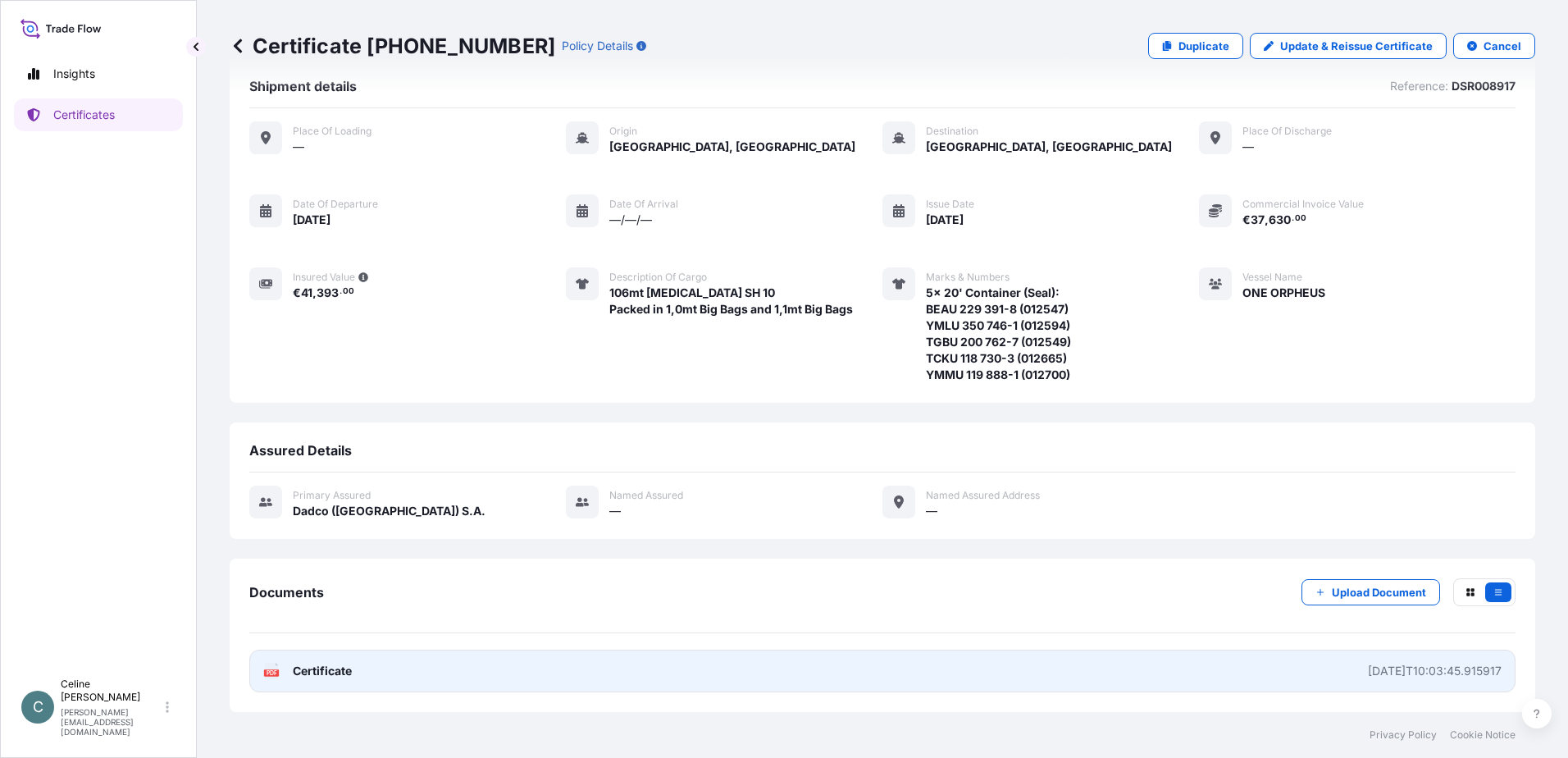
click at [851, 659] on link "PDF Certificate 2025-10-13T10:03:45.915917" at bounding box center [882, 670] width 1267 height 43
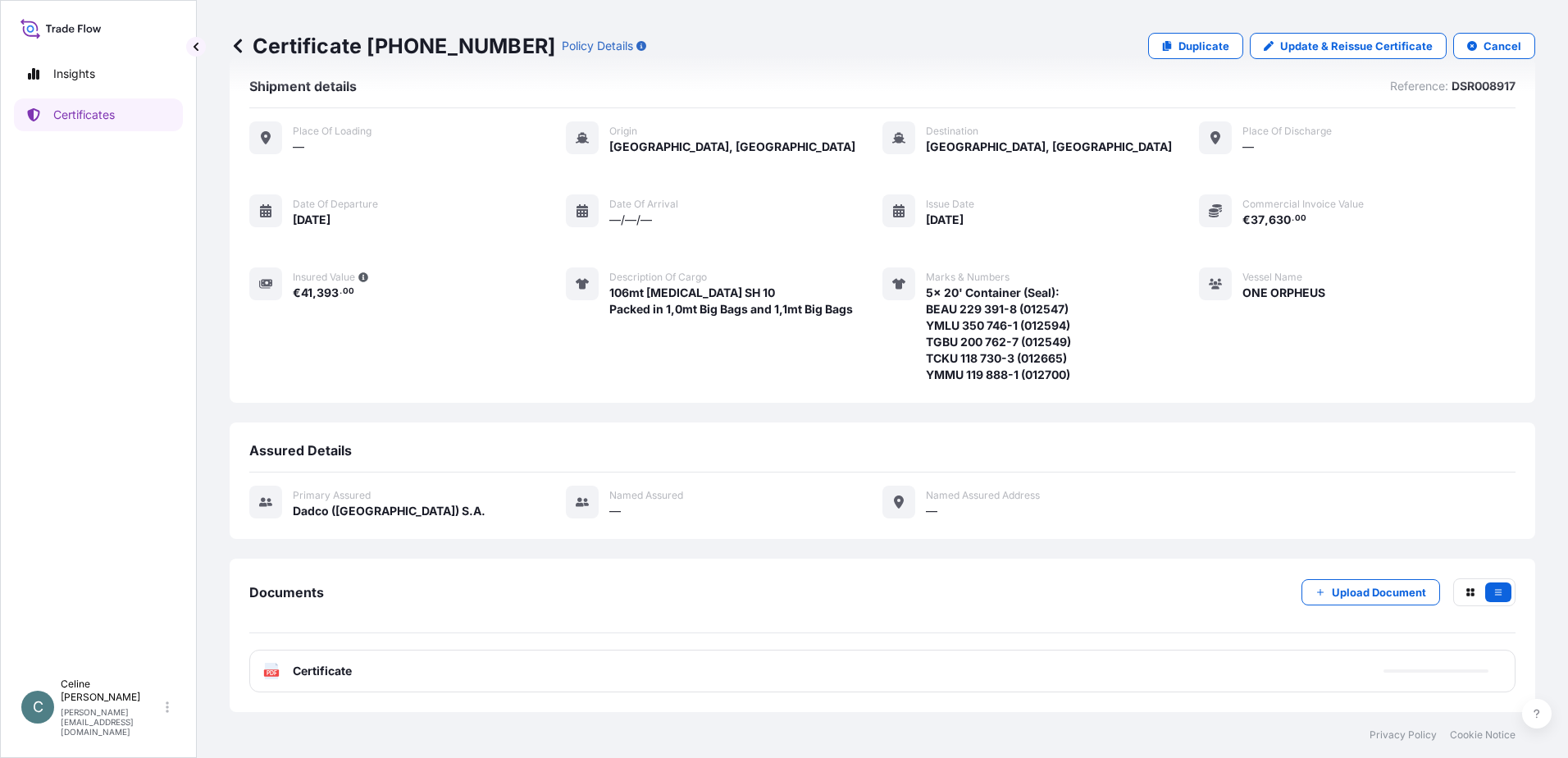
click at [242, 42] on icon at bounding box center [237, 46] width 16 height 16
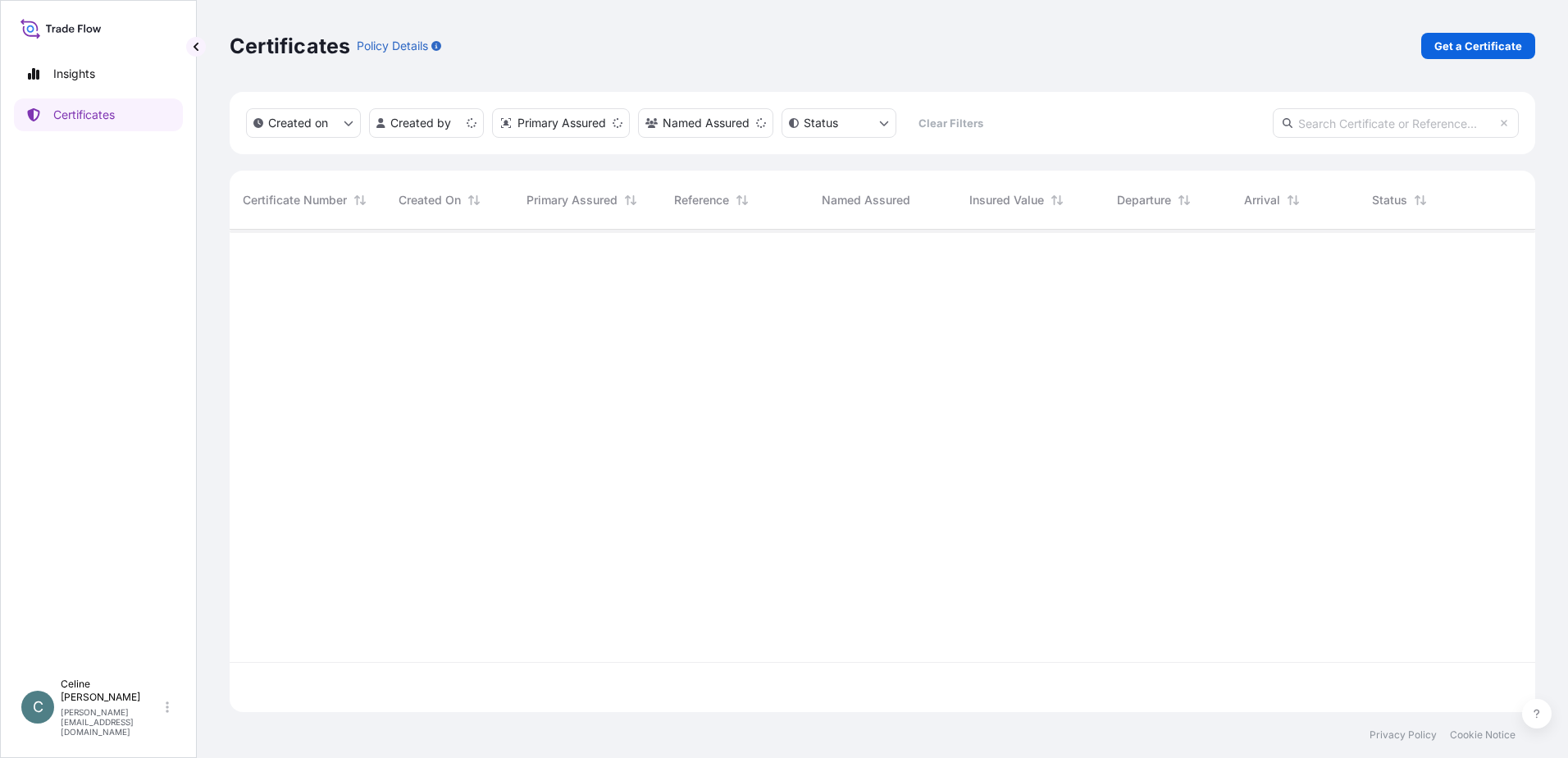
scroll to position [479, 1294]
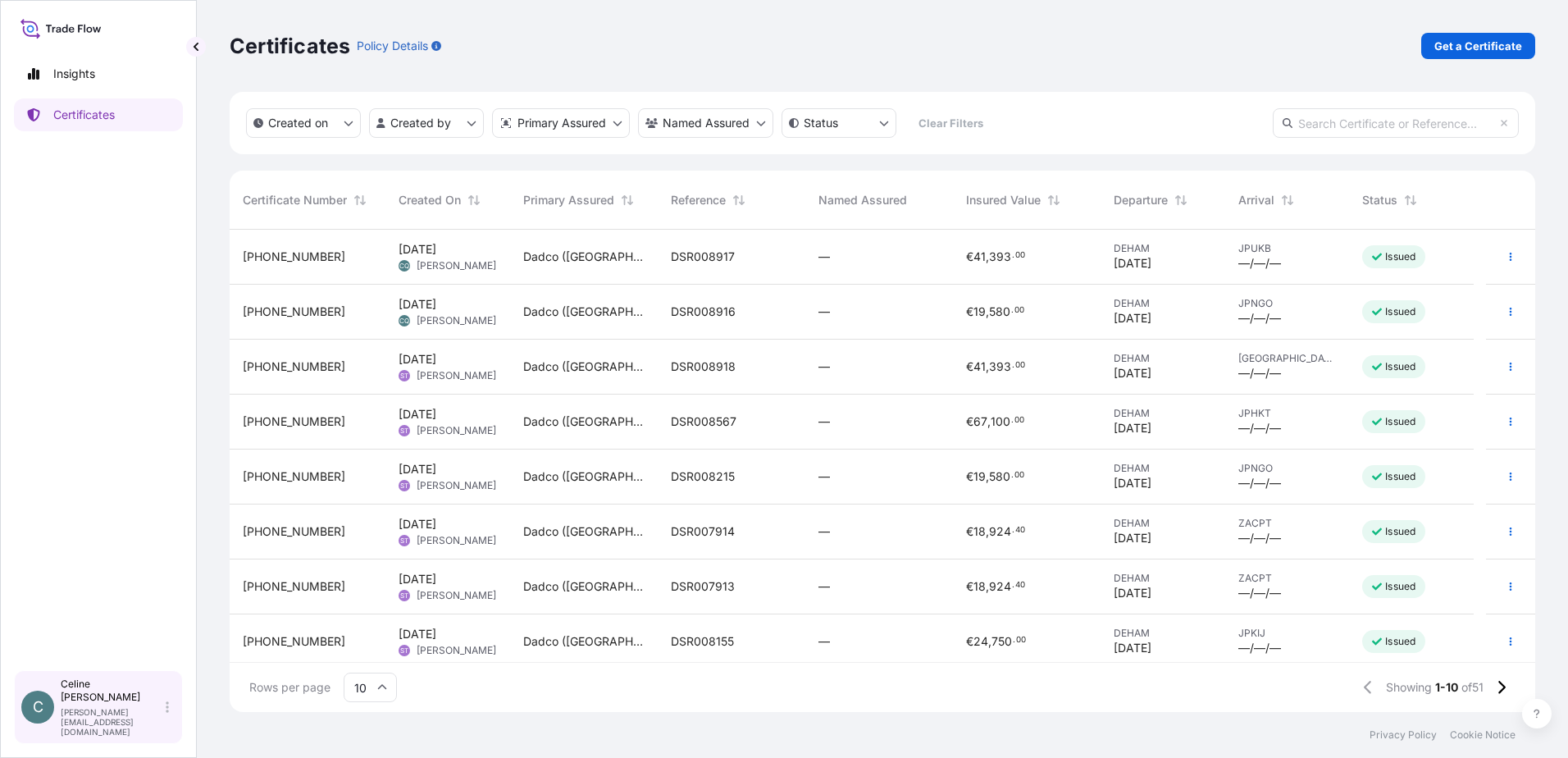
click at [107, 729] on p "[PERSON_NAME][EMAIL_ADDRESS][DOMAIN_NAME]" at bounding box center [111, 721] width 101 height 30
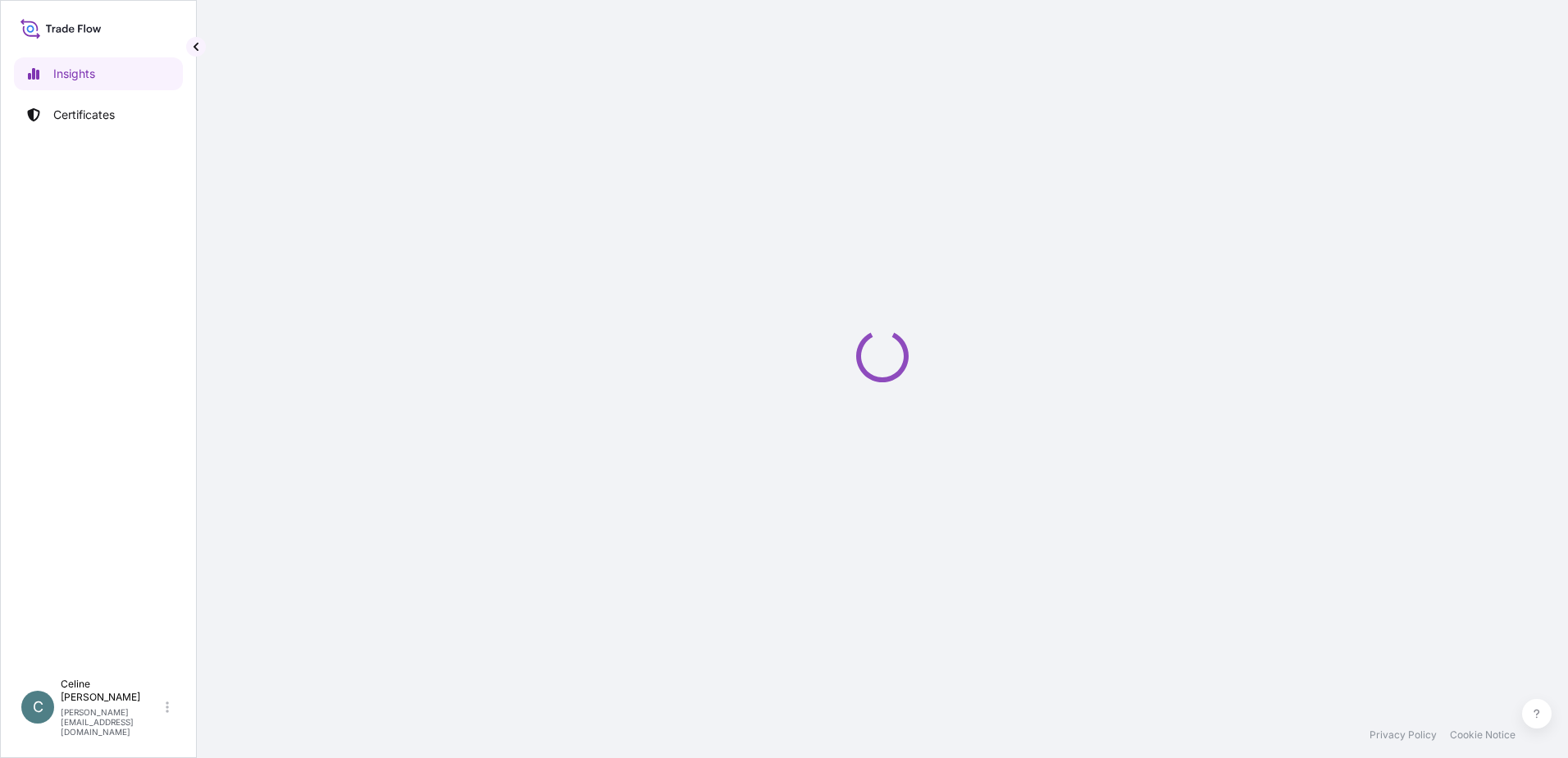
select select "2025"
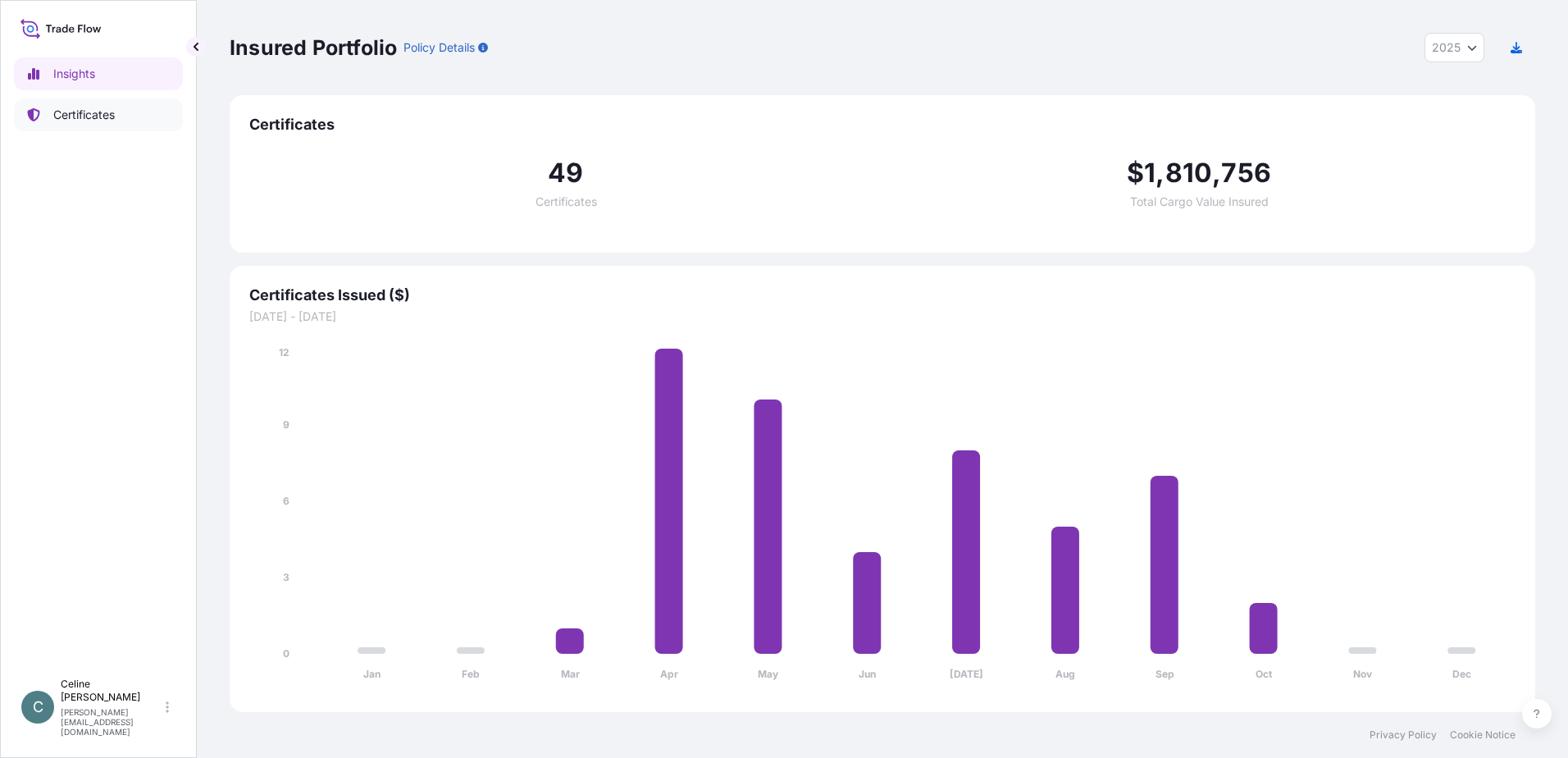
click at [100, 117] on p "Certificates" at bounding box center [84, 114] width 62 height 16
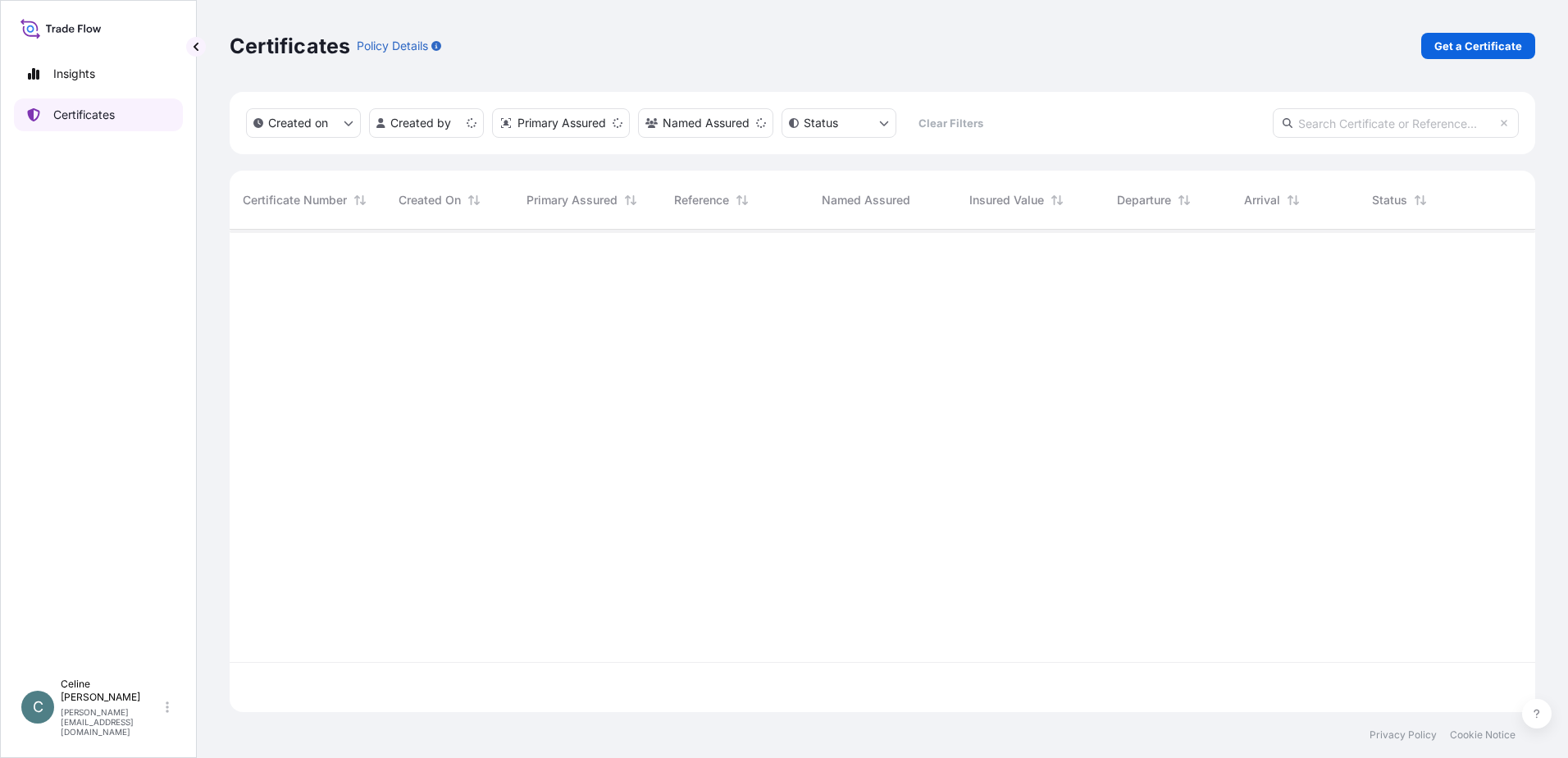
scroll to position [479, 1294]
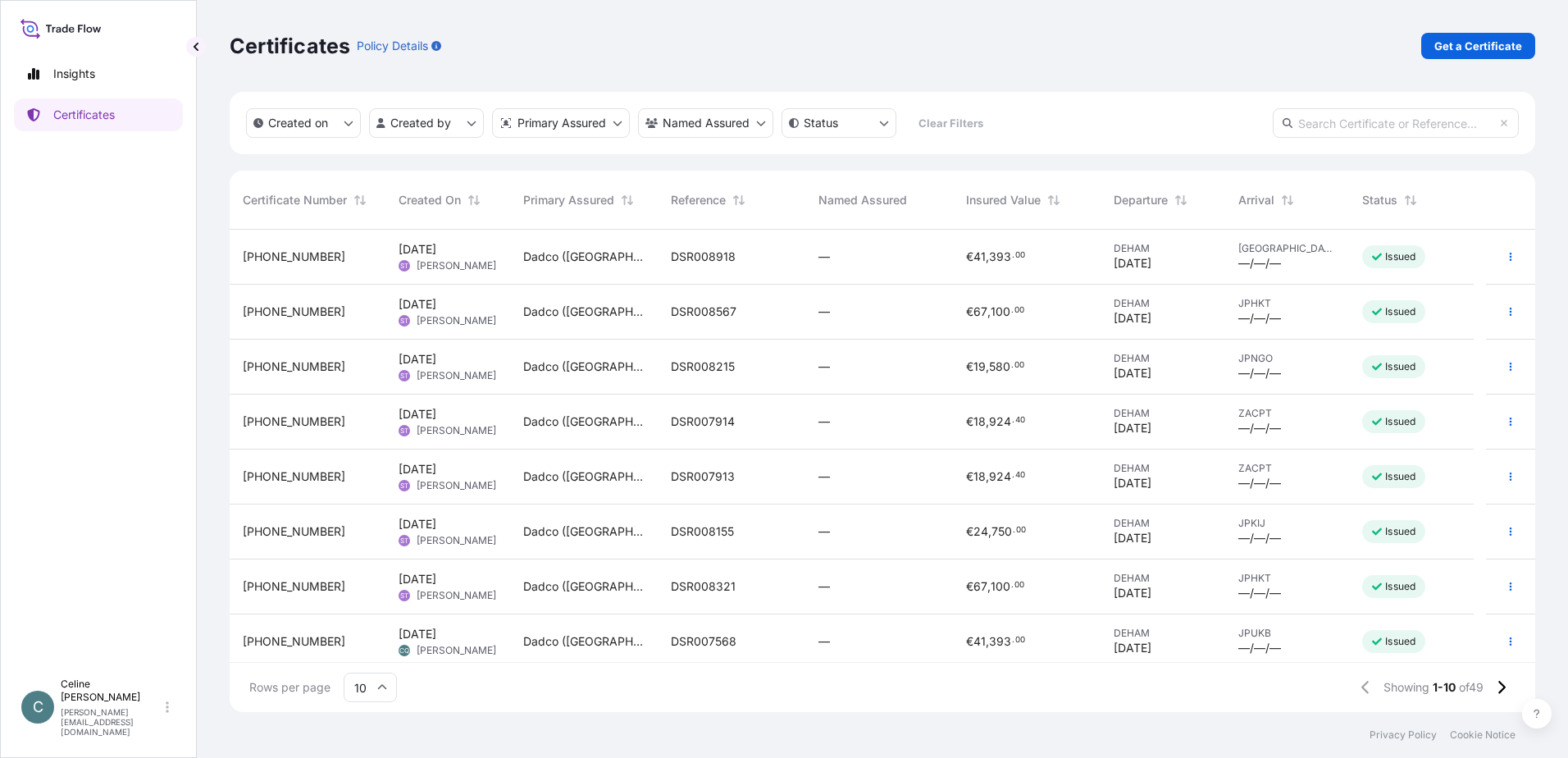
click at [371, 362] on div "[PHONE_NUMBER]" at bounding box center [307, 366] width 129 height 16
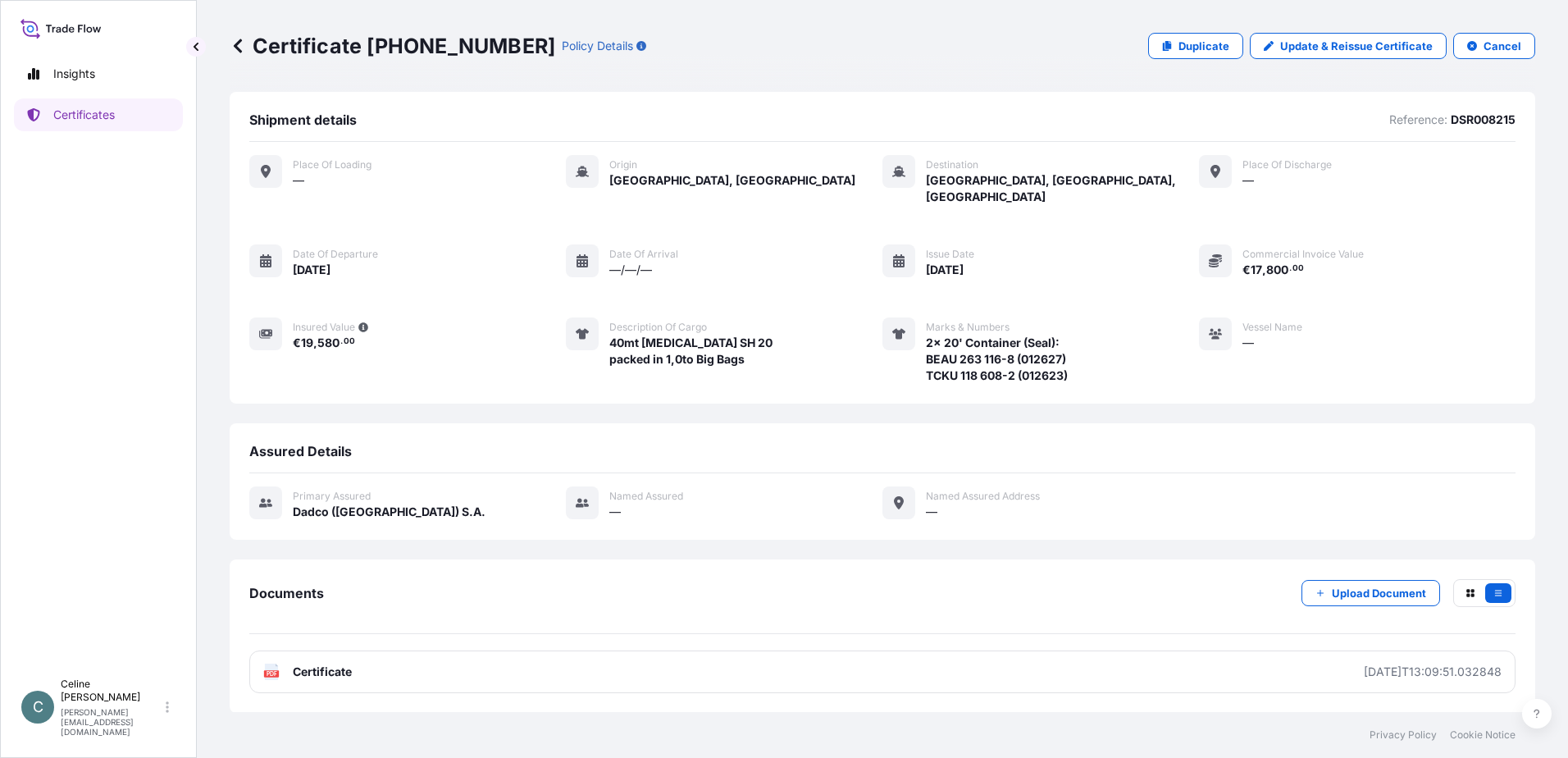
click at [611, 334] on span "40mt Aluminium Hydroxide SH 20 packed in 1,0to Big Bags" at bounding box center [691, 350] width 163 height 33
drag, startPoint x: 608, startPoint y: 328, endPoint x: 746, endPoint y: 342, distance: 138.7
click at [746, 342] on div "Description of cargo 40mt Aluminium Hydroxide SH 20 packed in 1,0to Big Bags" at bounding box center [669, 350] width 207 height 67
copy span "40mt Aluminium Hydroxide SH 20 packed in 1,0to Big Bags"
drag, startPoint x: 927, startPoint y: 328, endPoint x: 1060, endPoint y: 323, distance: 133.1
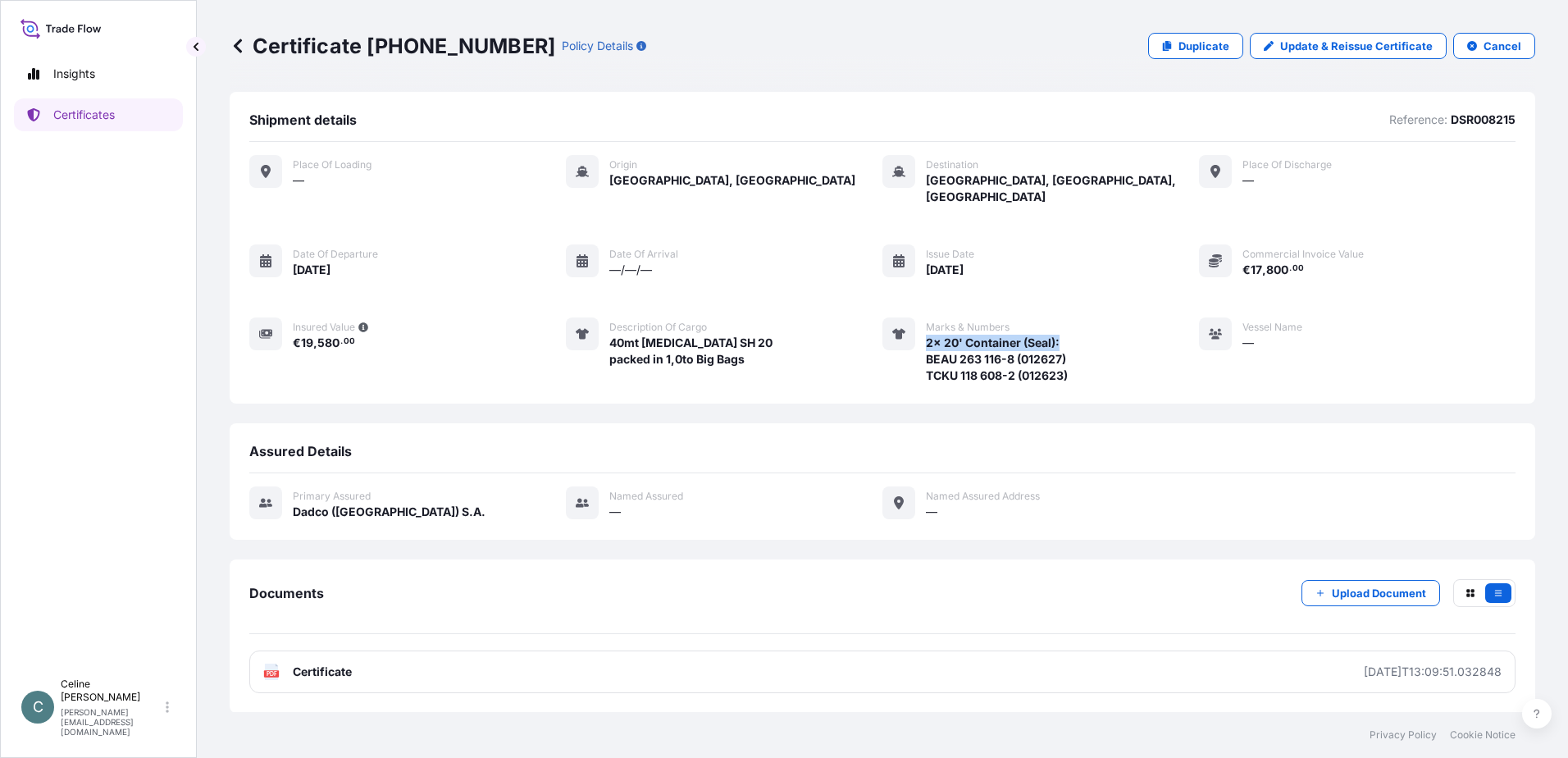
click at [1060, 334] on span "2x 20' Container (Seal): BEAU 263 116-8 (012627) TCKU 118 608-2 (012623)" at bounding box center [997, 359] width 142 height 49
copy span "2x 20' Container (Seal):"
click at [477, 368] on div "Place of Loading — Origin Hamburg, Germany Destination Nagoya, Aichi, Japan Pla…" at bounding box center [882, 278] width 1267 height 273
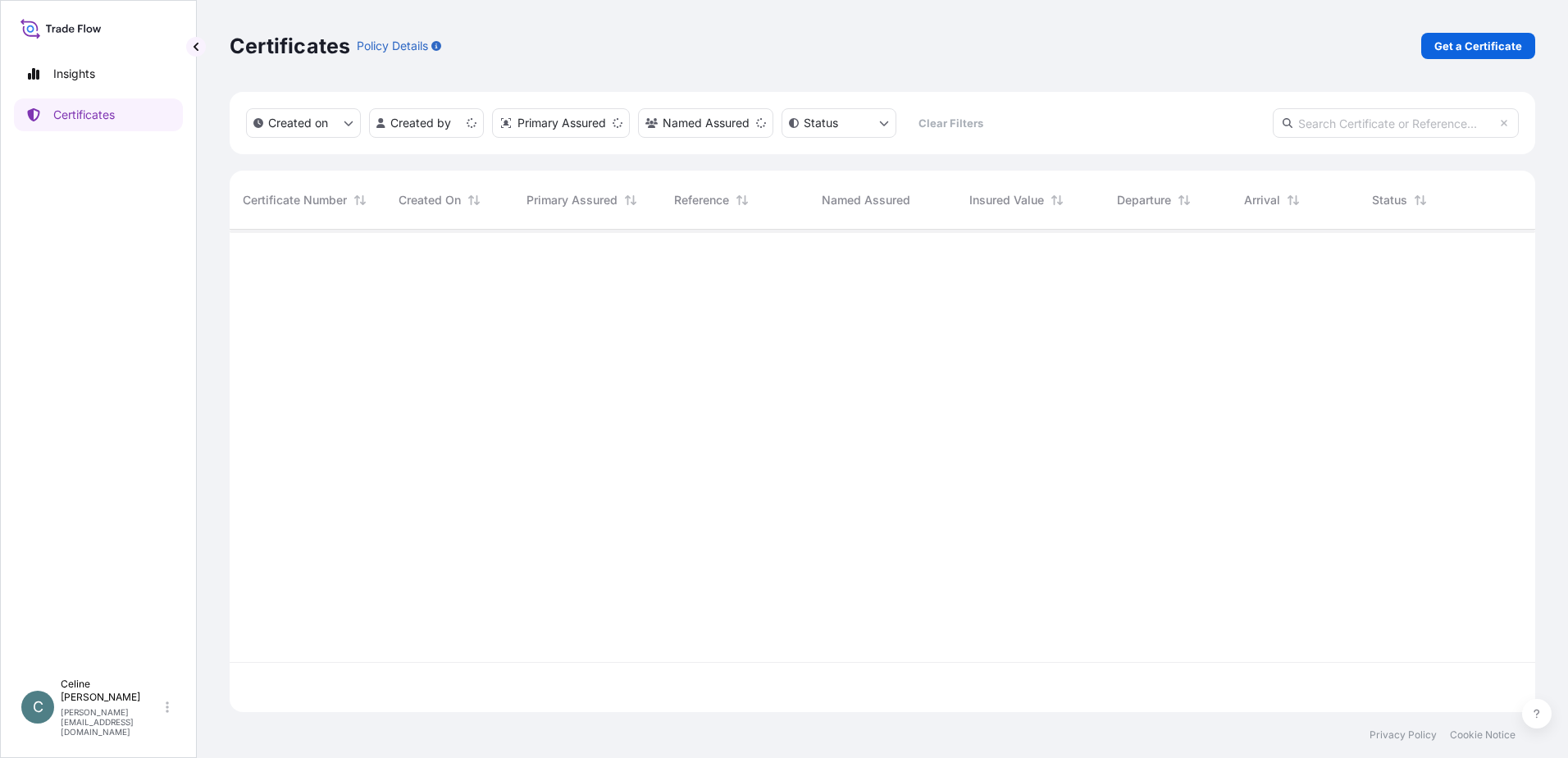
scroll to position [479, 1294]
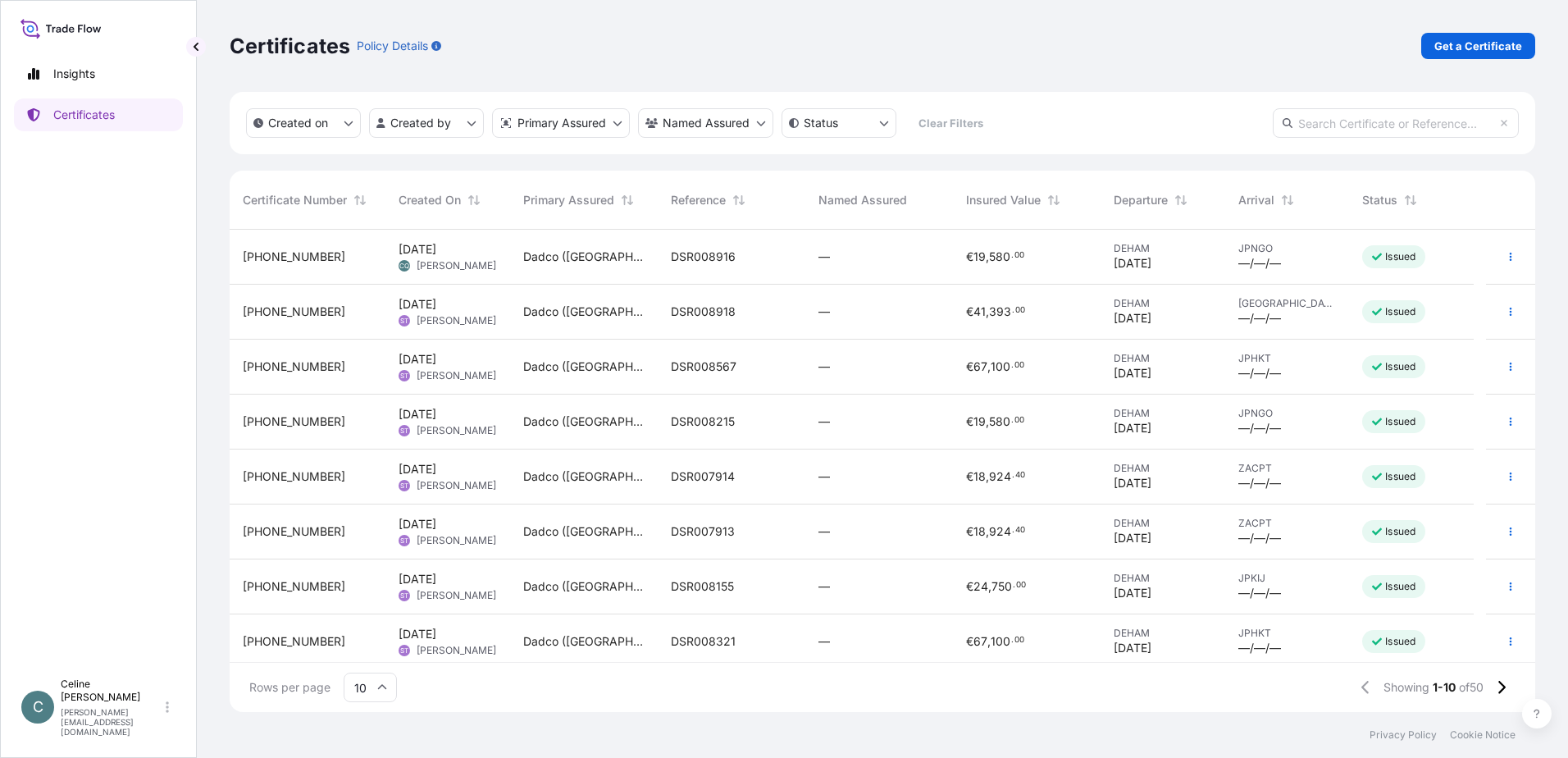
click at [652, 583] on div "Dadco ([GEOGRAPHIC_DATA]) S.A." at bounding box center [583, 587] width 148 height 55
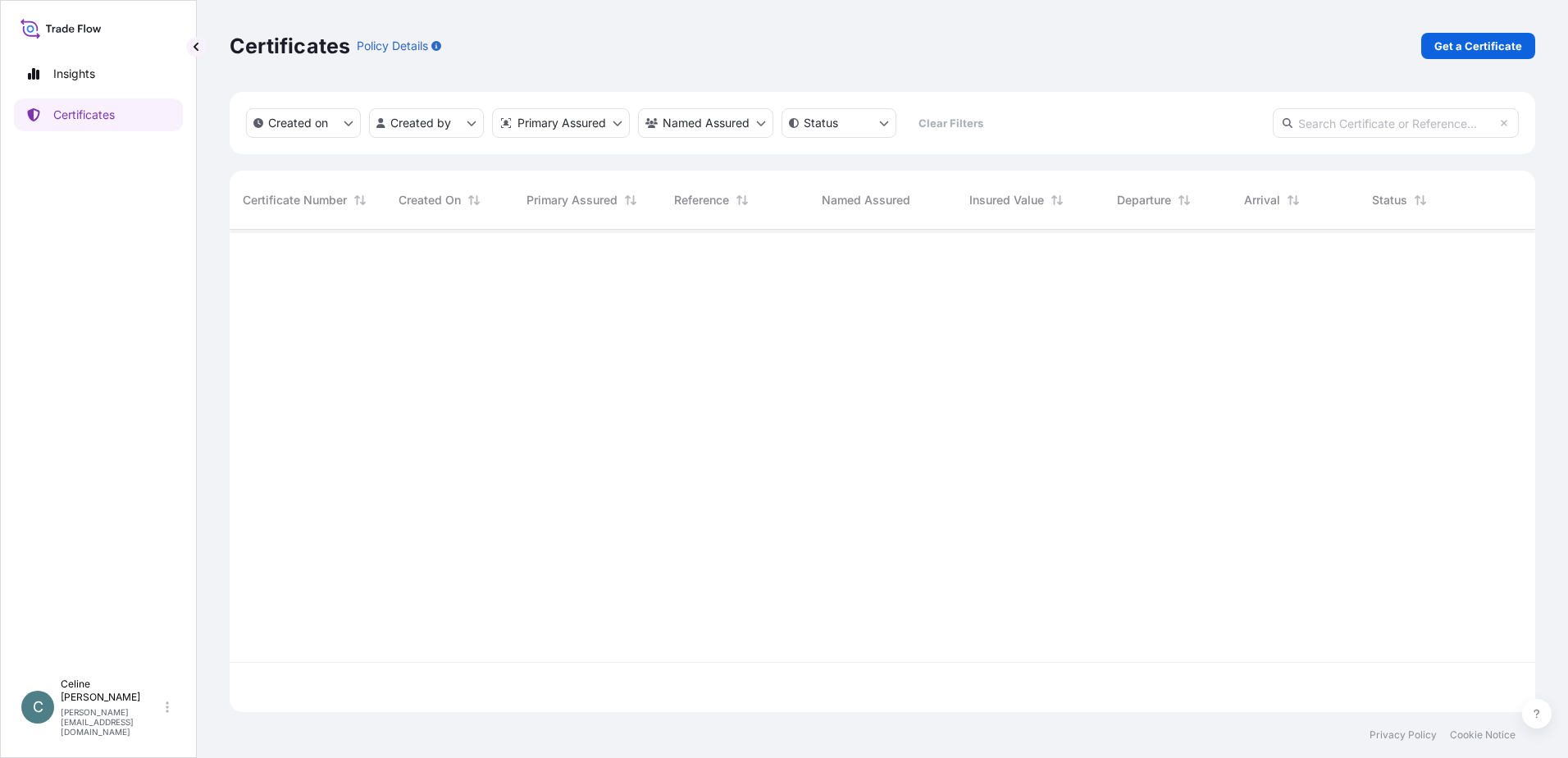
scroll to position [479, 1294]
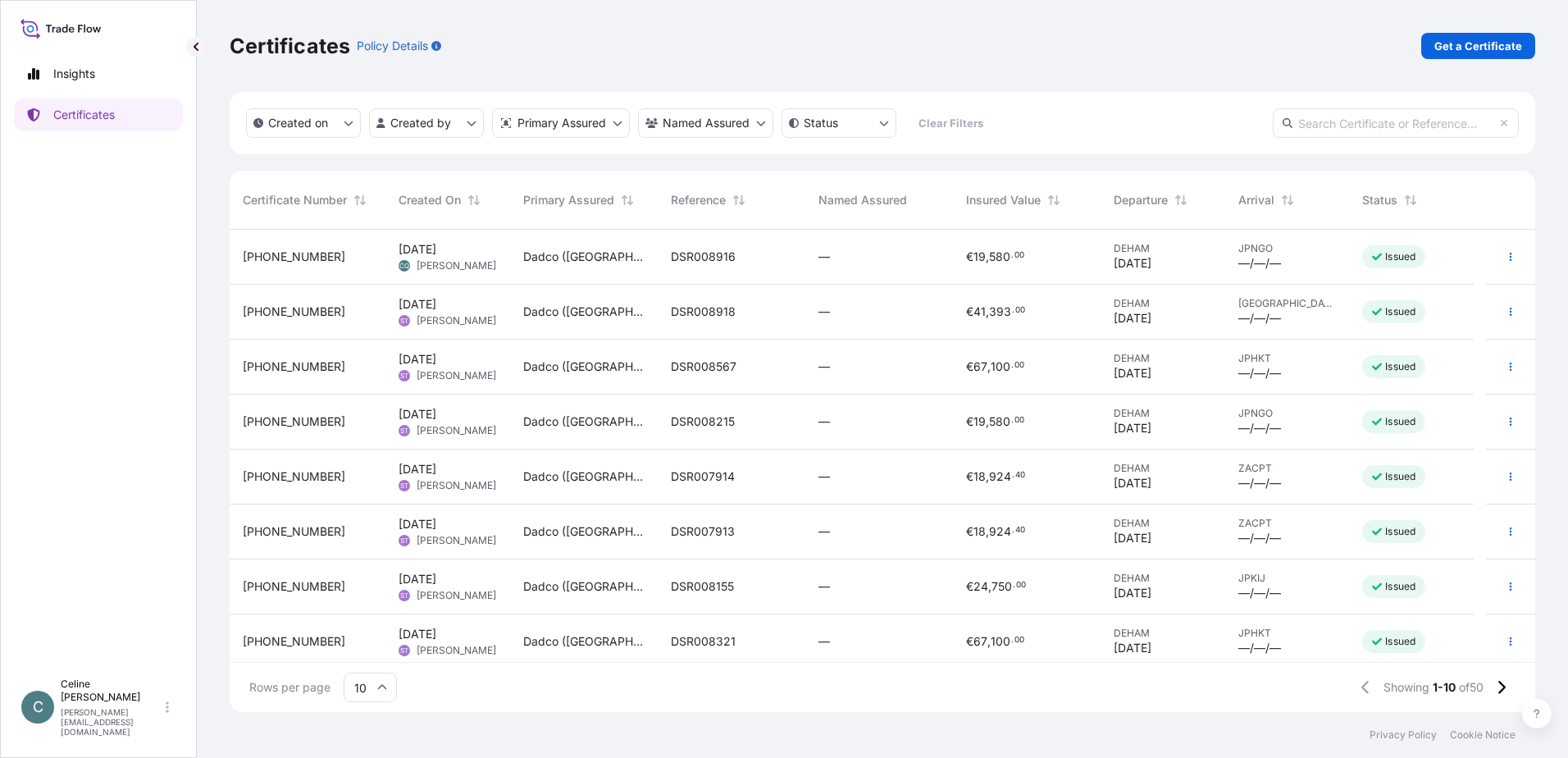
click at [866, 634] on div "—" at bounding box center [880, 641] width 122 height 16
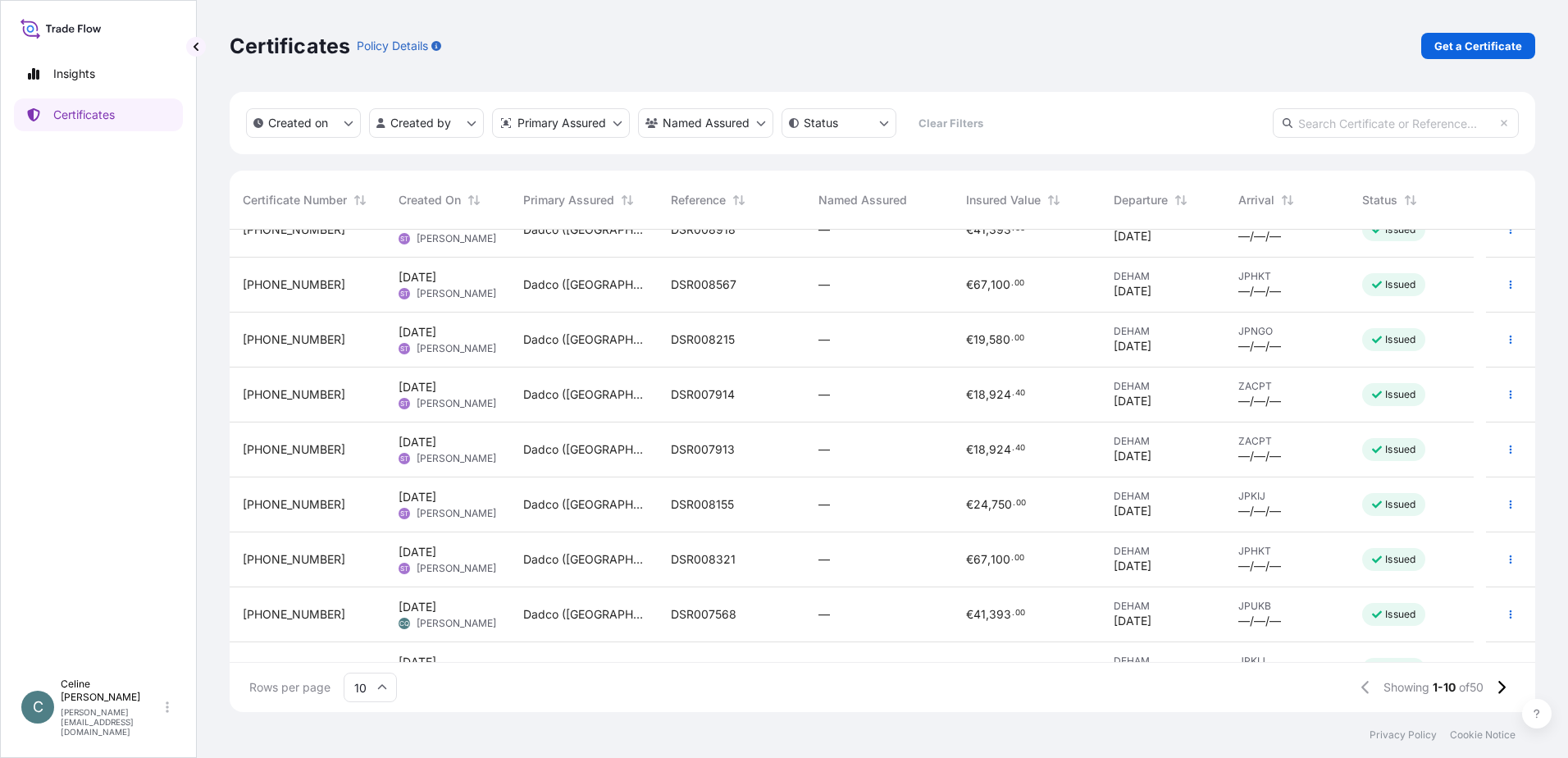
scroll to position [117, 0]
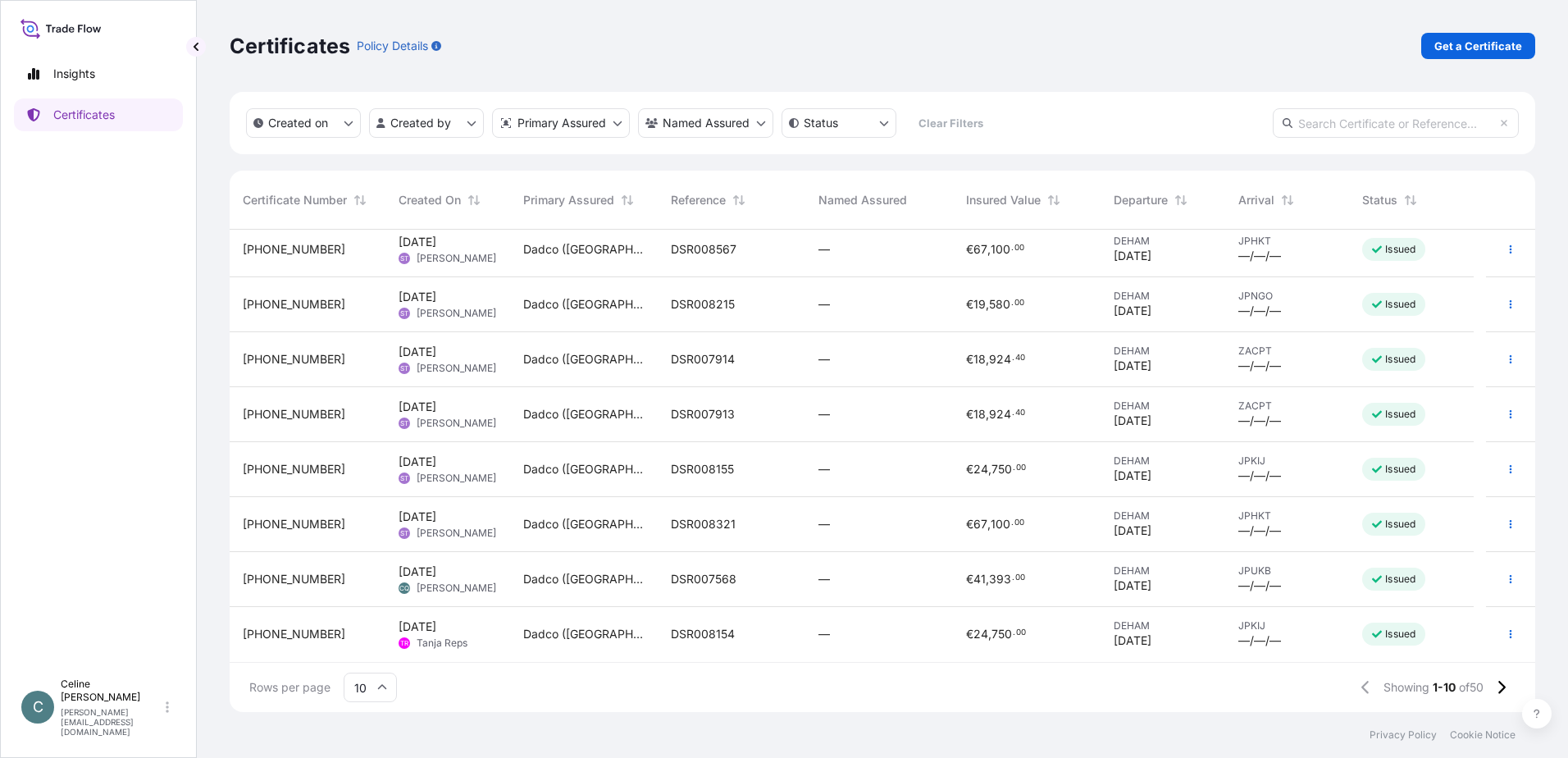
click at [881, 574] on div "—" at bounding box center [880, 578] width 122 height 16
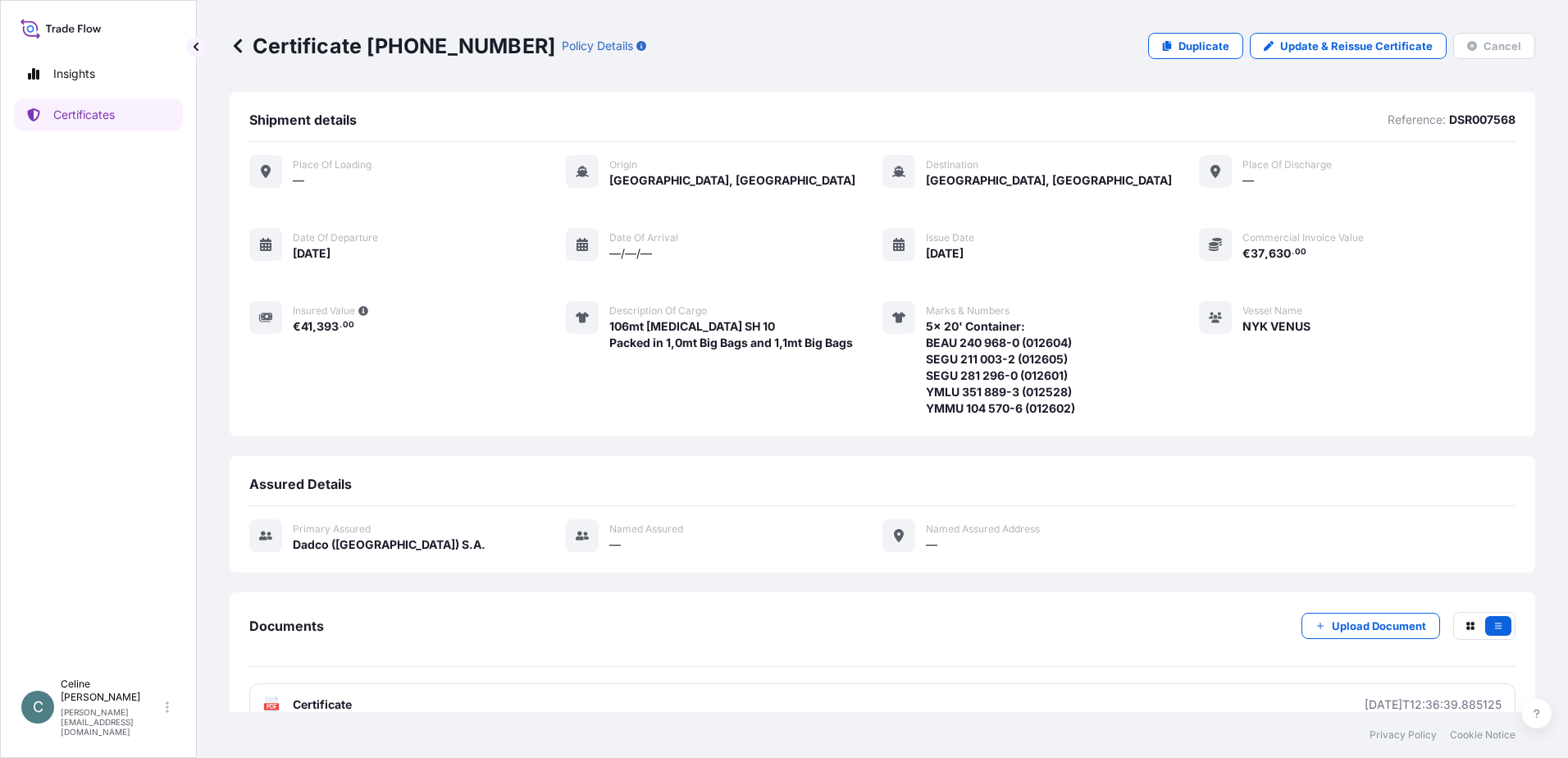
click at [610, 330] on span "106mt [MEDICAL_DATA] SH 10 Packed in 1,0mt Big Bags and 1,1mt Big Bags" at bounding box center [731, 334] width 244 height 33
drag, startPoint x: 605, startPoint y: 326, endPoint x: 848, endPoint y: 342, distance: 243.5
click at [848, 342] on div "Description of cargo 106mt [MEDICAL_DATA] SH 10 Packed in 1,0mt Big Bags and 1,…" at bounding box center [709, 359] width 287 height 116
copy span "106mt [MEDICAL_DATA] SH 10 Packed in 1,0mt Big Bags and 1,1mt Big Bags"
drag, startPoint x: 920, startPoint y: 325, endPoint x: 1018, endPoint y: 325, distance: 98.0
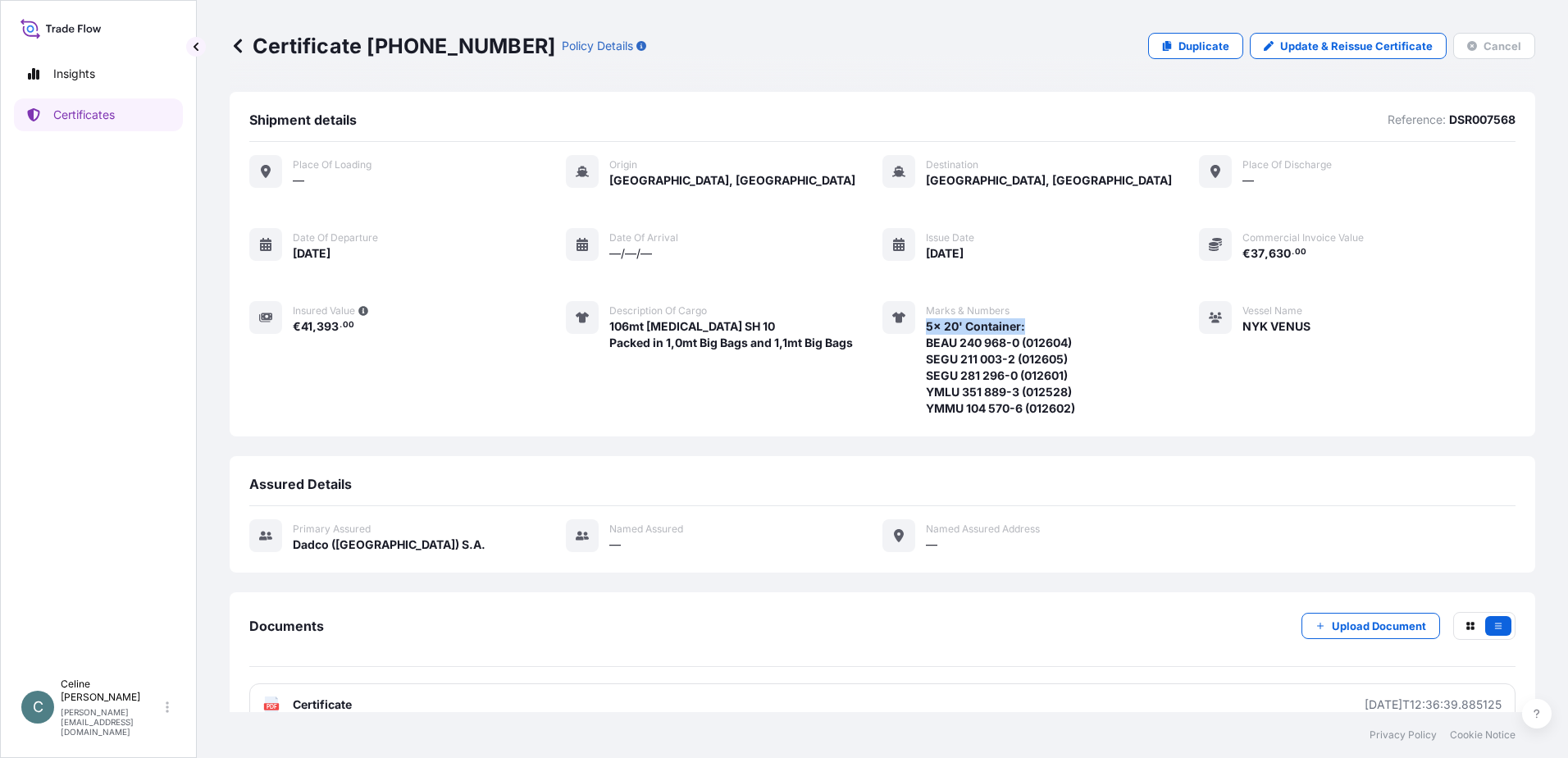
click at [1018, 325] on span "5x 20' Container: BEAU 240 968-0 (012604) SEGU 211 003-2 (012605) SEGU 281 296-…" at bounding box center [1001, 367] width 149 height 99
copy span "5x 20' Container:"
click at [244, 41] on icon at bounding box center [237, 46] width 16 height 16
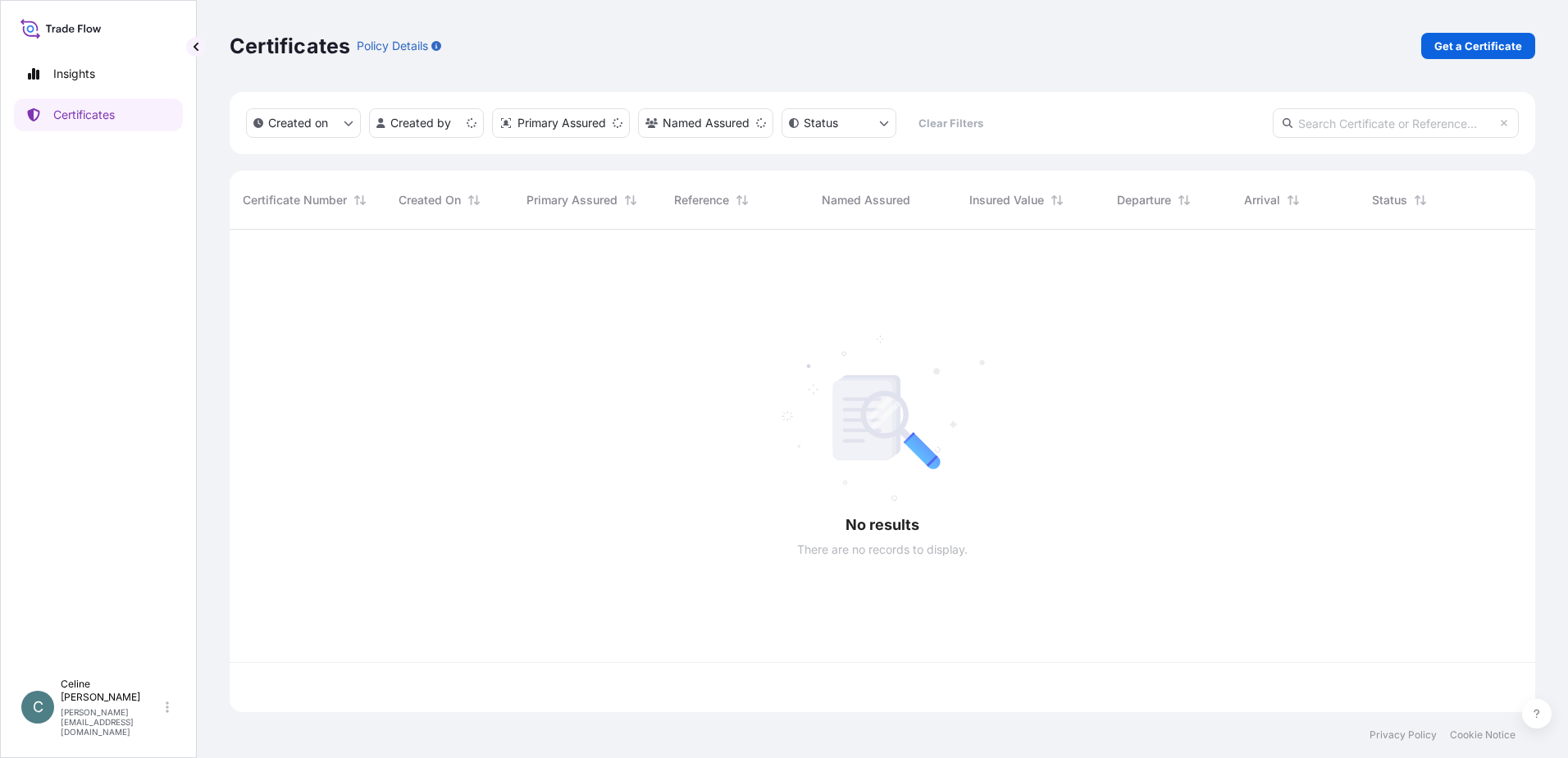
scroll to position [479, 1294]
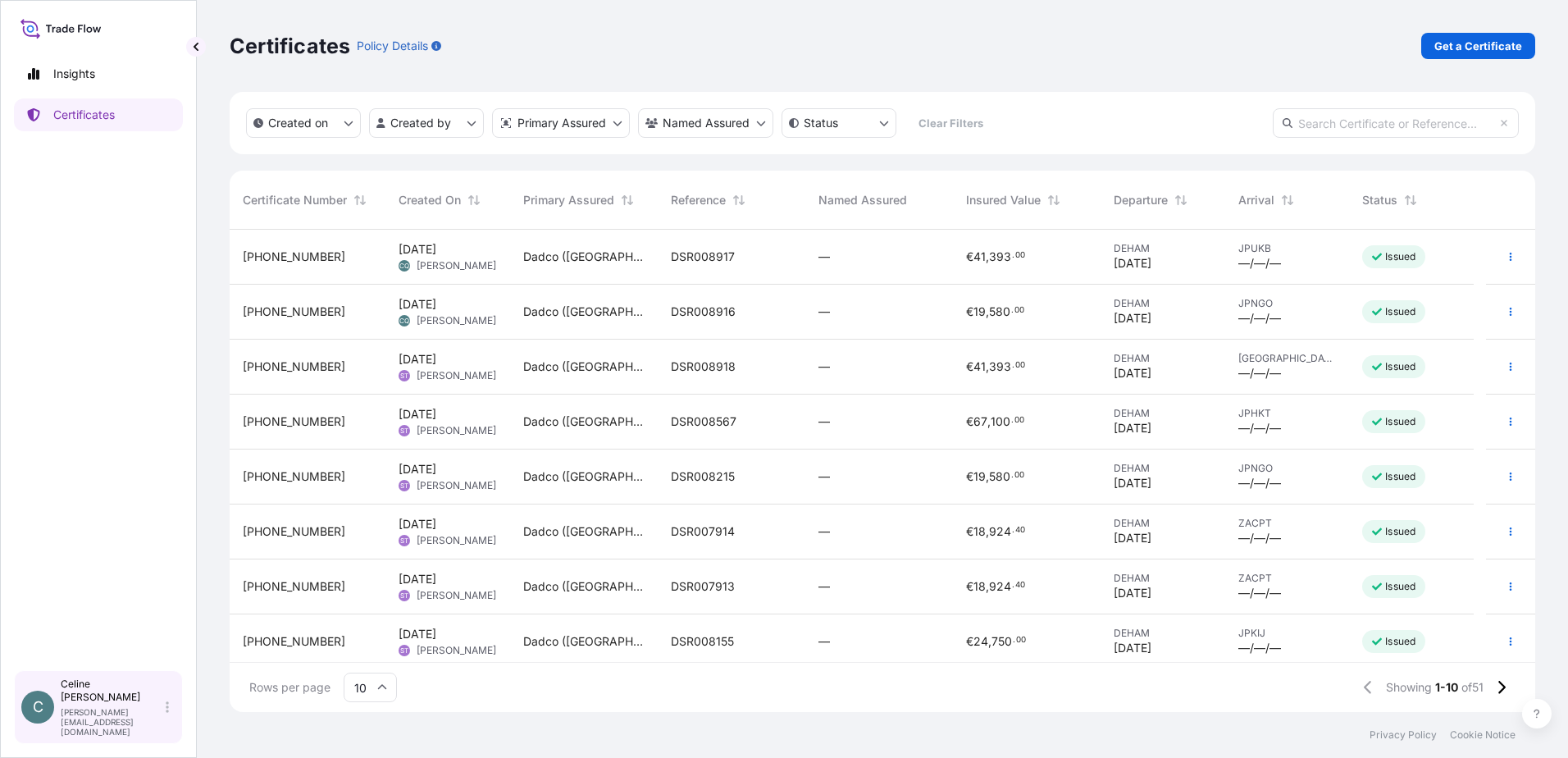
click at [106, 704] on p "[PERSON_NAME]" at bounding box center [111, 690] width 101 height 26
